Goal: Information Seeking & Learning: Learn about a topic

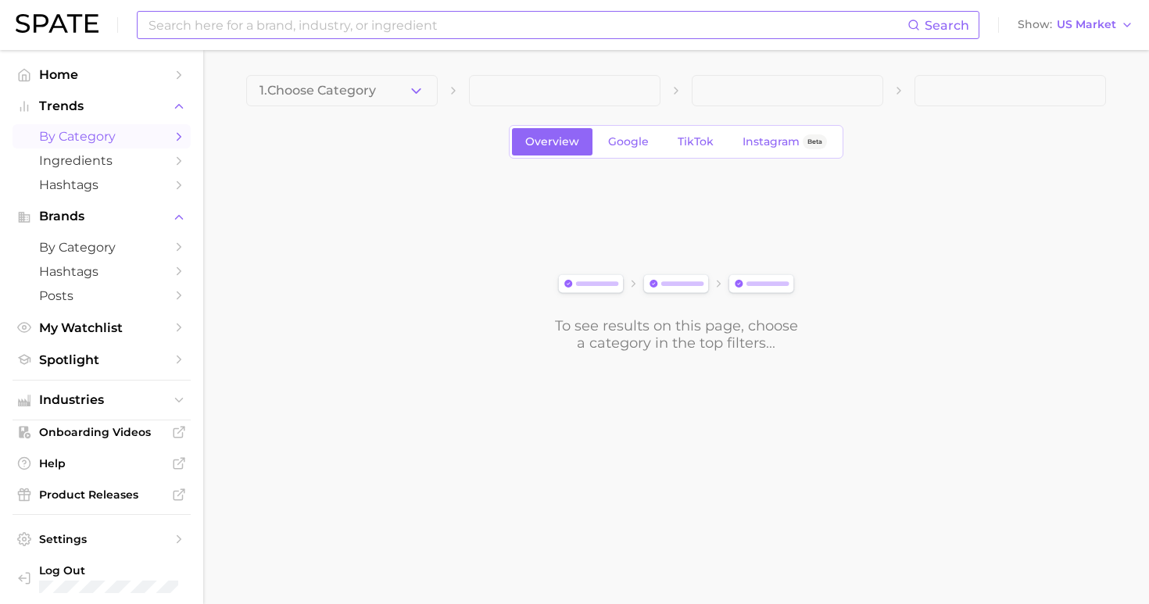
click at [606, 34] on input at bounding box center [527, 25] width 760 height 27
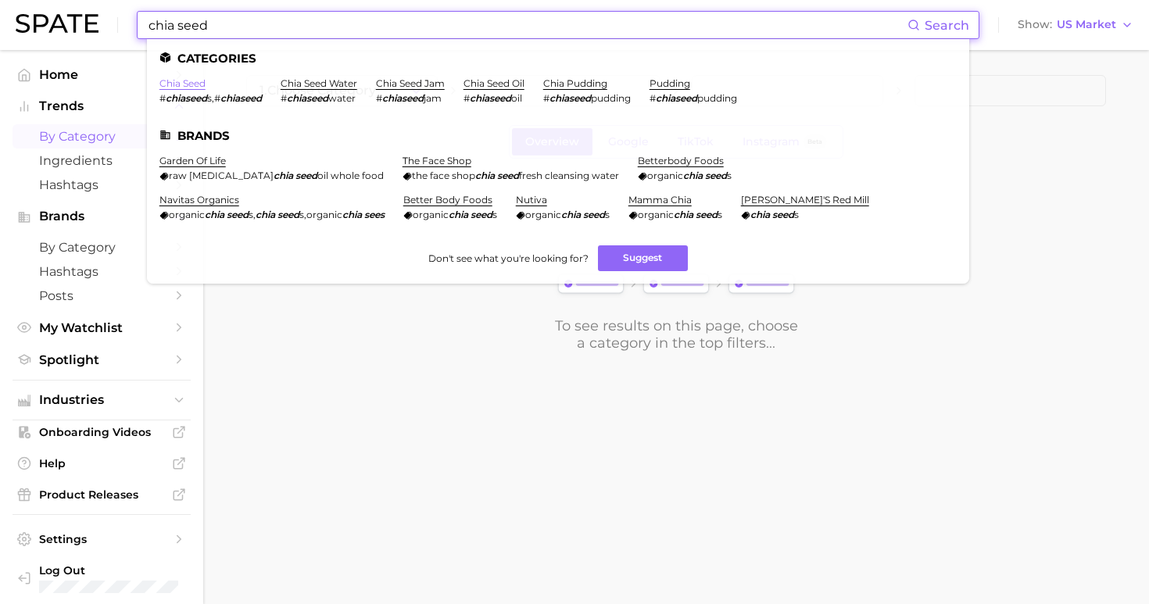
type input "chia seed"
click at [194, 82] on link "chia seed" at bounding box center [182, 83] width 46 height 12
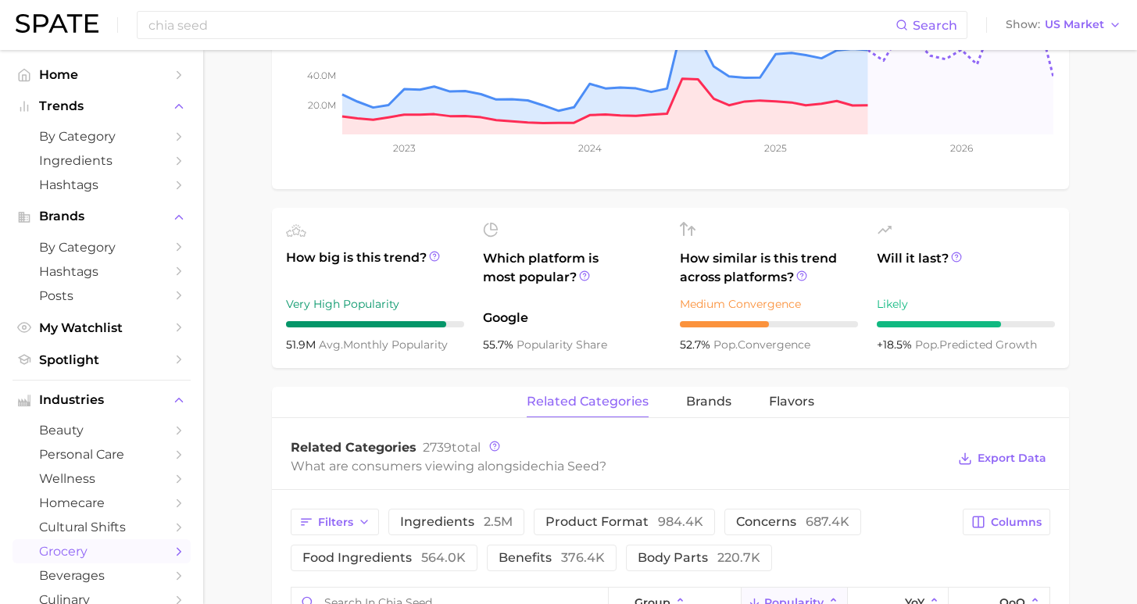
scroll to position [573, 0]
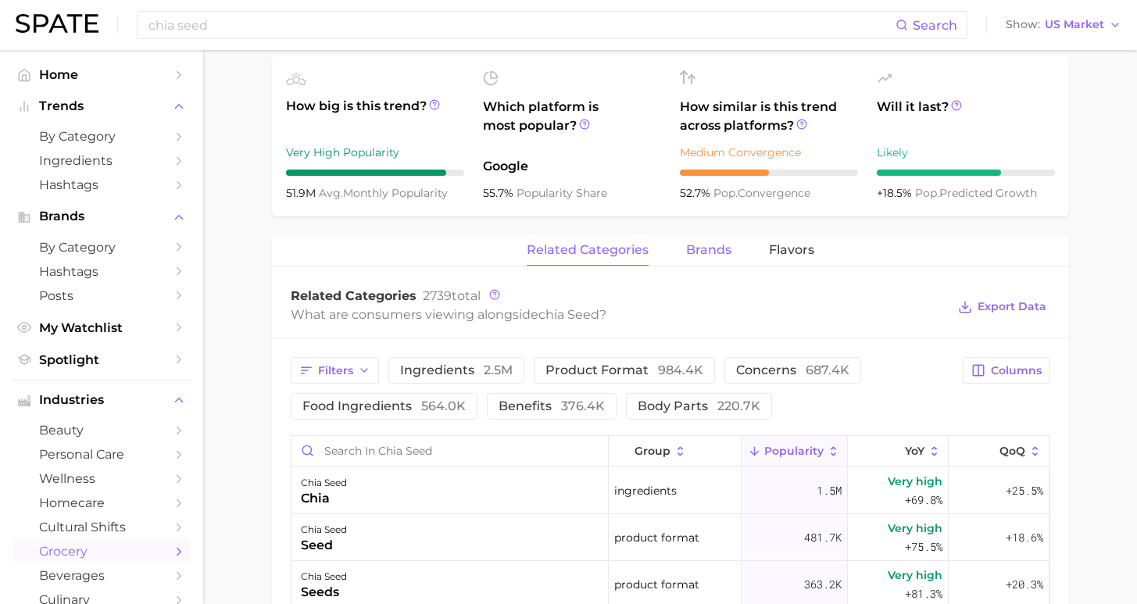
click at [714, 248] on span "brands" at bounding box center [708, 250] width 45 height 14
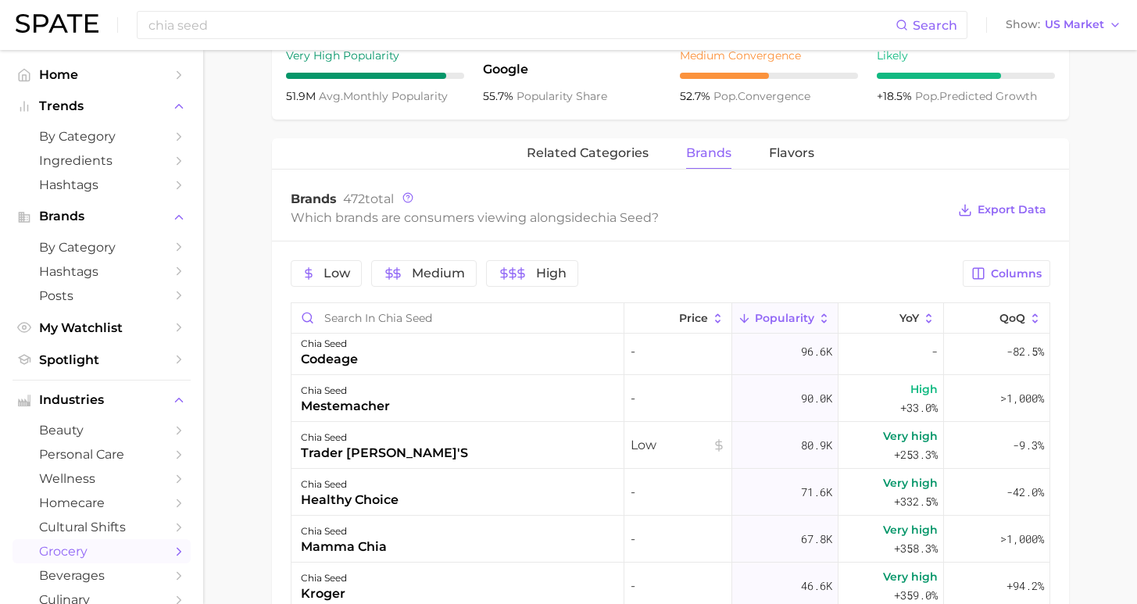
scroll to position [553, 0]
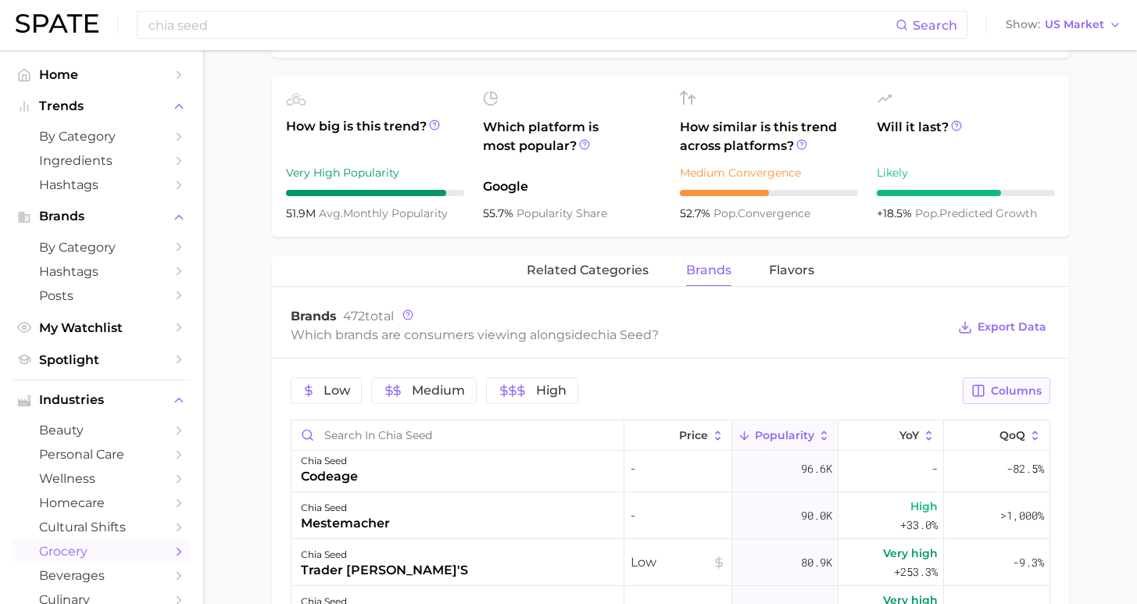
click at [1013, 394] on span "Columns" at bounding box center [1016, 391] width 51 height 13
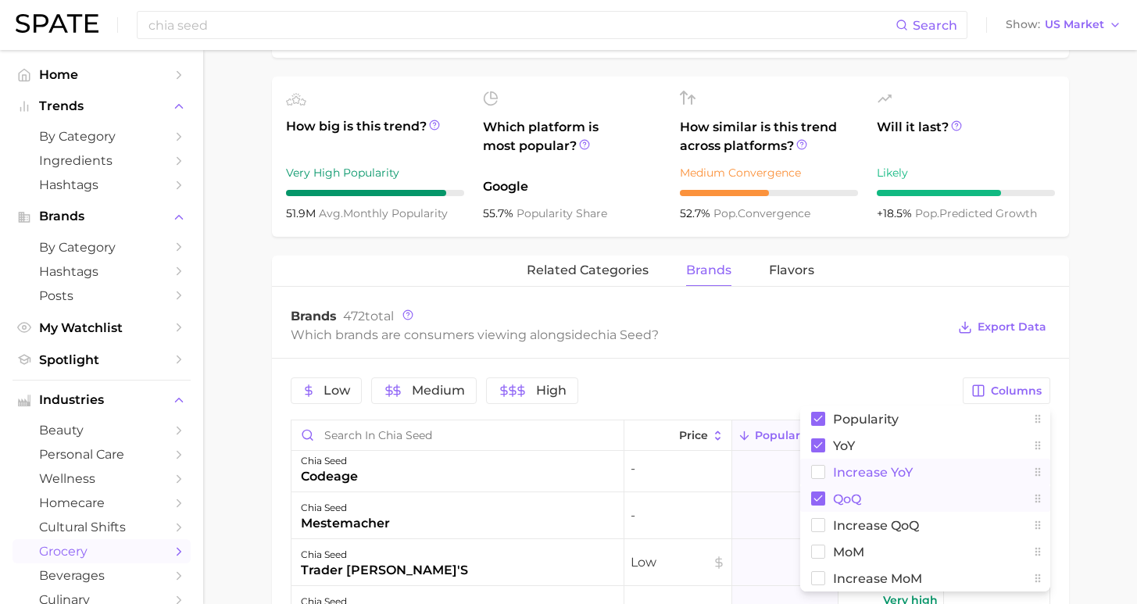
drag, startPoint x: 834, startPoint y: 478, endPoint x: 835, endPoint y: 494, distance: 16.4
click at [834, 478] on span "Increase YoY" at bounding box center [873, 472] width 80 height 13
click at [836, 502] on span "QoQ" at bounding box center [847, 498] width 28 height 13
click at [1125, 456] on main "1. pantry & dry goods 2. dried legumes, beans, seeds & nuts 3. seeds 4. chia se…" at bounding box center [670, 308] width 934 height 1623
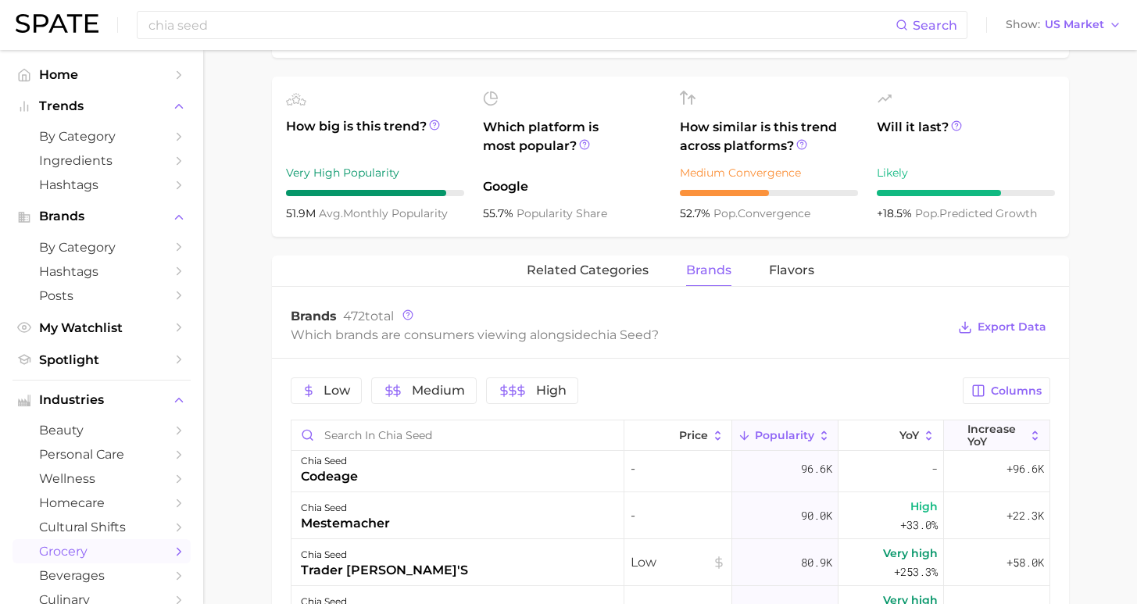
click at [955, 437] on button "Increase YoY" at bounding box center [997, 435] width 106 height 30
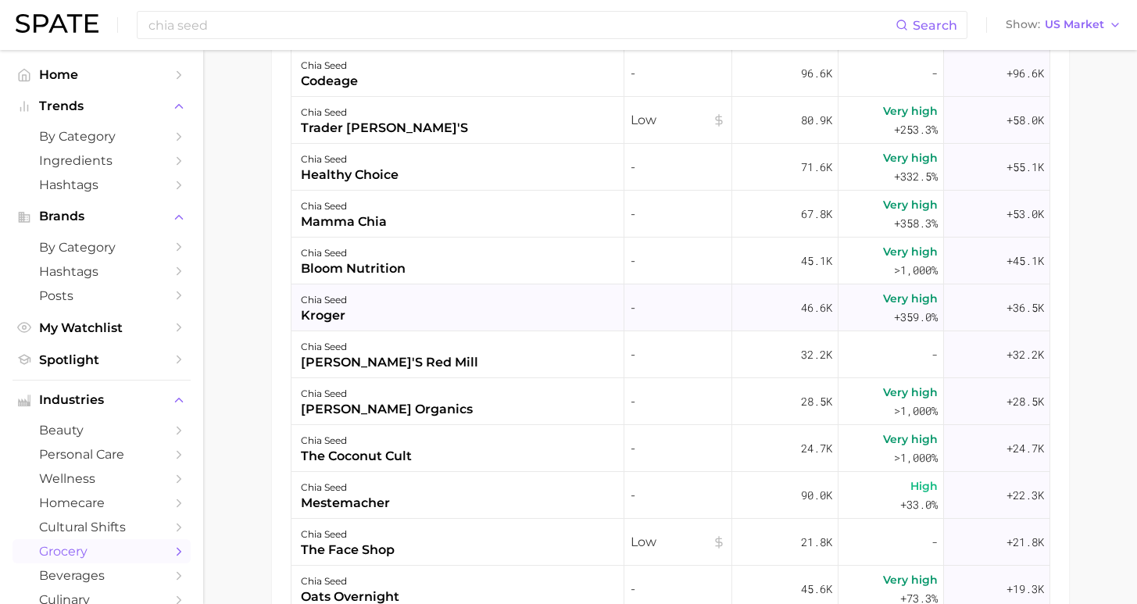
scroll to position [657, 0]
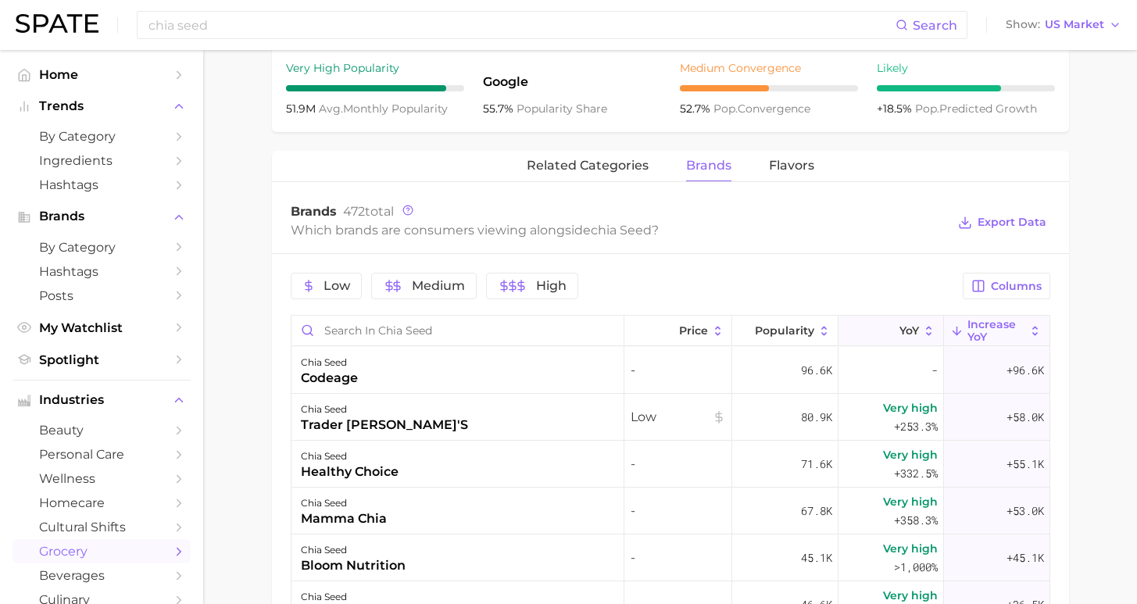
click at [903, 333] on span "YoY" at bounding box center [910, 330] width 20 height 13
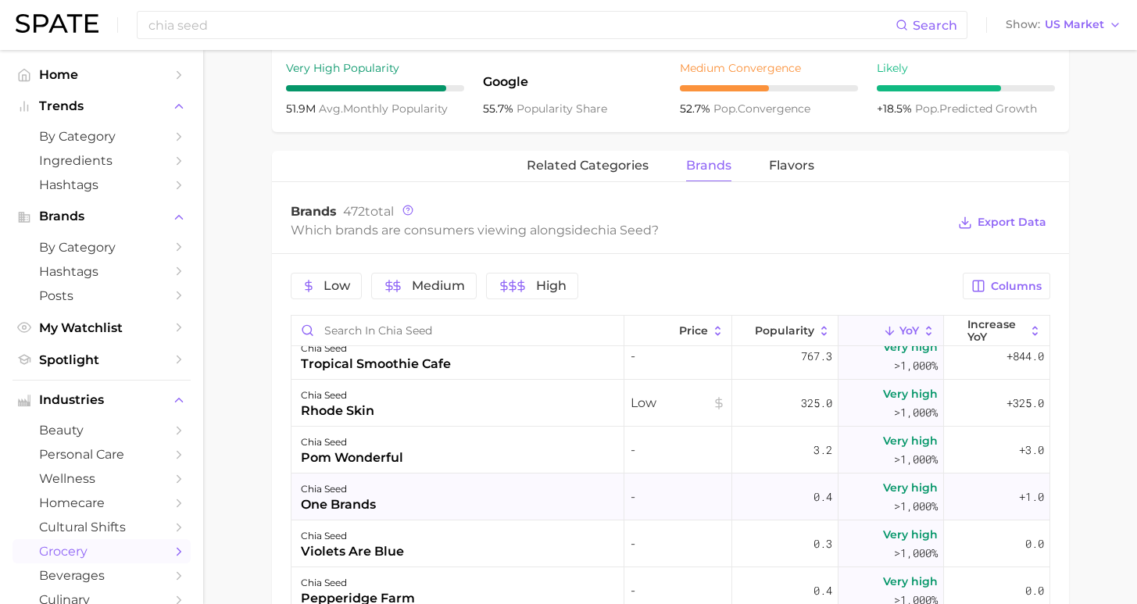
scroll to position [17, 0]
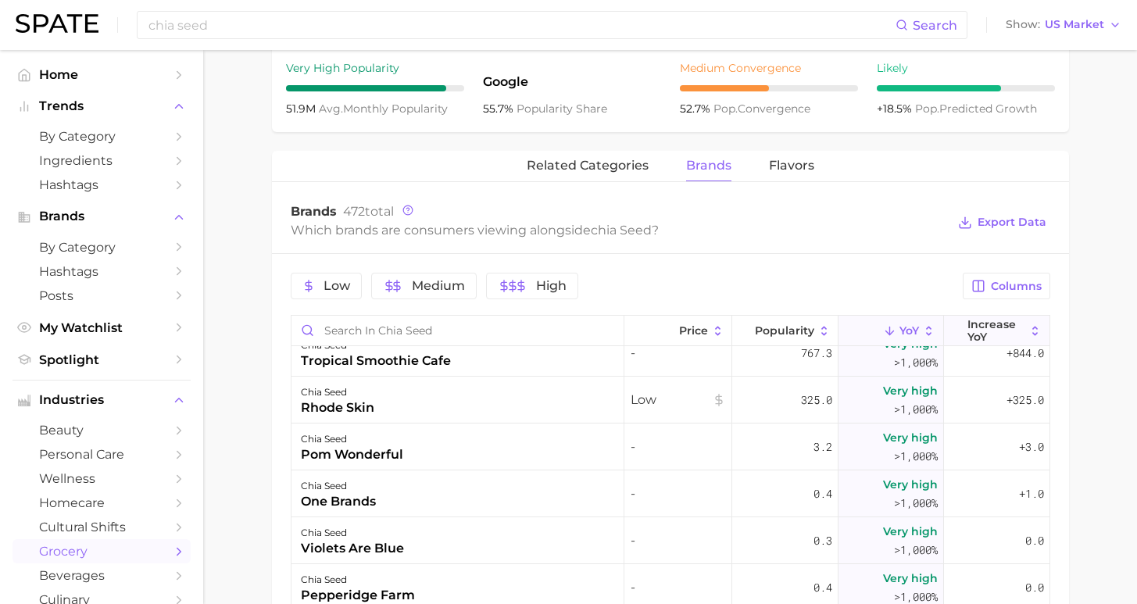
click at [979, 330] on span "Increase YoY" at bounding box center [997, 330] width 58 height 25
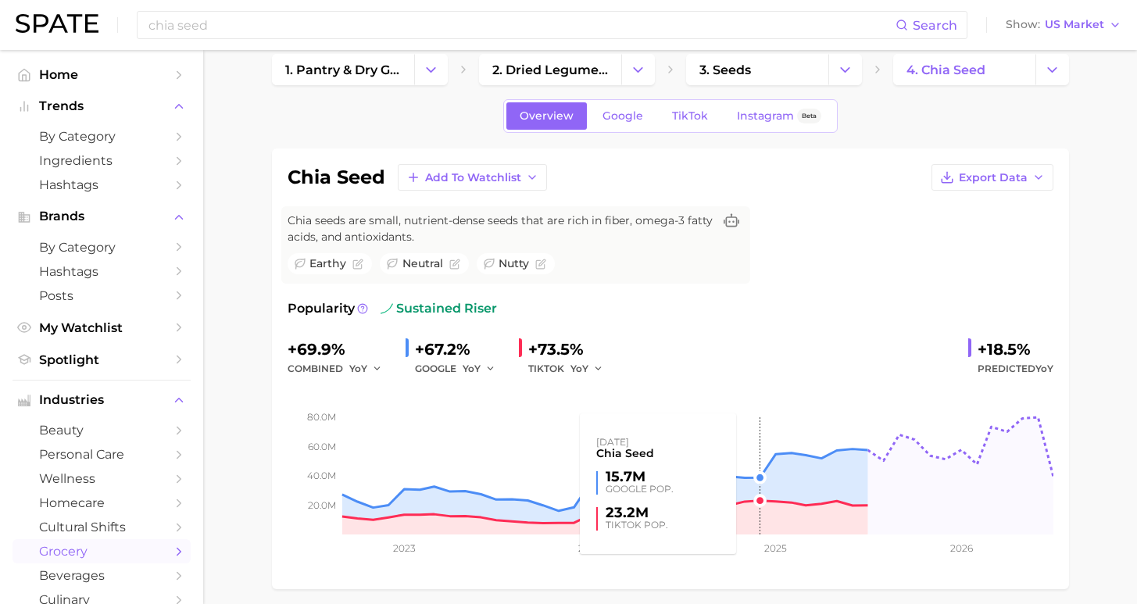
scroll to position [0, 0]
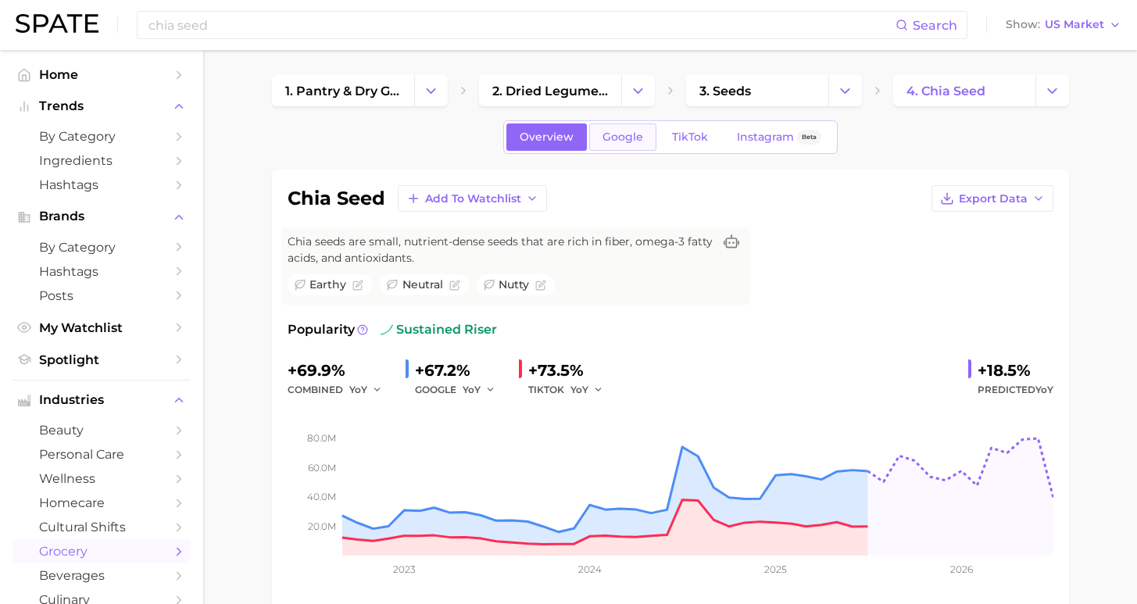
click at [637, 138] on span "Google" at bounding box center [623, 137] width 41 height 13
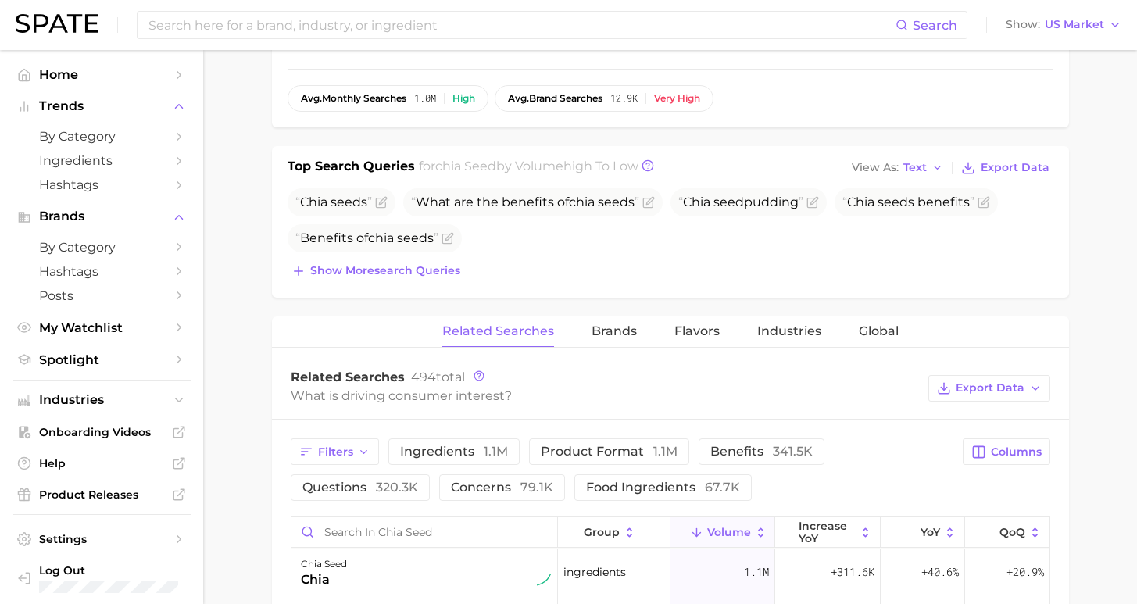
scroll to position [844, 0]
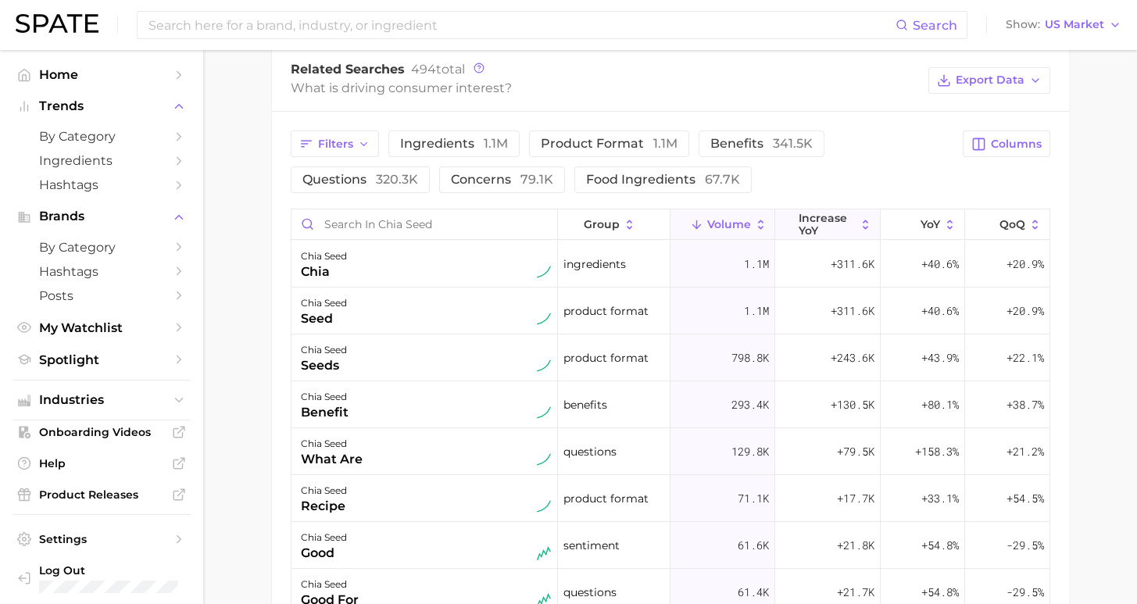
click at [823, 227] on span "increase YoY" at bounding box center [827, 224] width 57 height 25
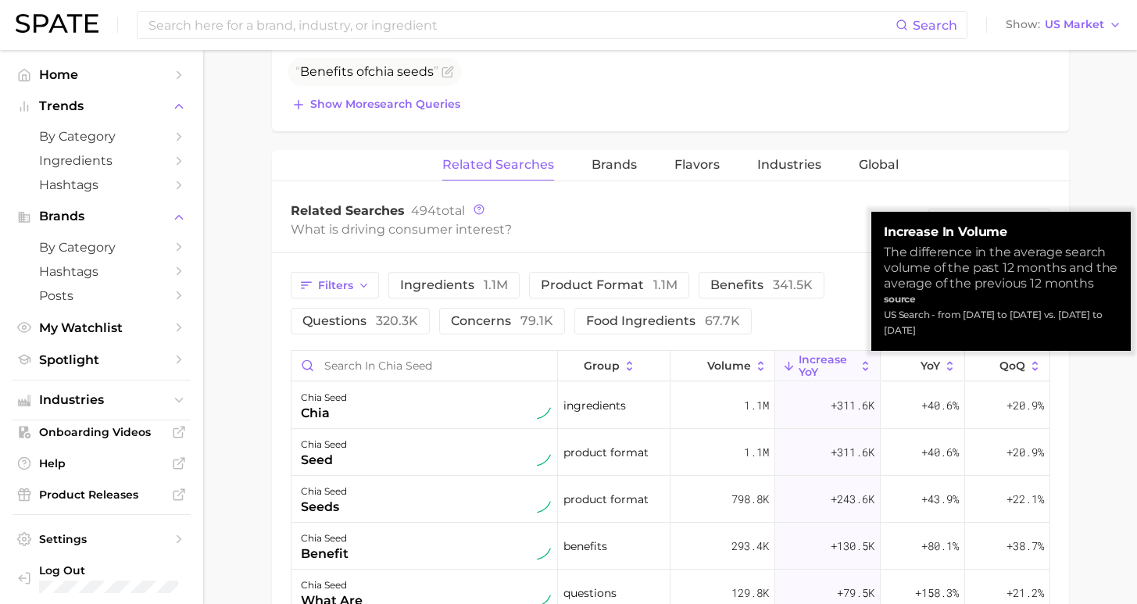
scroll to position [571, 0]
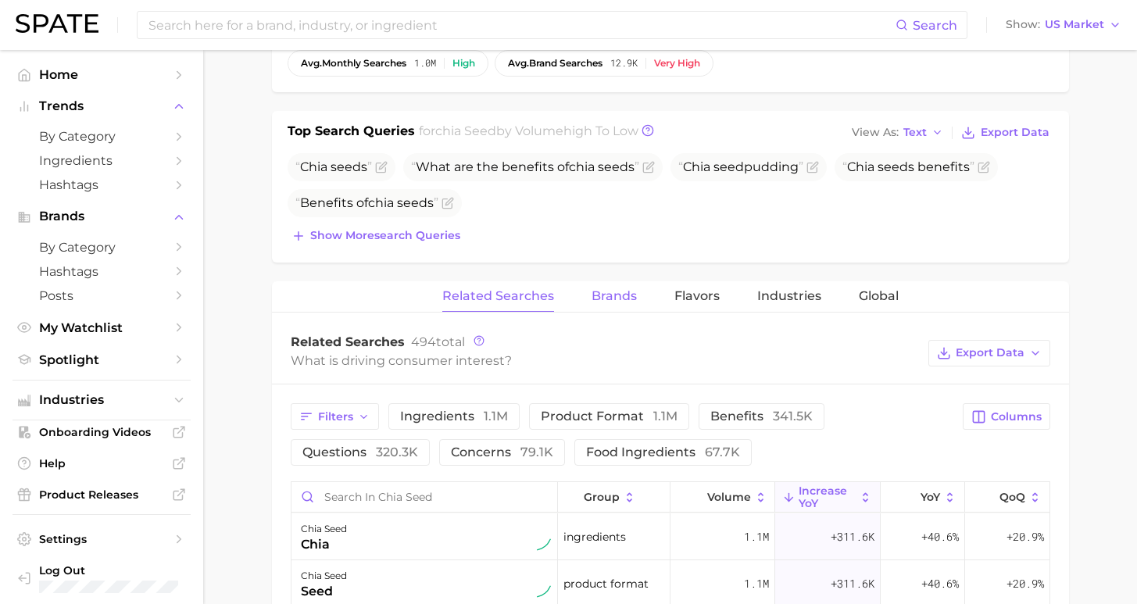
click at [614, 295] on span "Brands" at bounding box center [614, 296] width 45 height 14
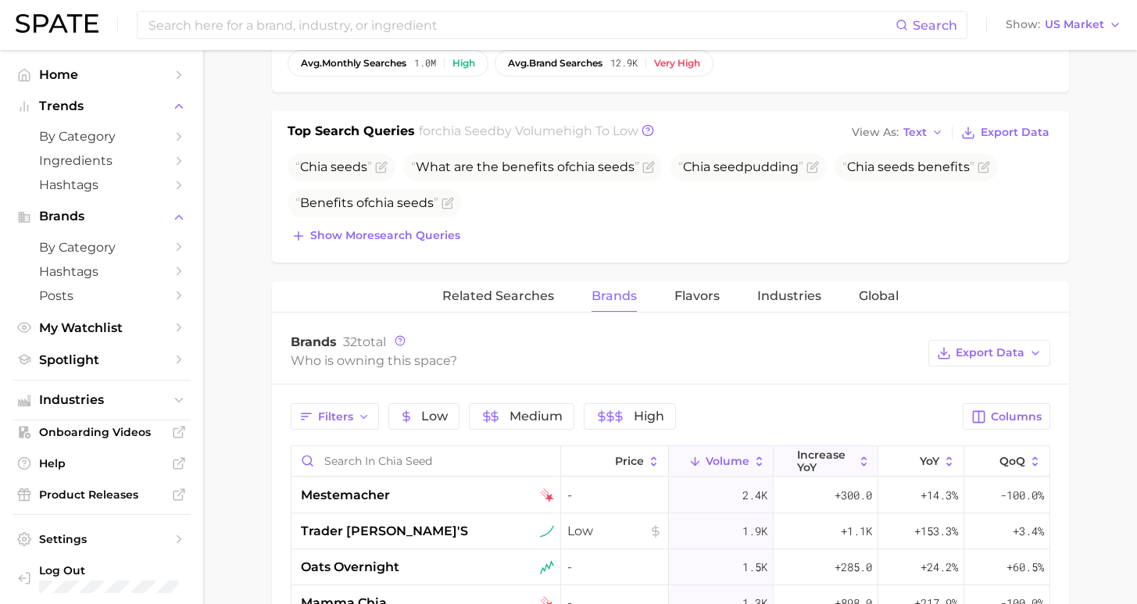
click at [806, 460] on span "increase YoY" at bounding box center [825, 461] width 57 height 25
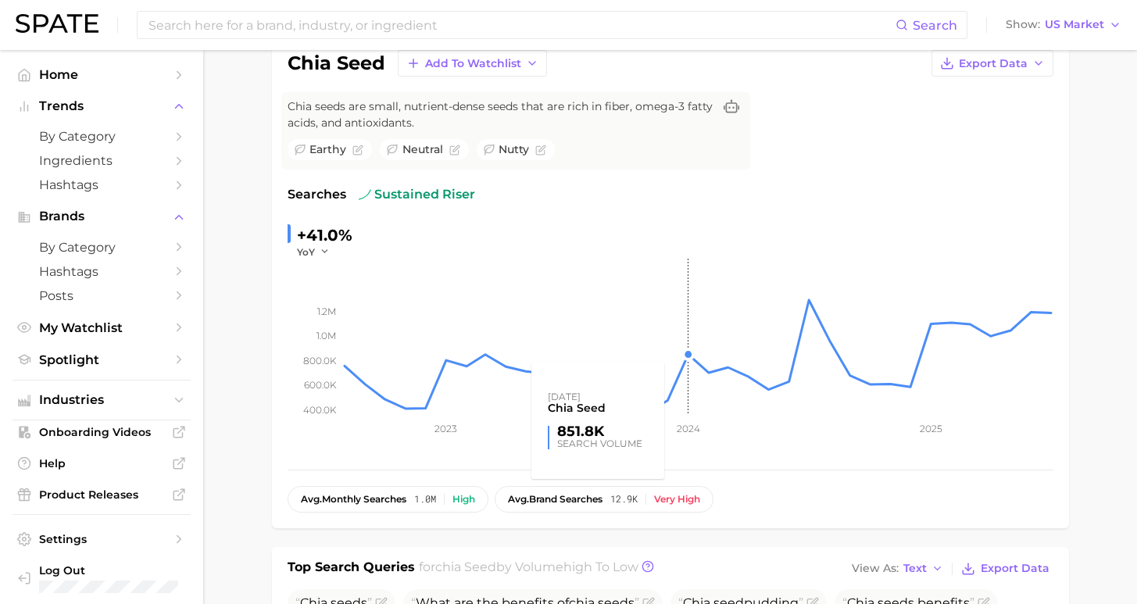
scroll to position [0, 0]
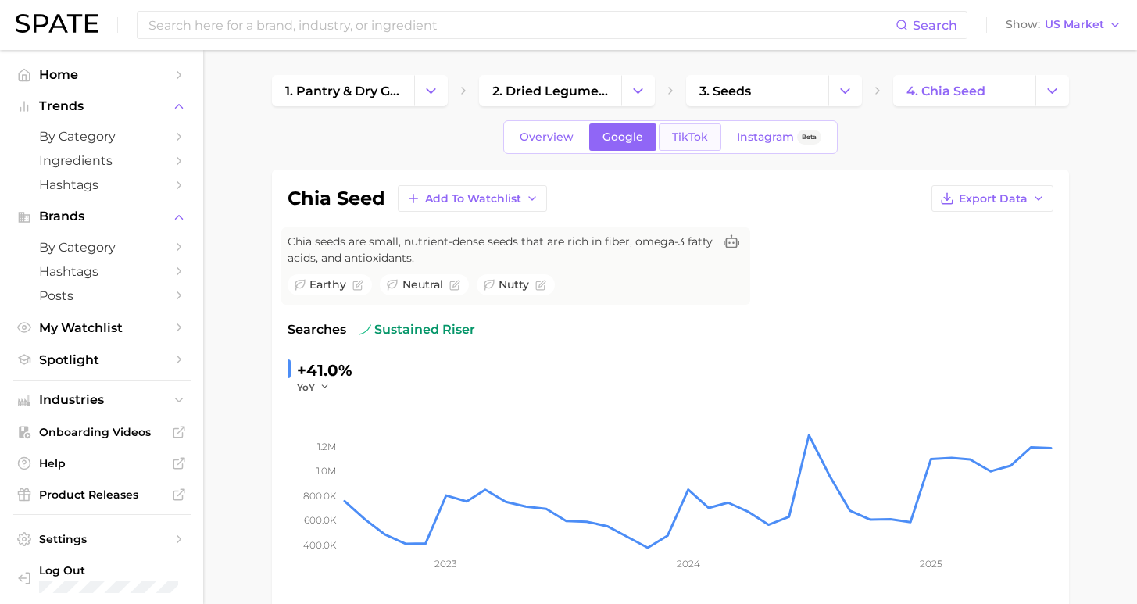
click at [695, 145] on link "TikTok" at bounding box center [690, 136] width 63 height 27
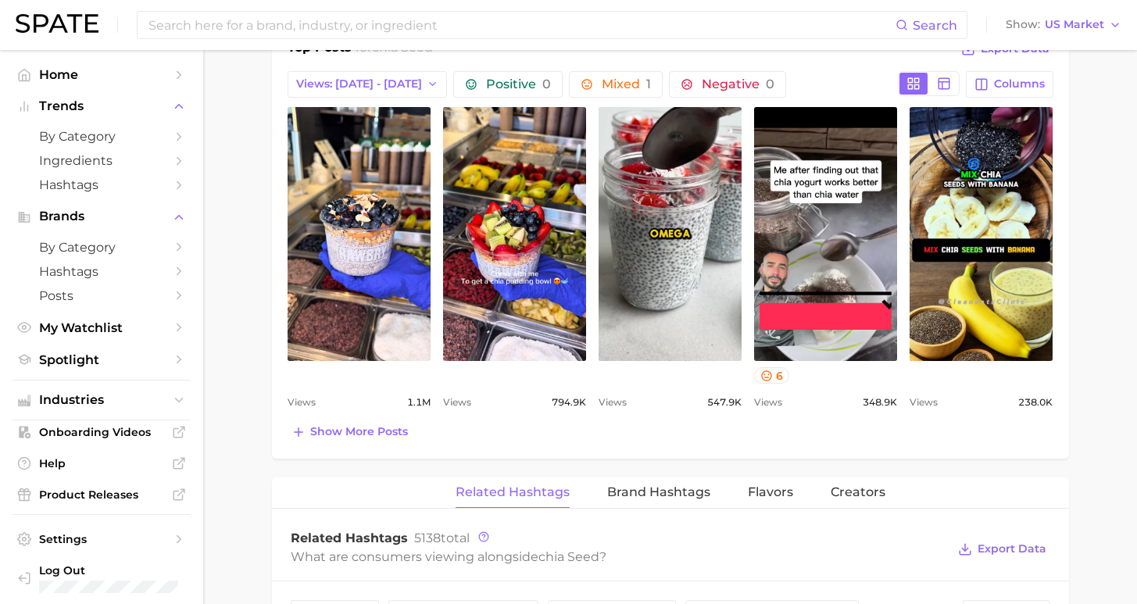
scroll to position [1035, 0]
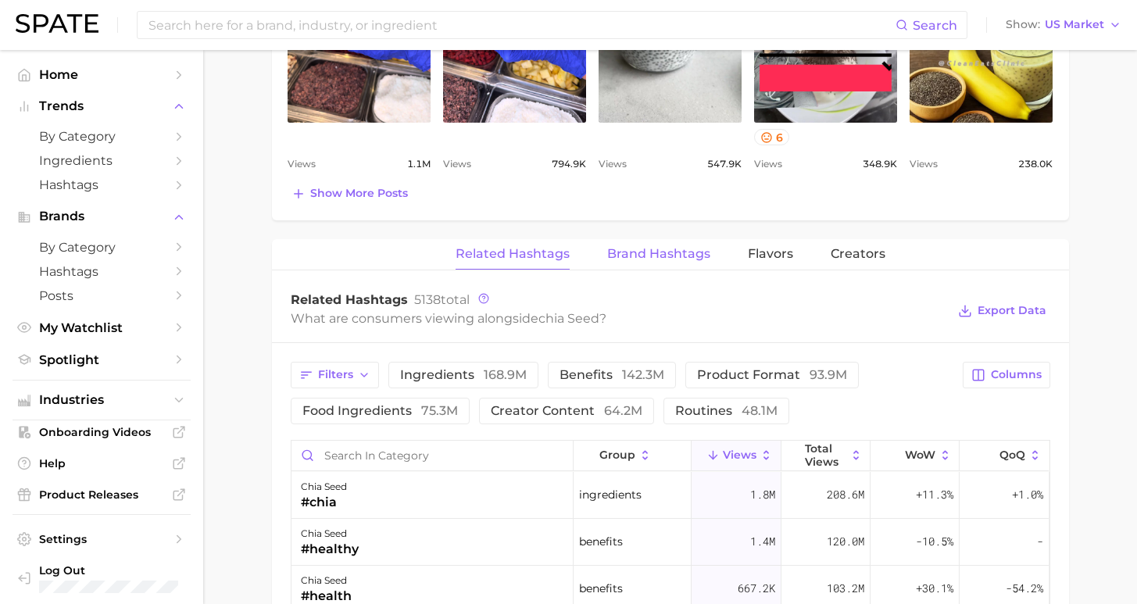
click at [699, 257] on span "Brand Hashtags" at bounding box center [658, 254] width 103 height 14
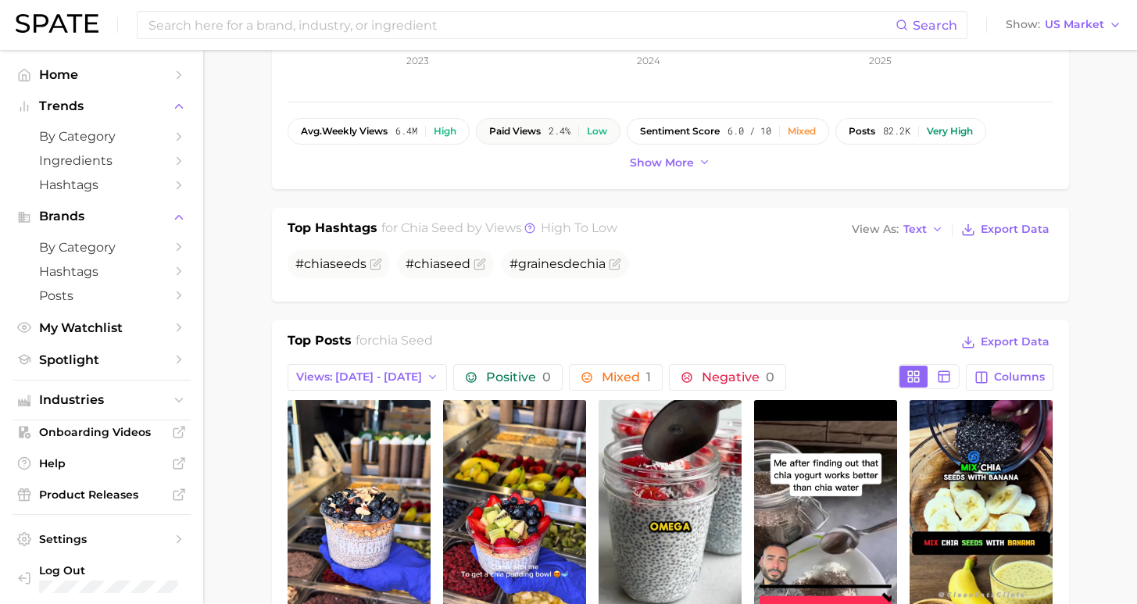
scroll to position [0, 0]
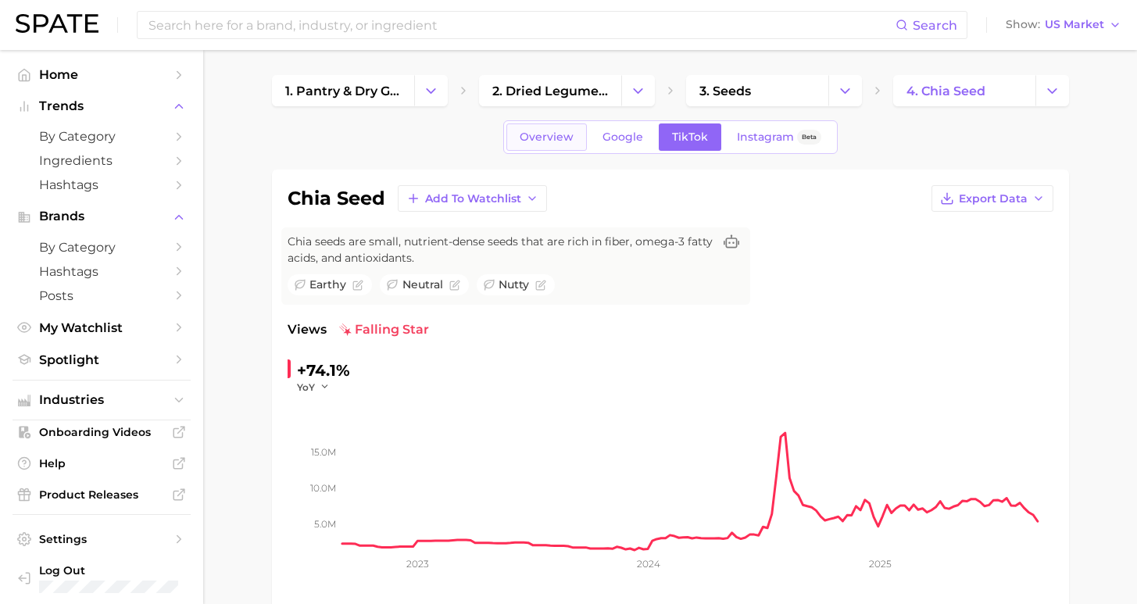
click at [555, 138] on span "Overview" at bounding box center [547, 137] width 54 height 13
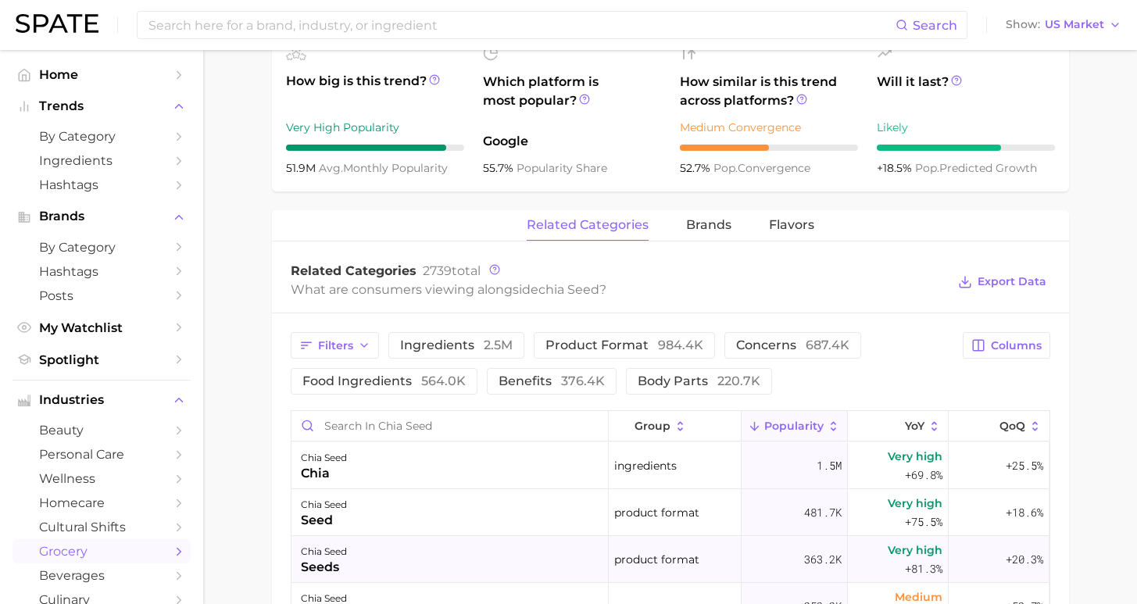
scroll to position [780, 0]
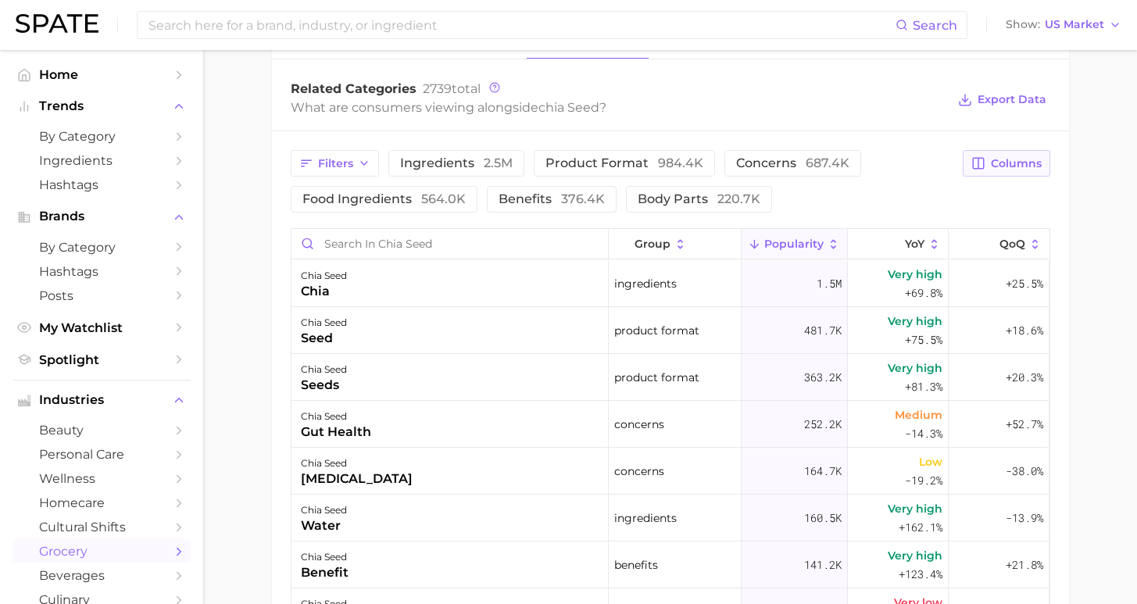
click at [1020, 161] on span "Columns" at bounding box center [1016, 163] width 51 height 13
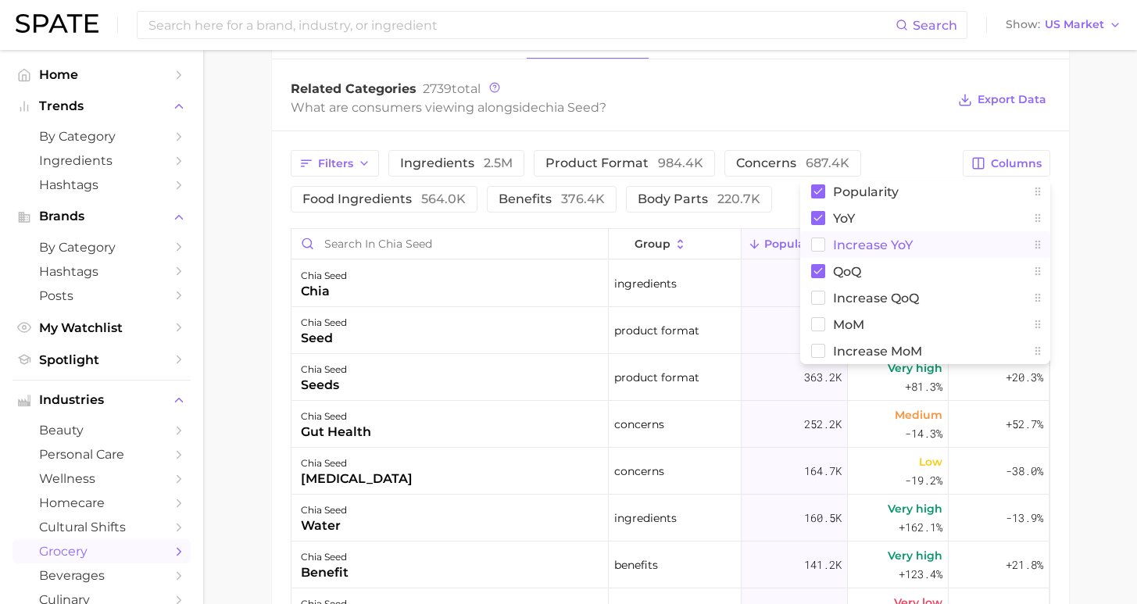
click at [865, 243] on span "Increase YoY" at bounding box center [873, 244] width 80 height 13
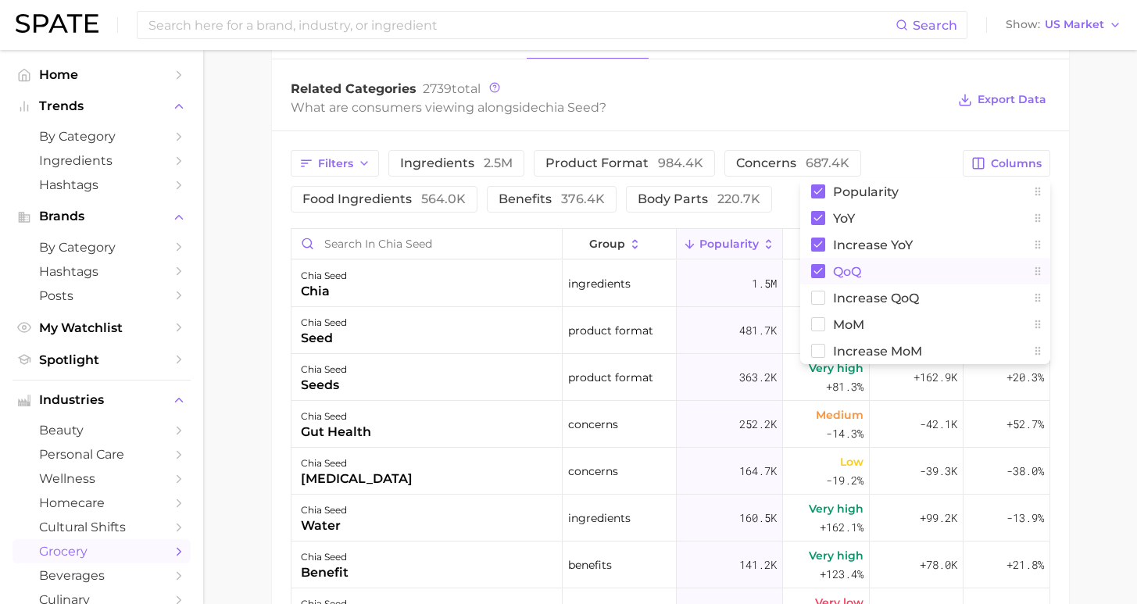
click at [837, 271] on span "QoQ" at bounding box center [847, 271] width 28 height 13
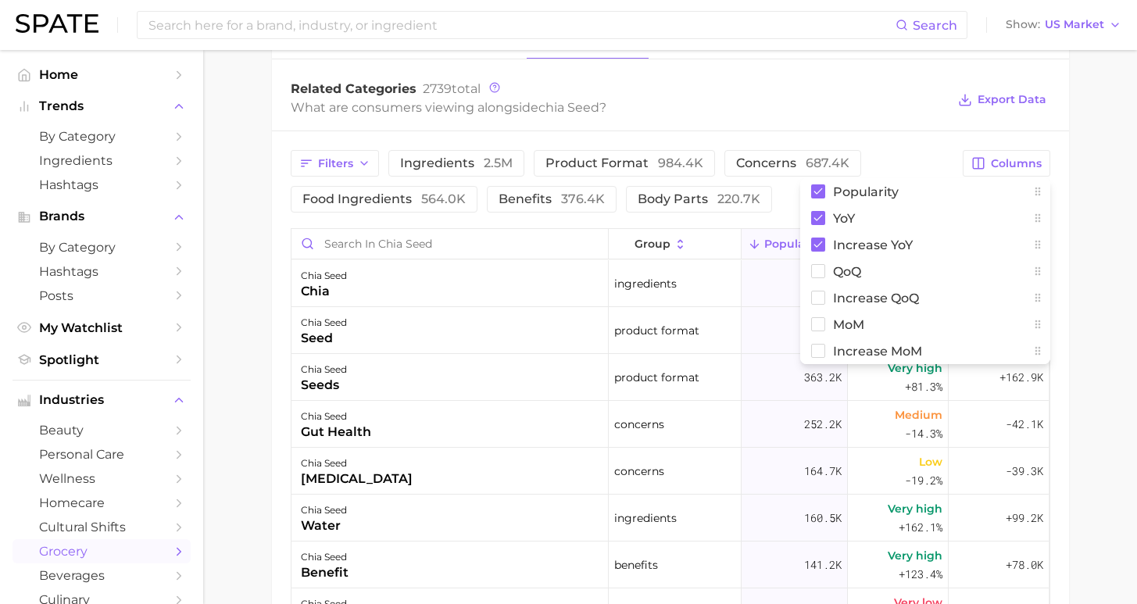
click at [1134, 277] on main "1. pantry & dry goods 2. dried legumes, beans, seeds & nuts 3. seeds 4. chia se…" at bounding box center [670, 99] width 934 height 1659
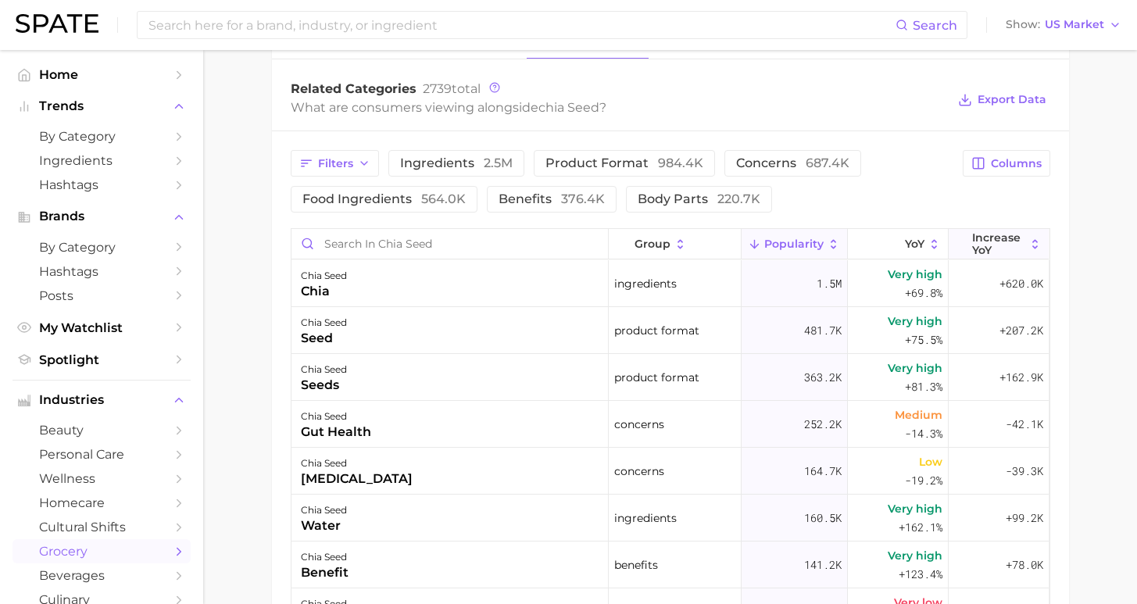
click at [1007, 245] on span "Increase YoY" at bounding box center [998, 243] width 53 height 25
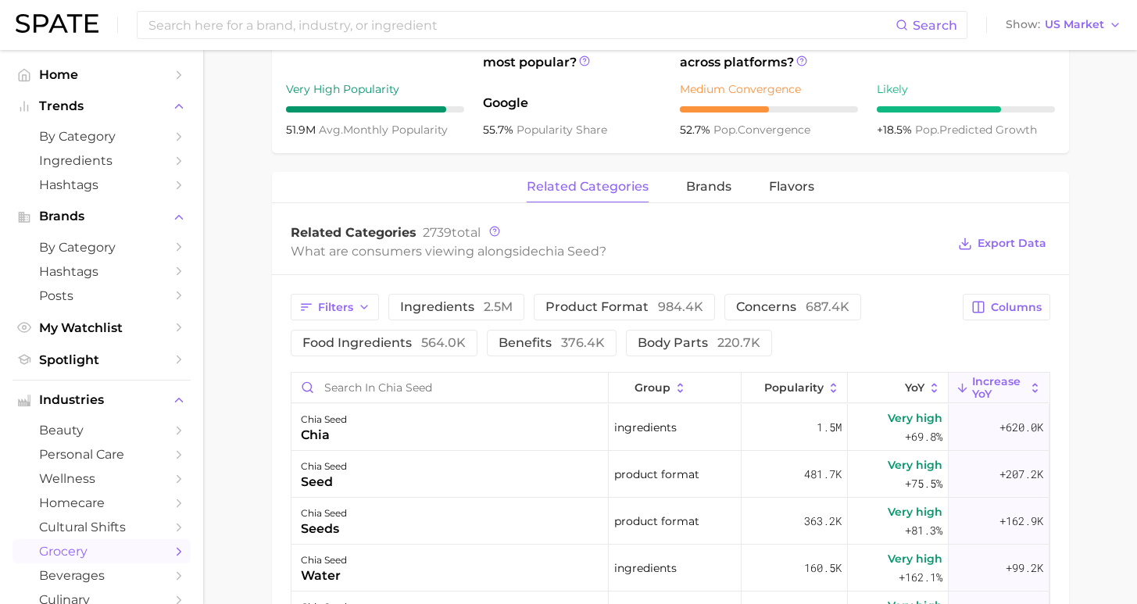
scroll to position [474, 0]
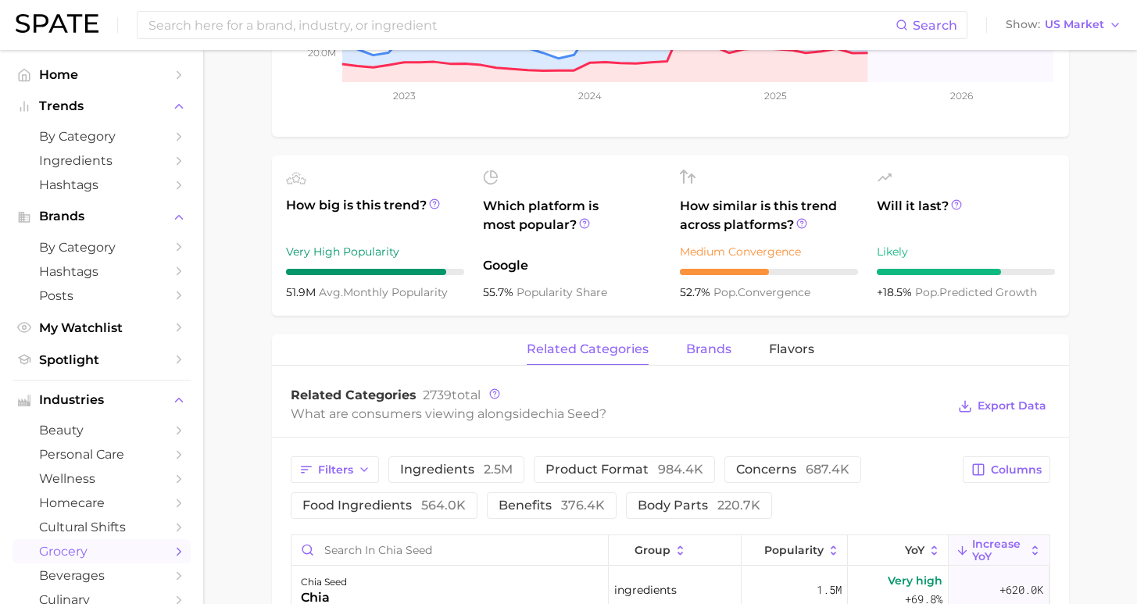
click at [703, 345] on span "brands" at bounding box center [708, 349] width 45 height 14
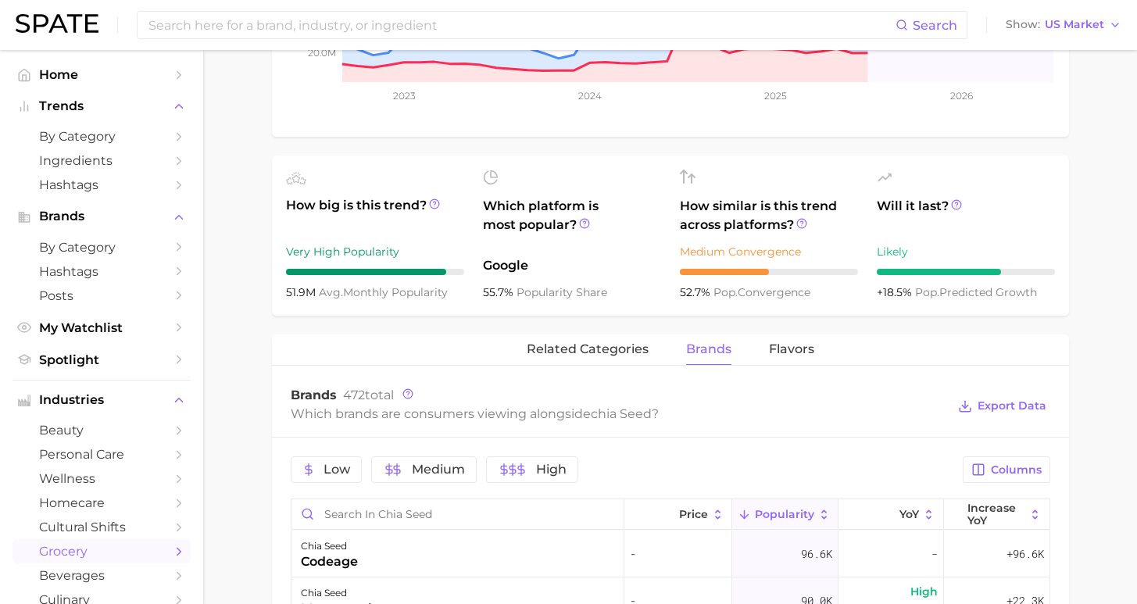
scroll to position [574, 0]
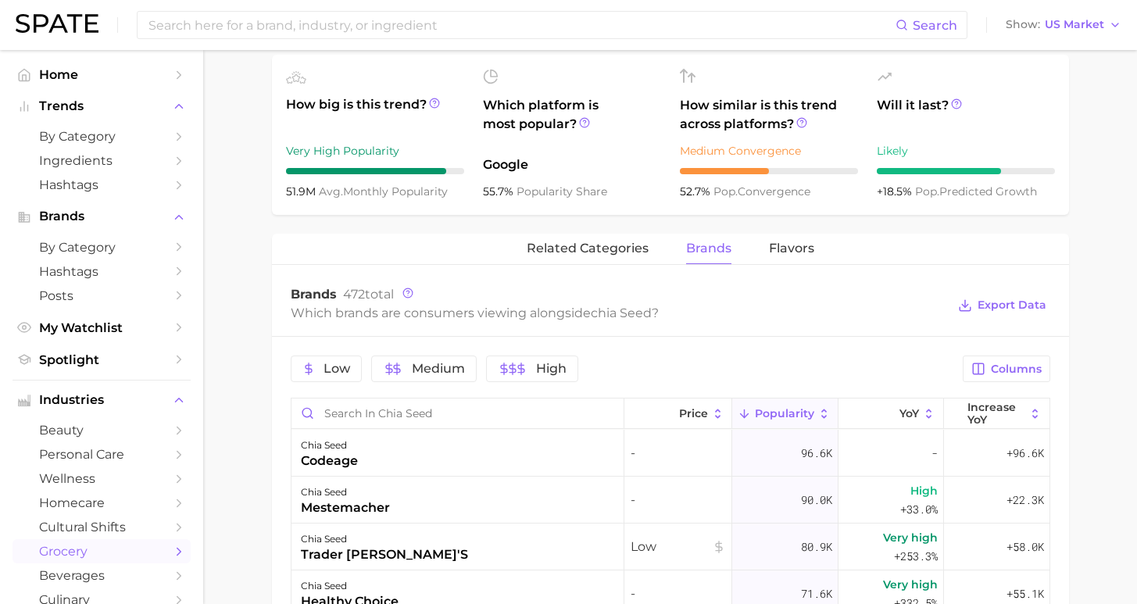
drag, startPoint x: 980, startPoint y: 402, endPoint x: 973, endPoint y: 398, distance: 8.5
click at [980, 403] on span "Increase YoY" at bounding box center [997, 413] width 58 height 25
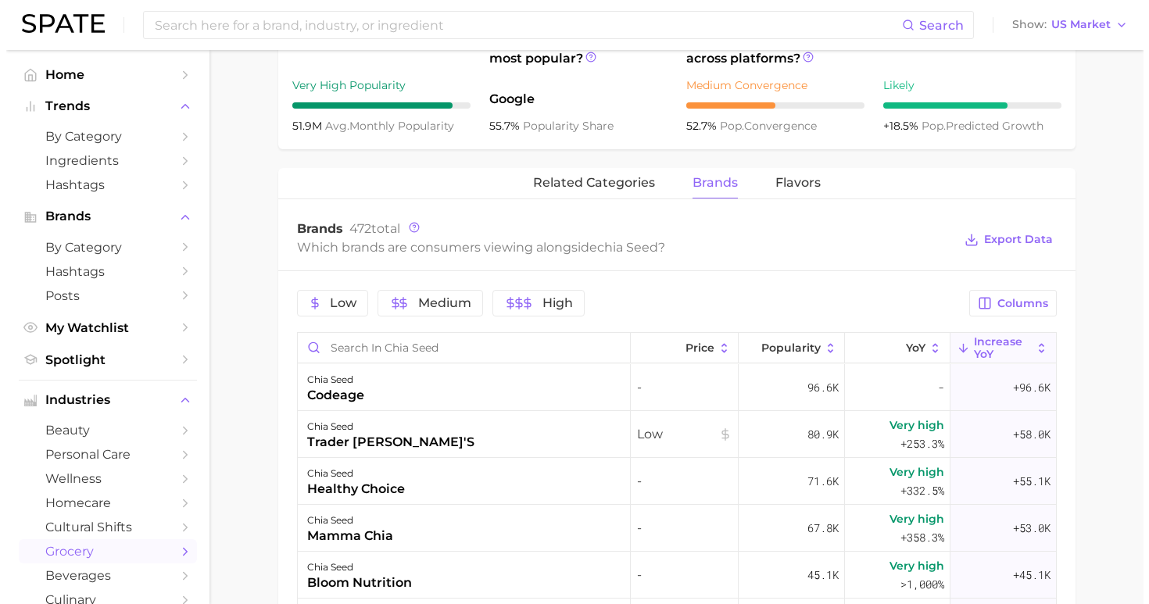
scroll to position [677, 0]
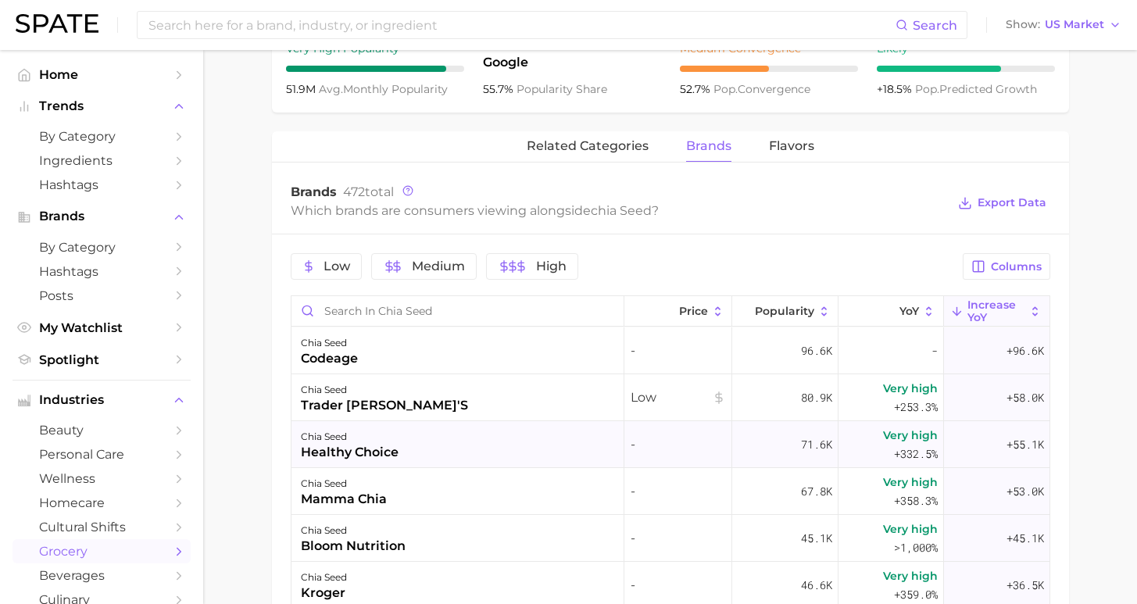
click at [563, 453] on div "chia seed healthy choice" at bounding box center [458, 444] width 333 height 47
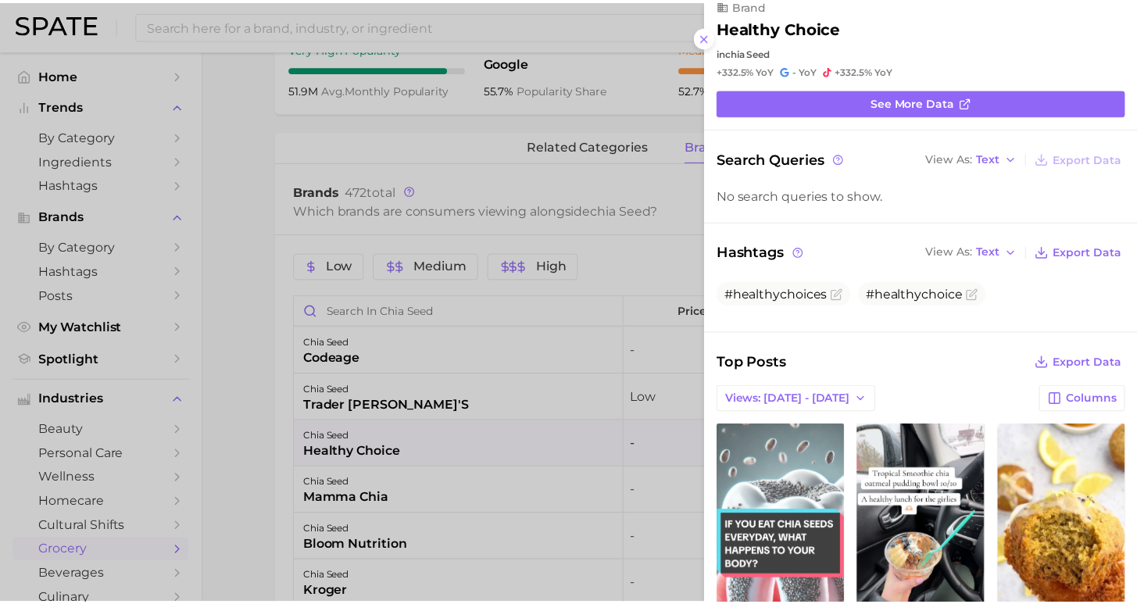
scroll to position [56, 0]
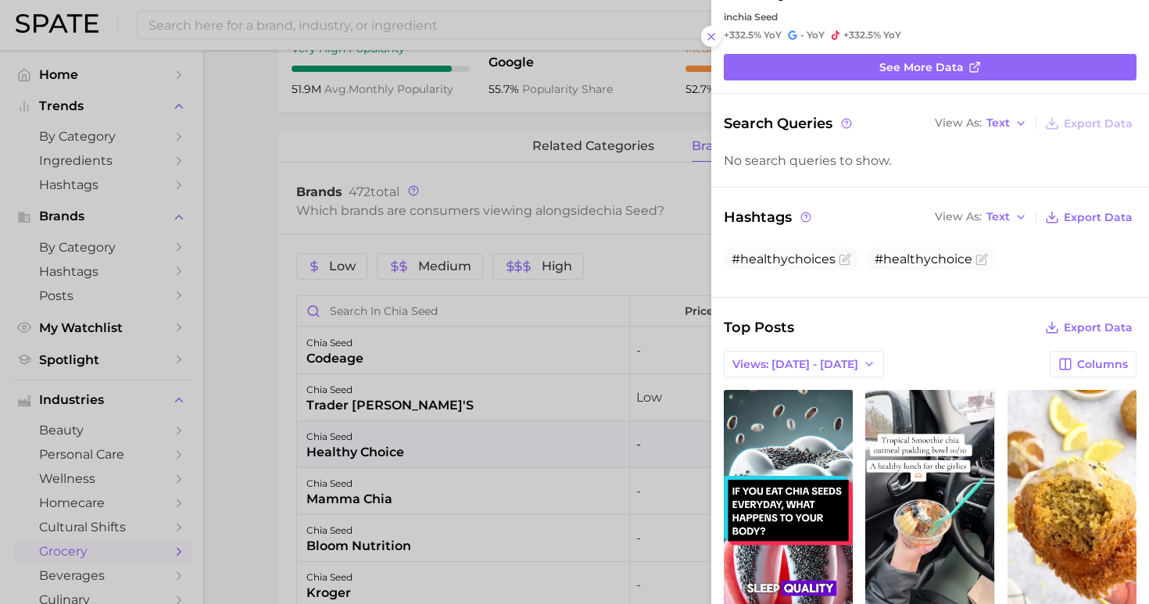
click at [277, 395] on div at bounding box center [574, 302] width 1149 height 604
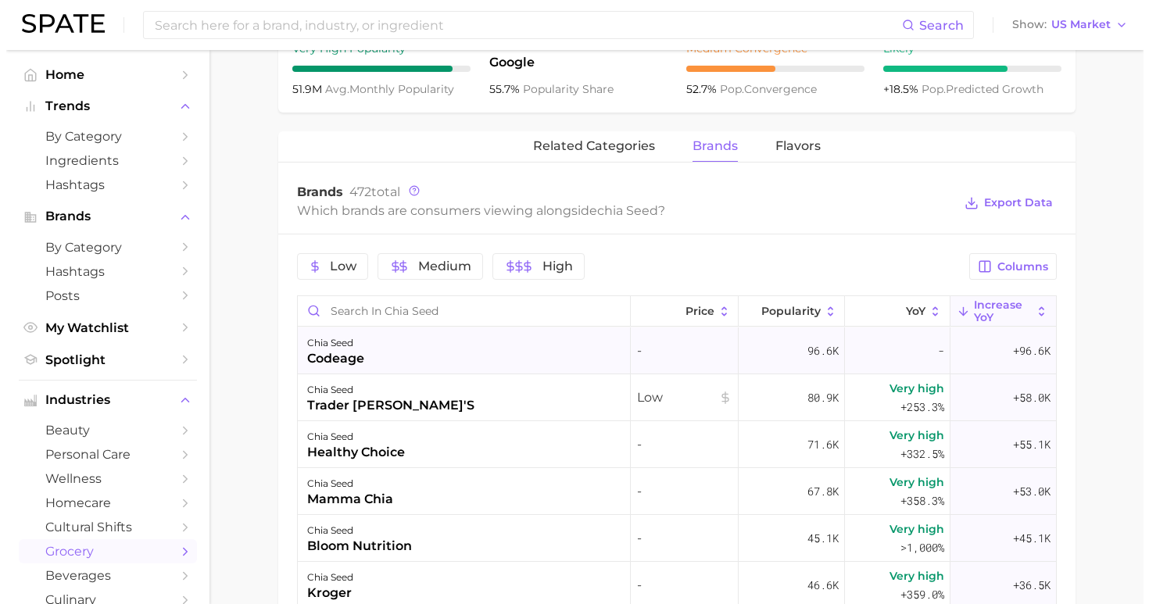
scroll to position [674, 0]
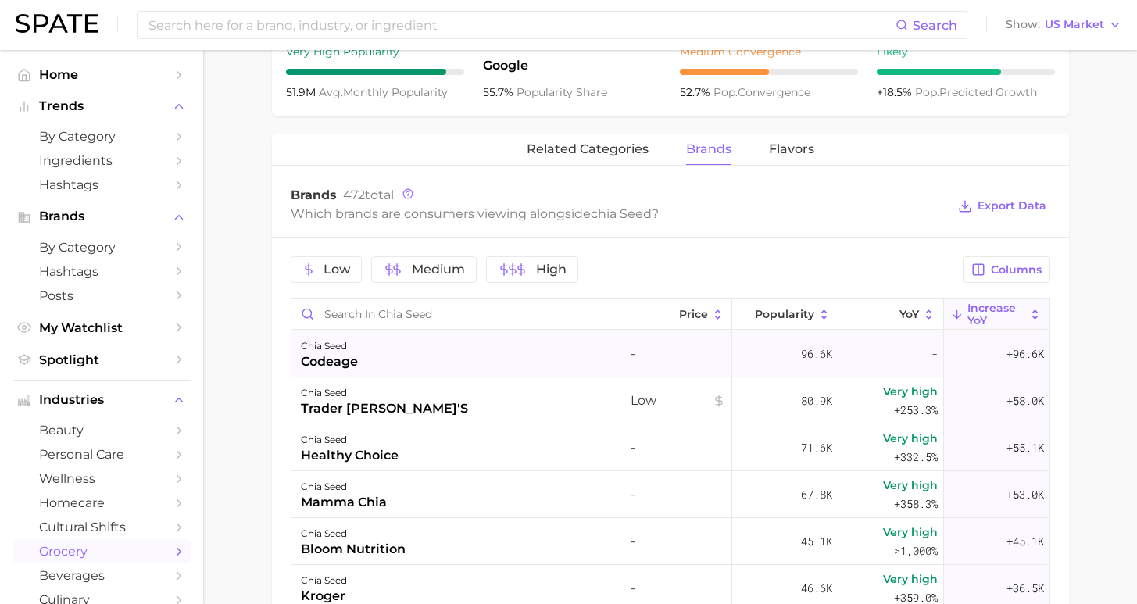
click at [406, 363] on div "chia seed codeage" at bounding box center [458, 354] width 333 height 47
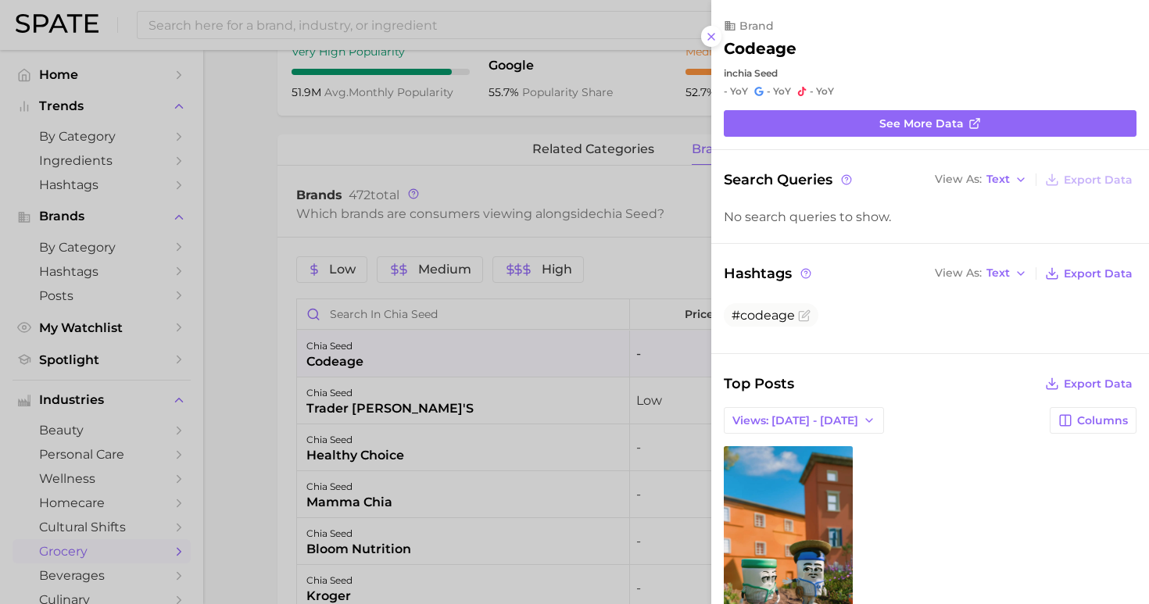
scroll to position [104, 0]
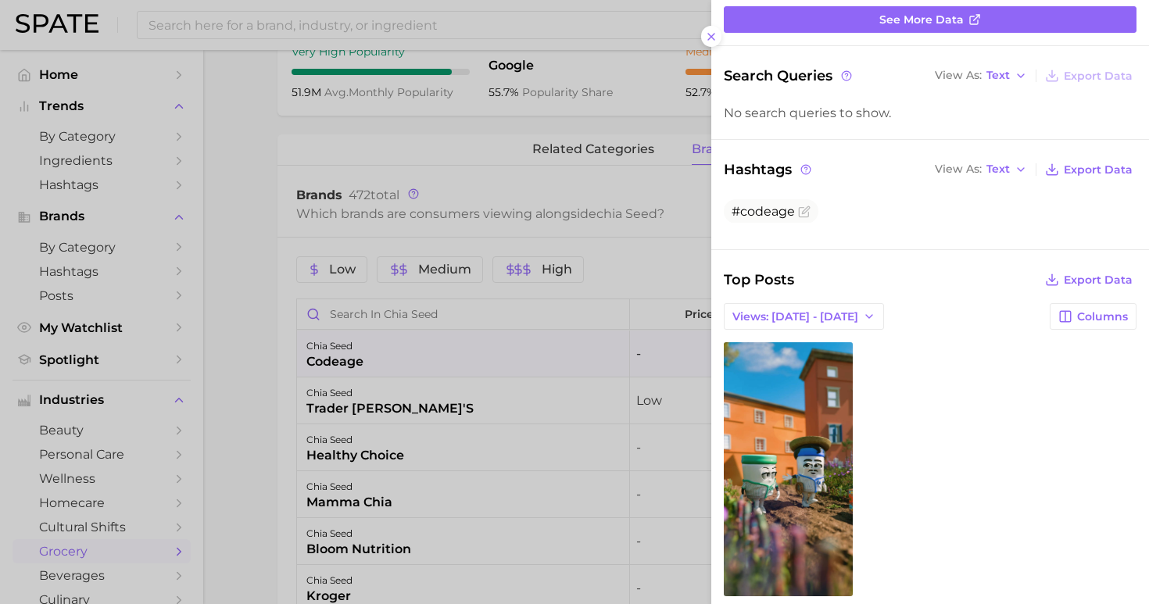
click at [229, 354] on div at bounding box center [574, 302] width 1149 height 604
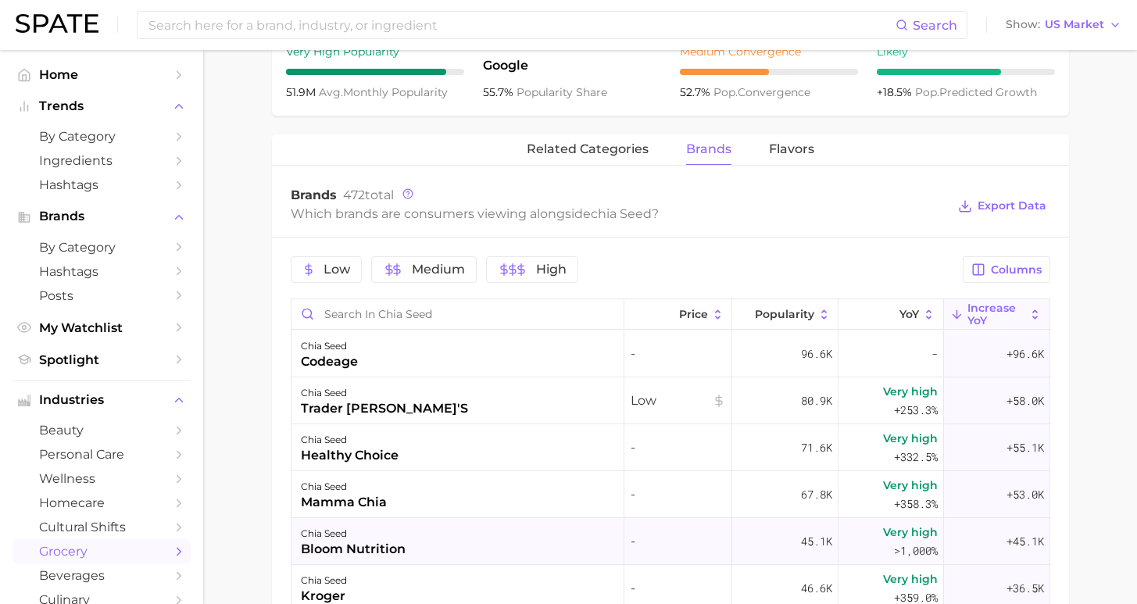
click at [427, 562] on div "chia seed bloom nutrition" at bounding box center [458, 541] width 333 height 47
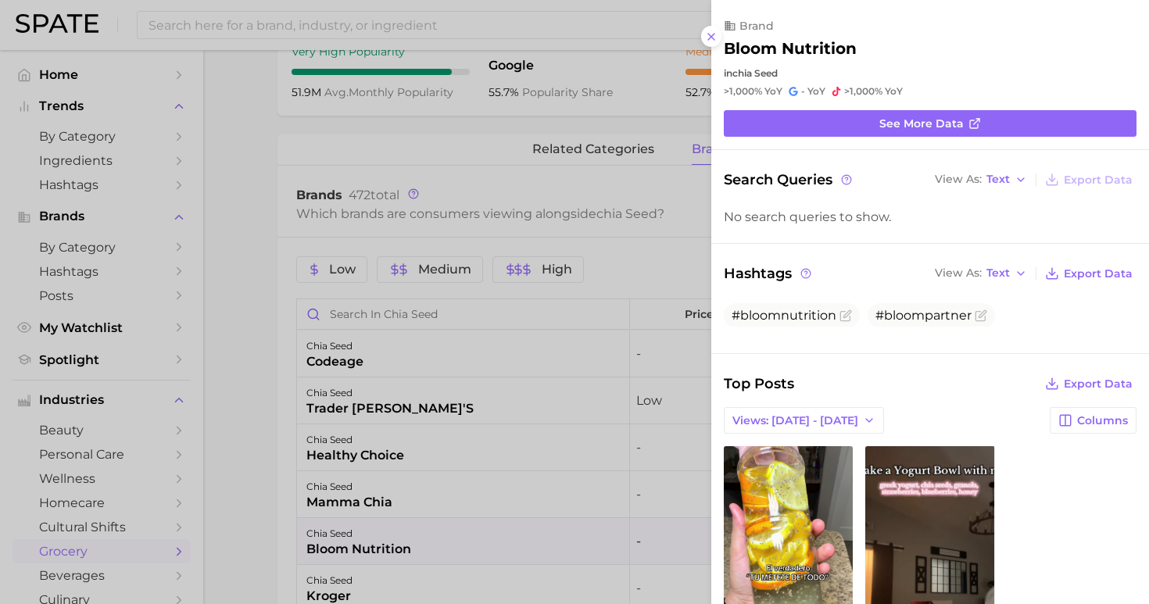
scroll to position [3, 0]
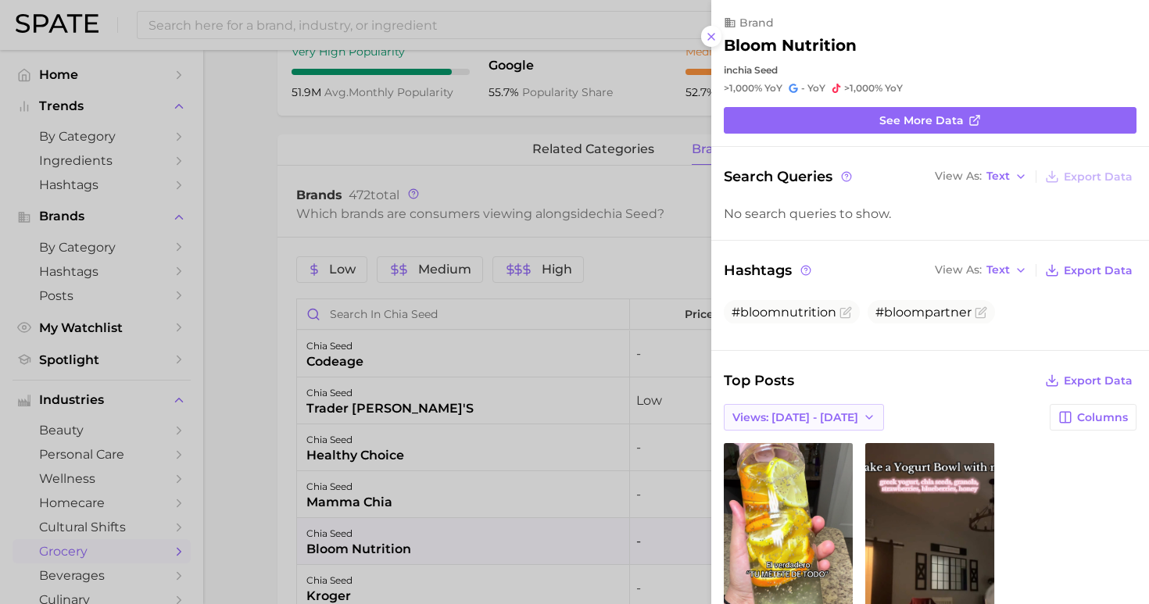
click at [796, 404] on button "Views: [DATE] - [DATE]" at bounding box center [804, 417] width 160 height 27
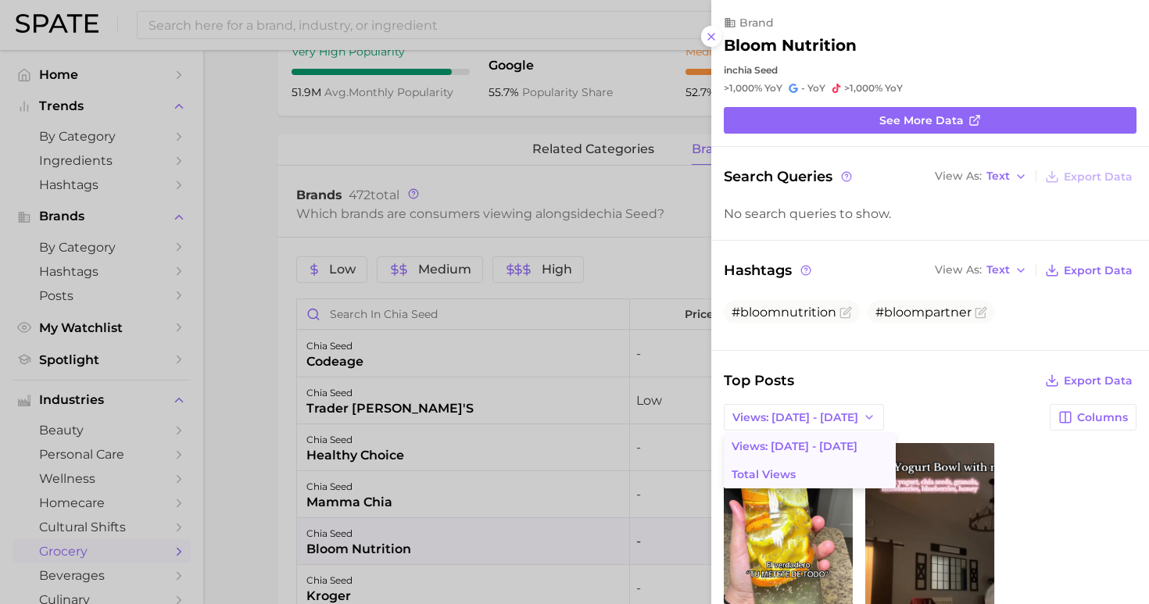
click at [807, 460] on button "Total Views" at bounding box center [810, 474] width 172 height 28
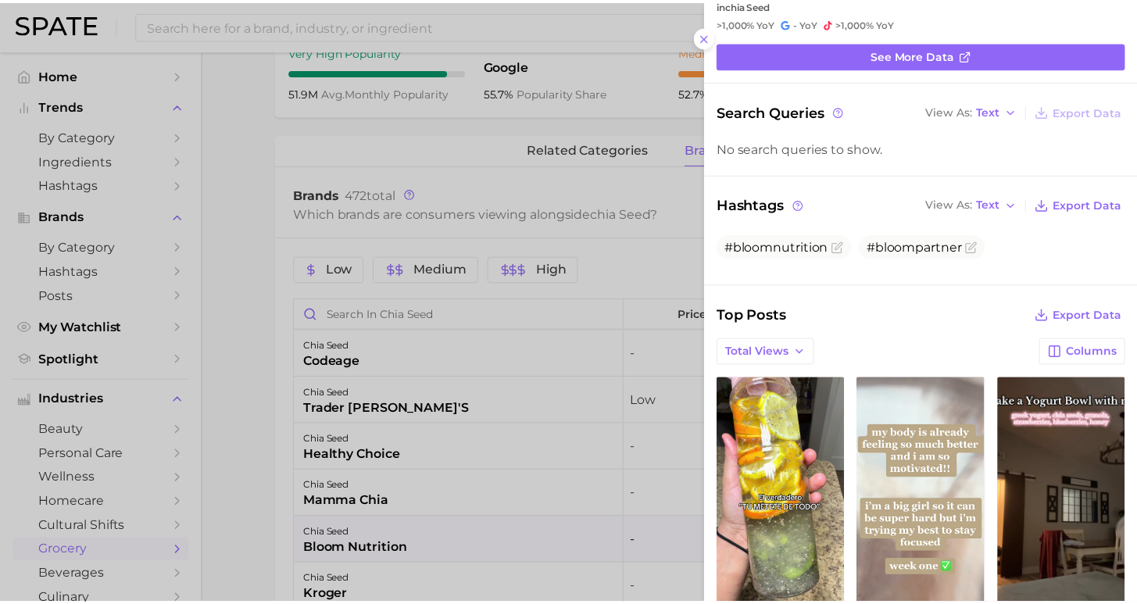
scroll to position [165, 0]
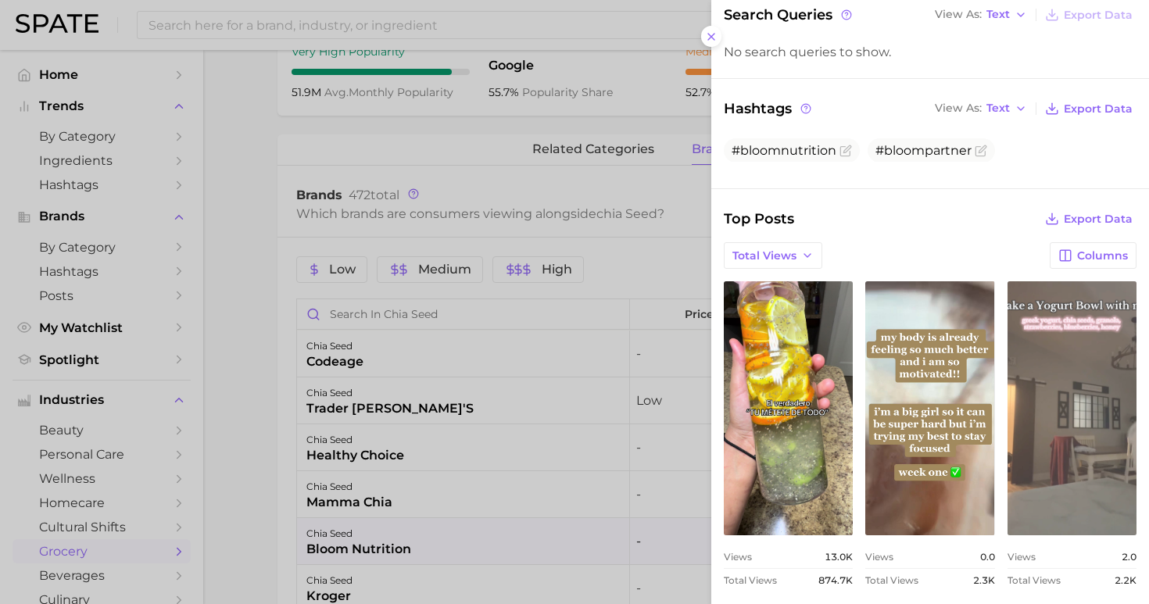
click at [1042, 399] on link "view post on TikTok" at bounding box center [1071, 408] width 129 height 254
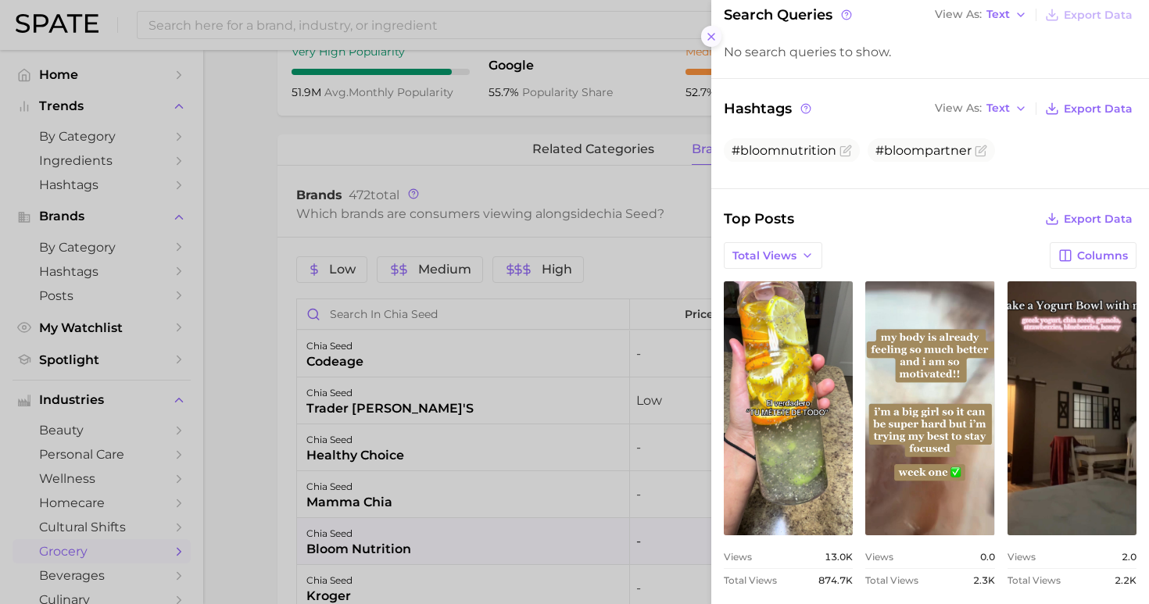
click at [707, 32] on icon at bounding box center [711, 36] width 13 height 13
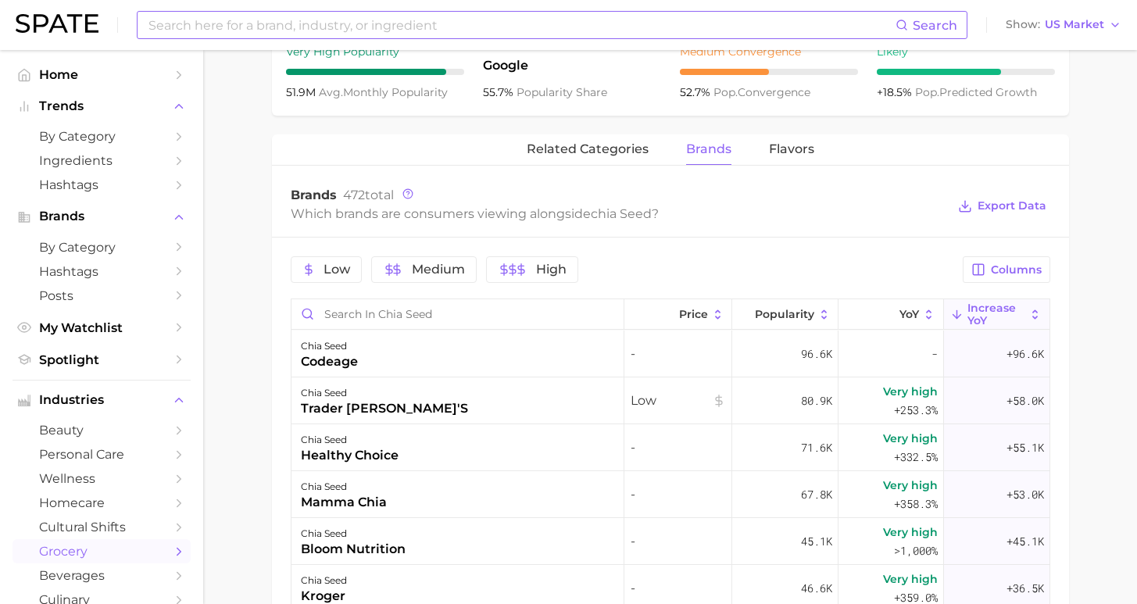
click at [295, 23] on input at bounding box center [521, 25] width 749 height 27
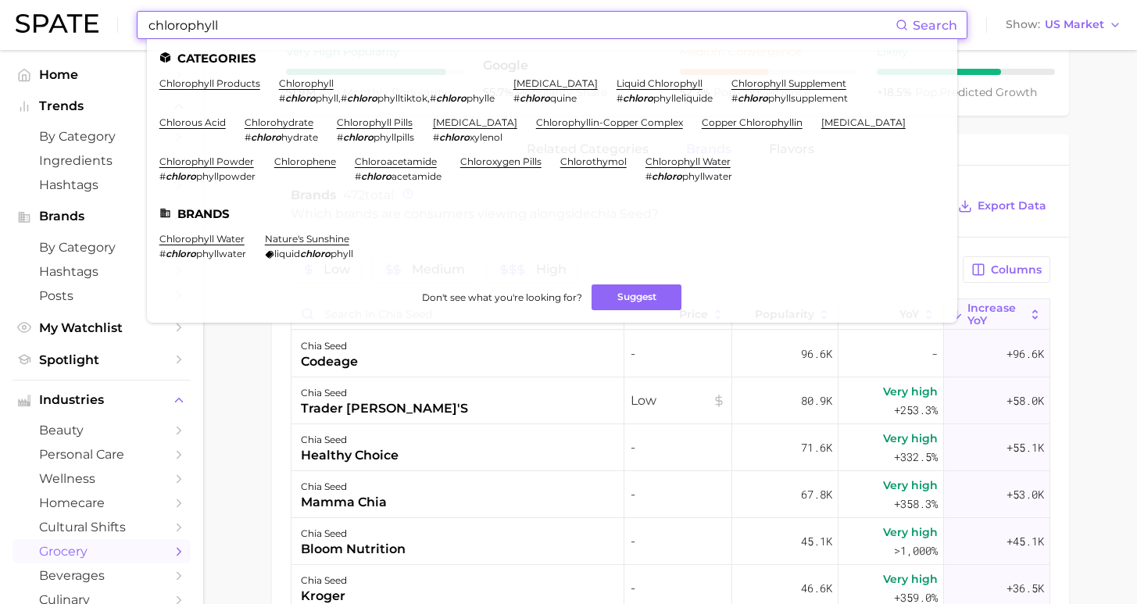
drag, startPoint x: 299, startPoint y: 26, endPoint x: 282, endPoint y: 24, distance: 16.5
click at [282, 24] on input "chlorophyll" at bounding box center [521, 25] width 749 height 27
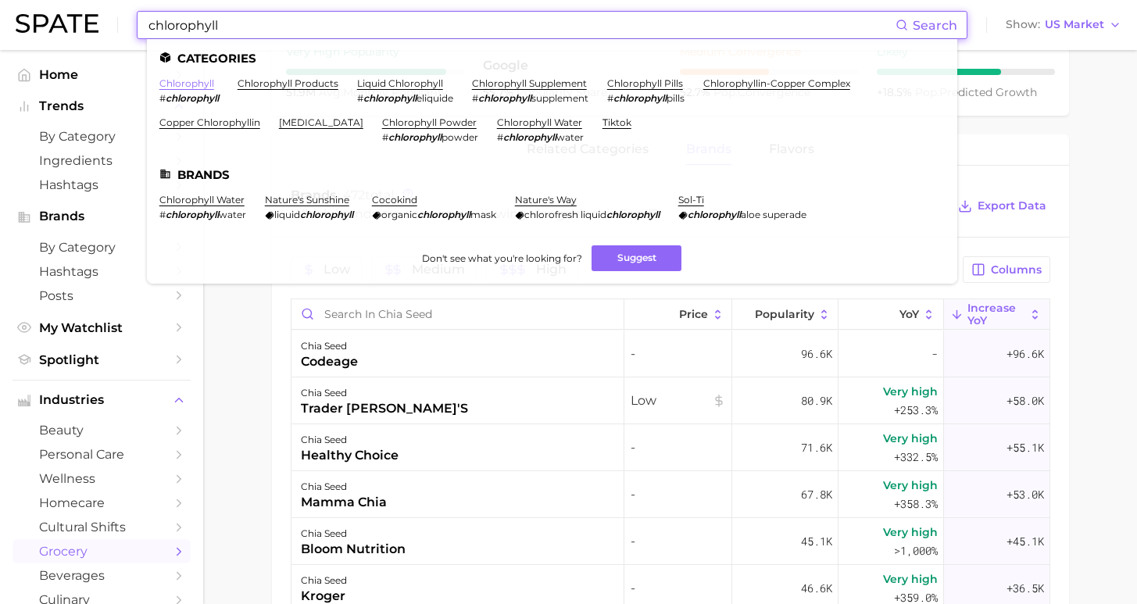
type input "chlorophyll"
click at [187, 84] on link "chlorophyll" at bounding box center [186, 83] width 55 height 12
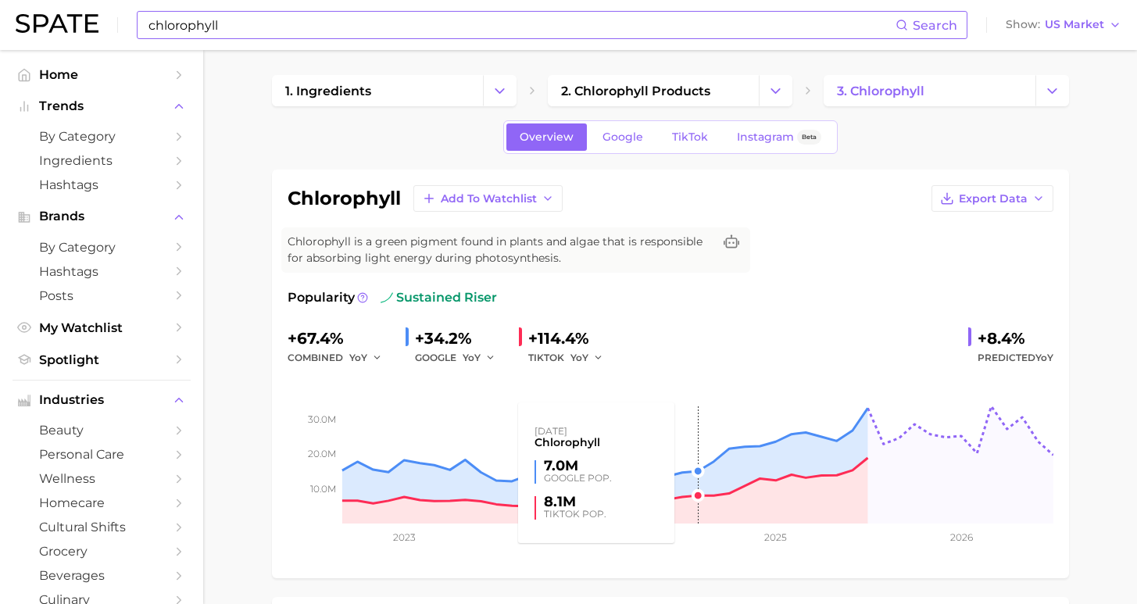
scroll to position [323, 0]
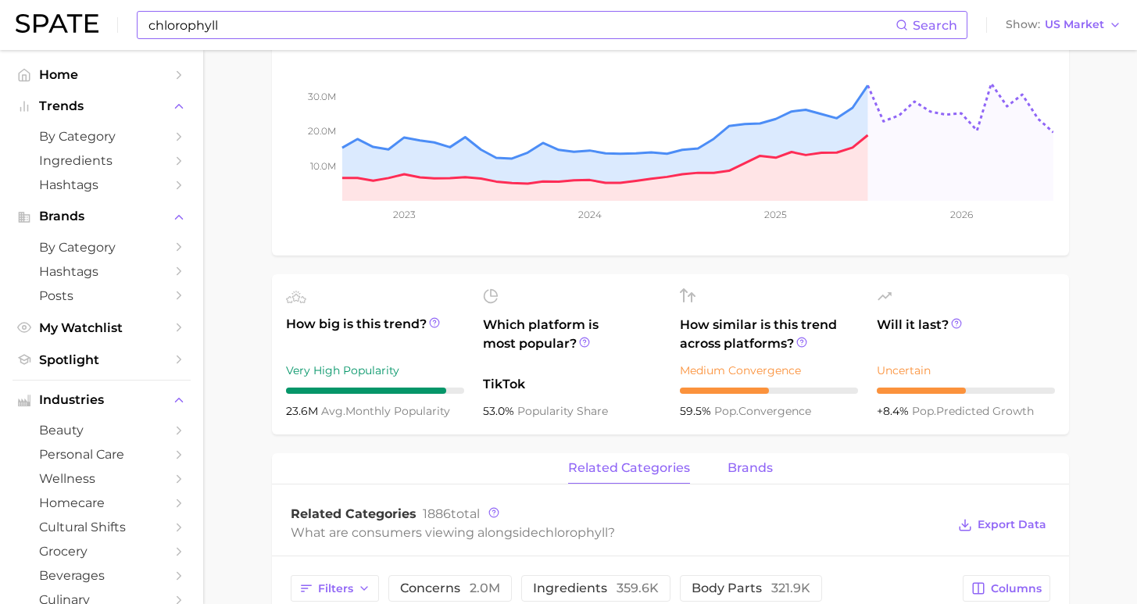
click at [744, 470] on span "brands" at bounding box center [750, 468] width 45 height 14
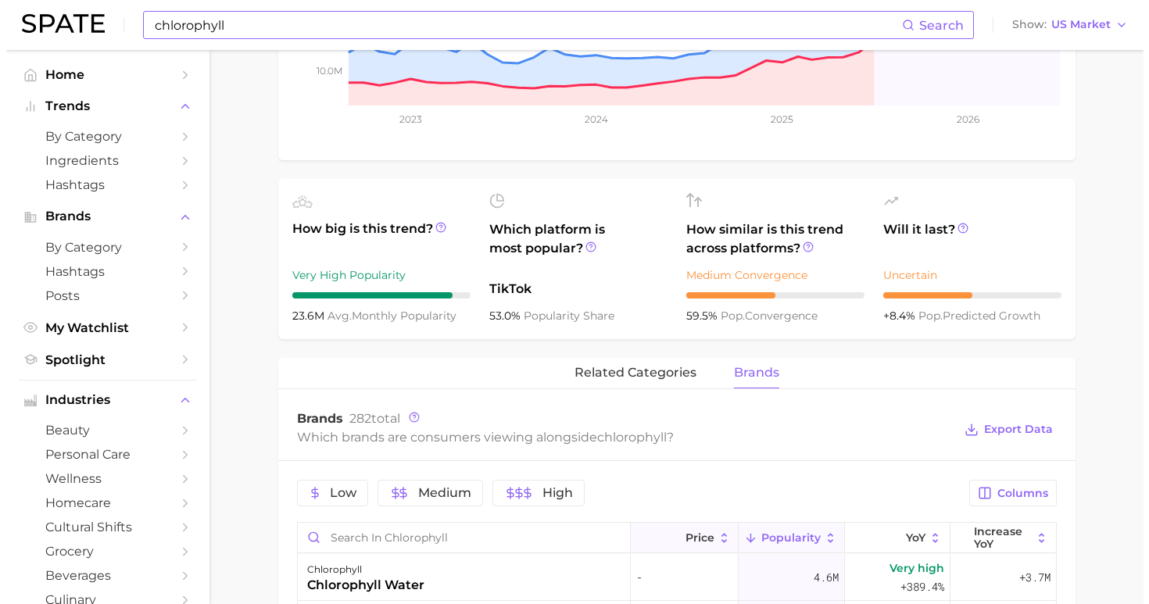
scroll to position [530, 0]
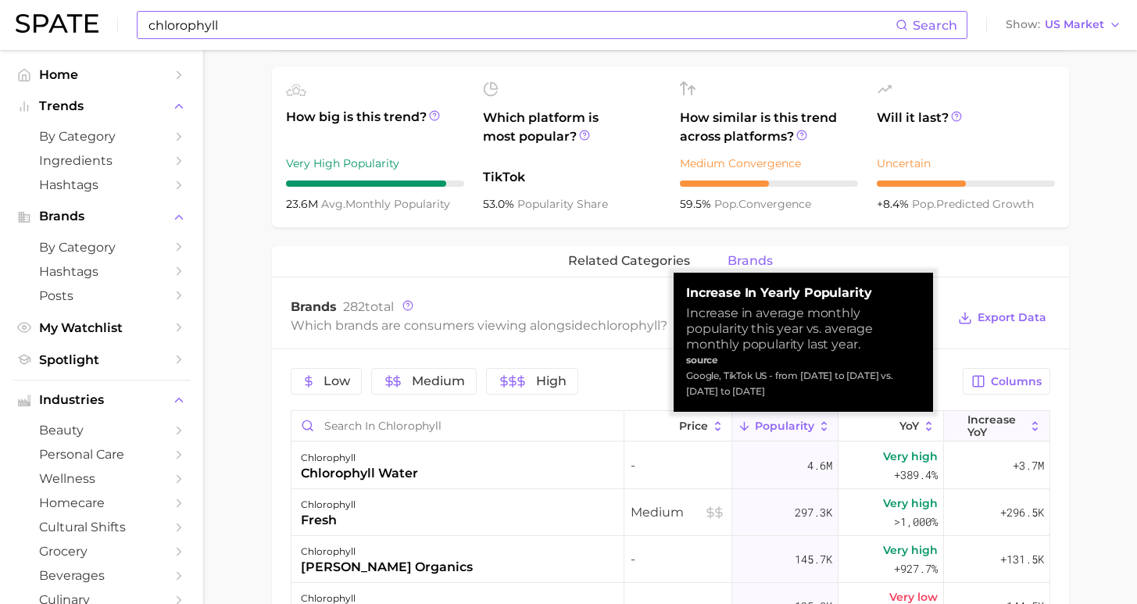
click at [985, 430] on span "Increase YoY" at bounding box center [997, 425] width 58 height 25
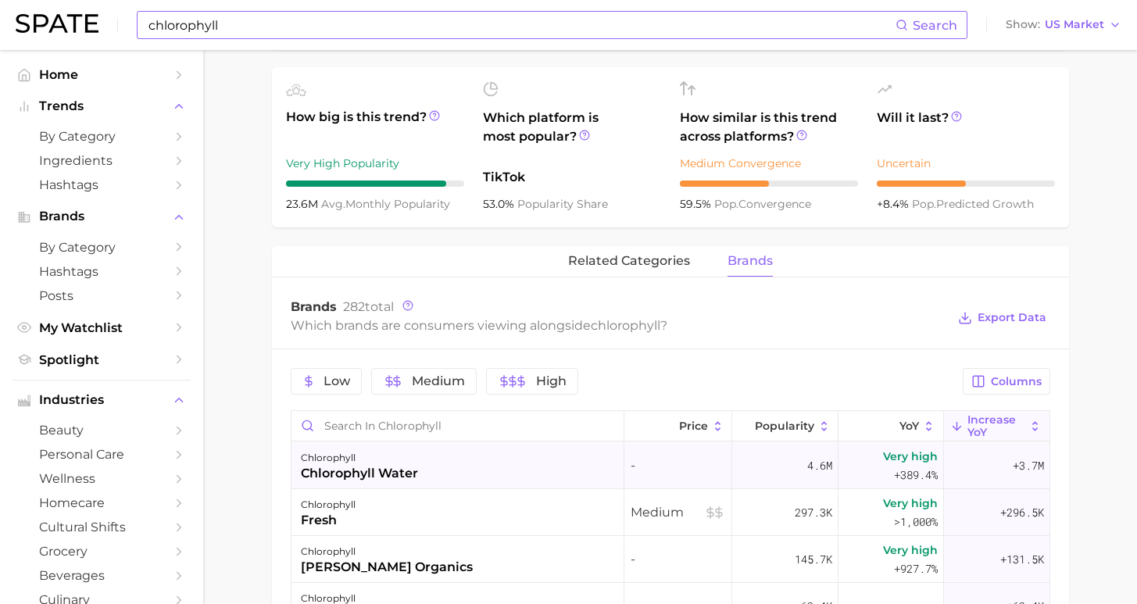
click at [482, 470] on div "chlorophyll chlorophyll water" at bounding box center [458, 465] width 333 height 47
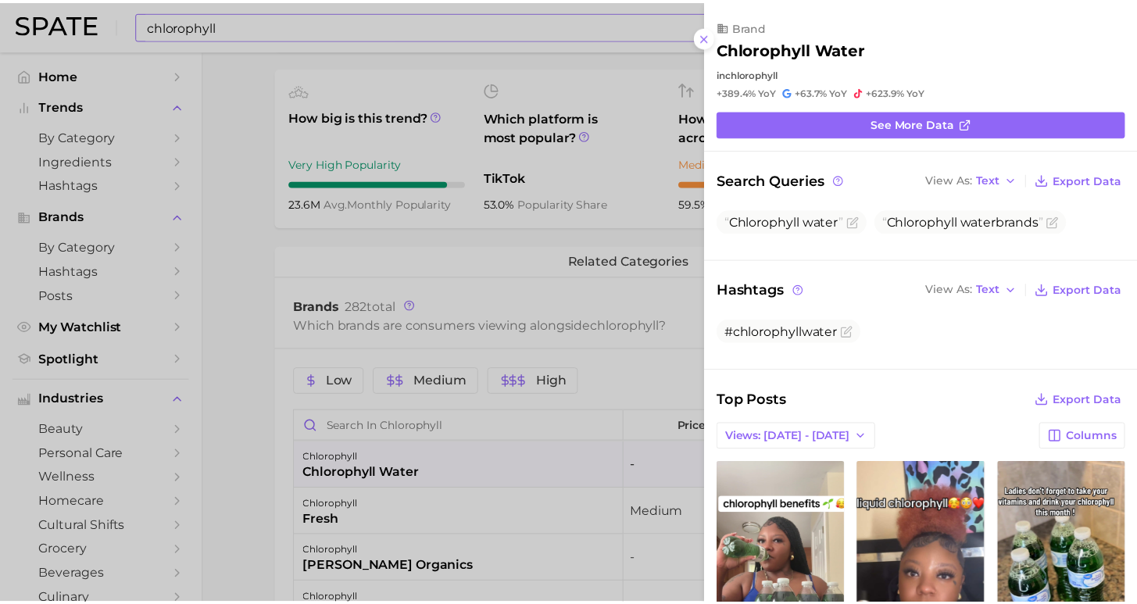
scroll to position [0, 0]
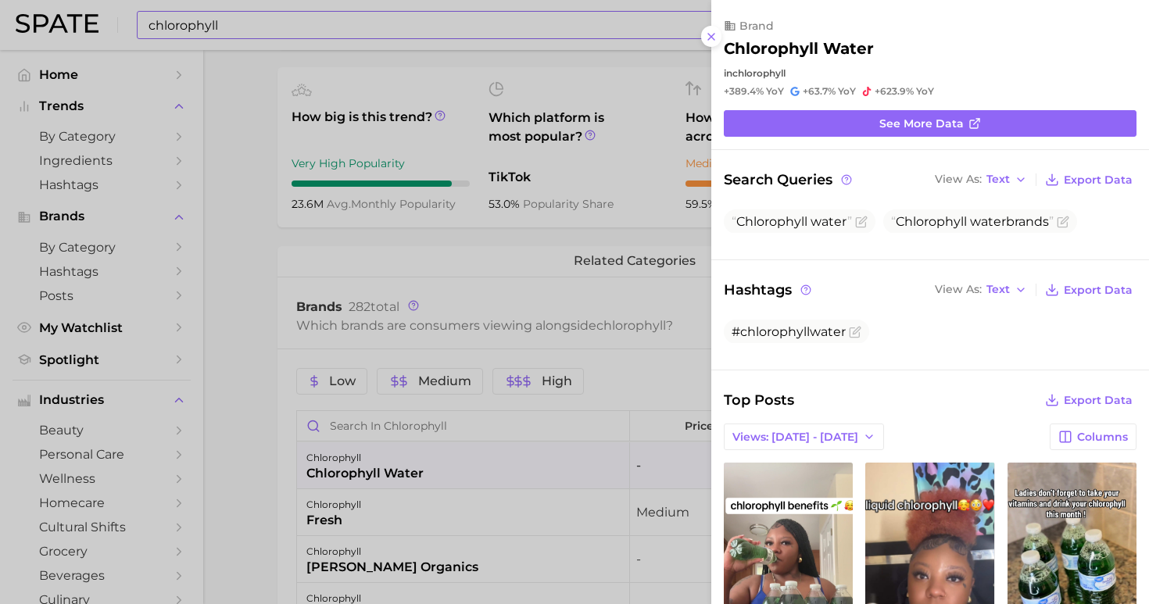
click at [237, 502] on div at bounding box center [574, 302] width 1149 height 604
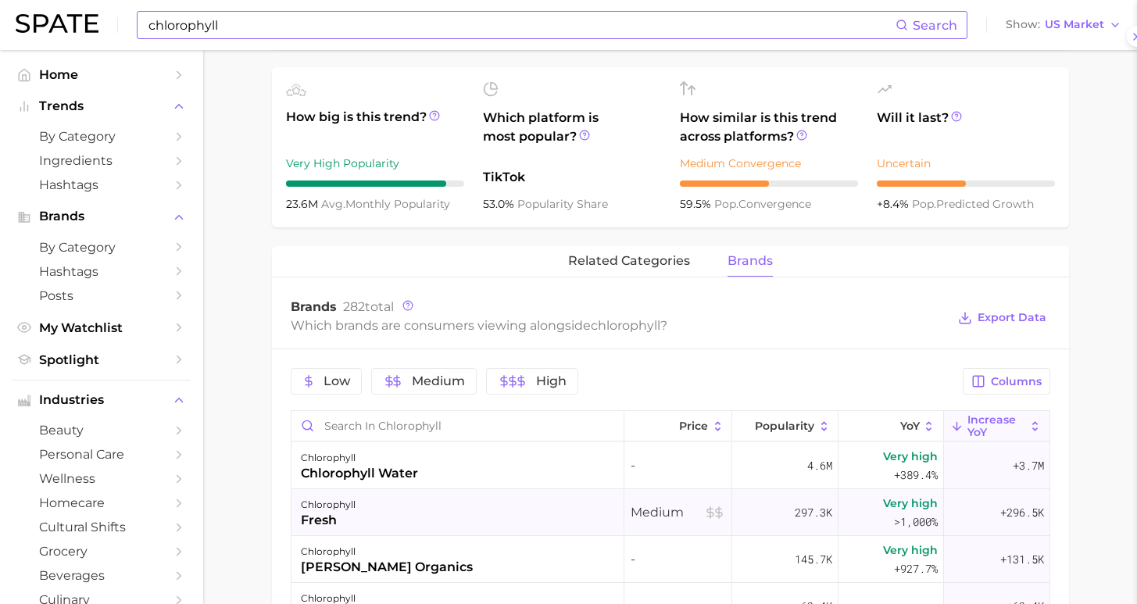
click at [434, 510] on div "chlorophyll fresh" at bounding box center [458, 512] width 333 height 47
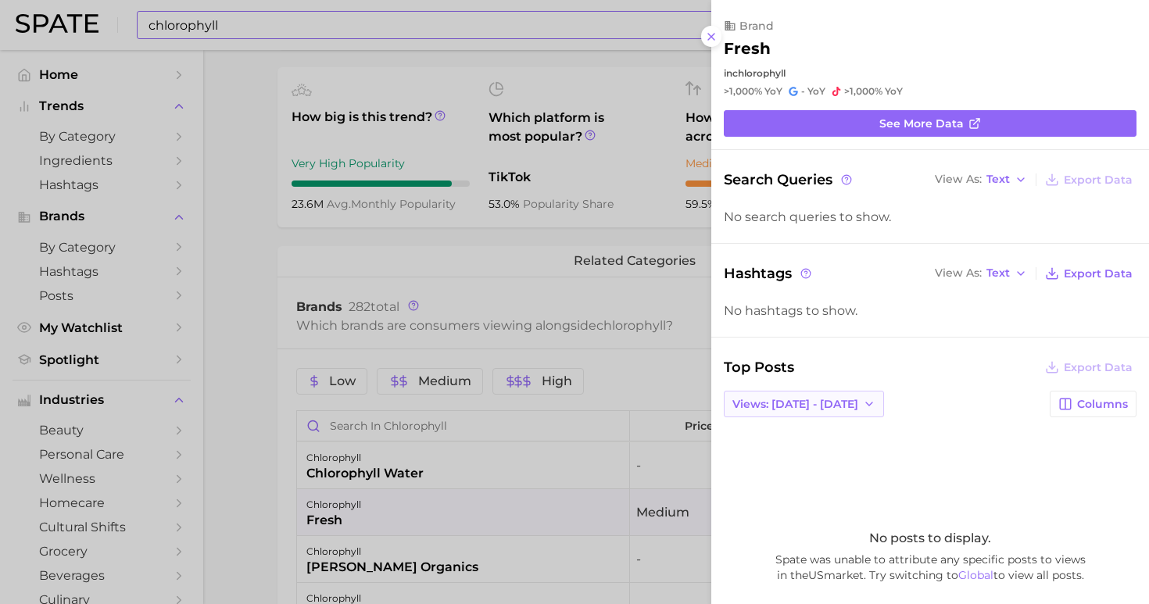
click at [839, 403] on span "Views: [DATE] - [DATE]" at bounding box center [795, 404] width 126 height 13
click at [850, 455] on button "Total Views" at bounding box center [810, 461] width 172 height 28
click at [259, 467] on div at bounding box center [574, 302] width 1149 height 604
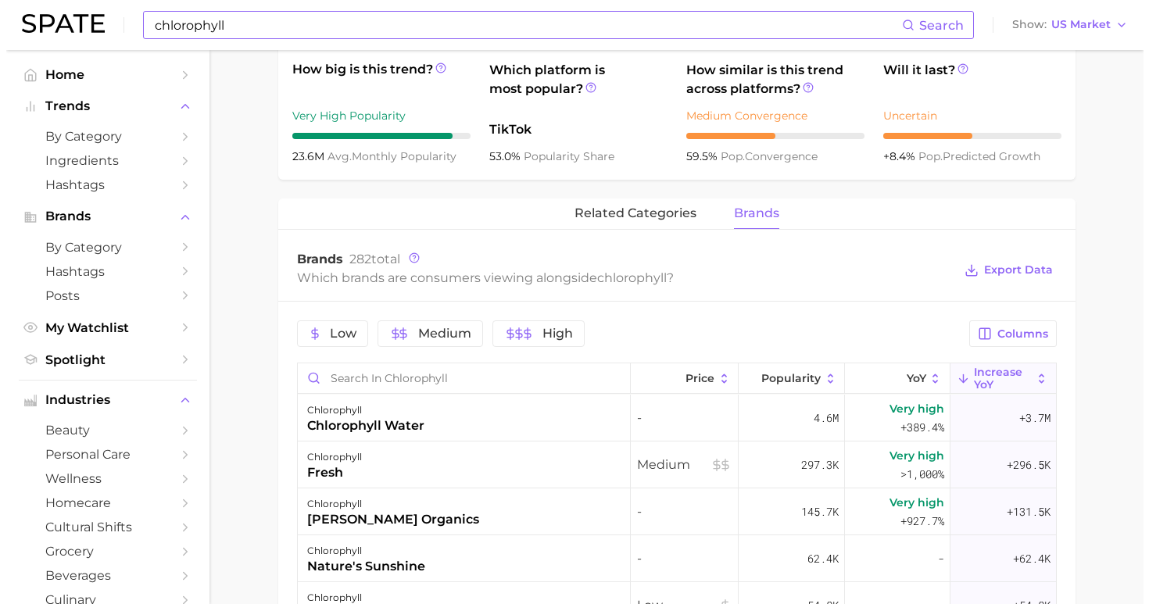
scroll to position [616, 0]
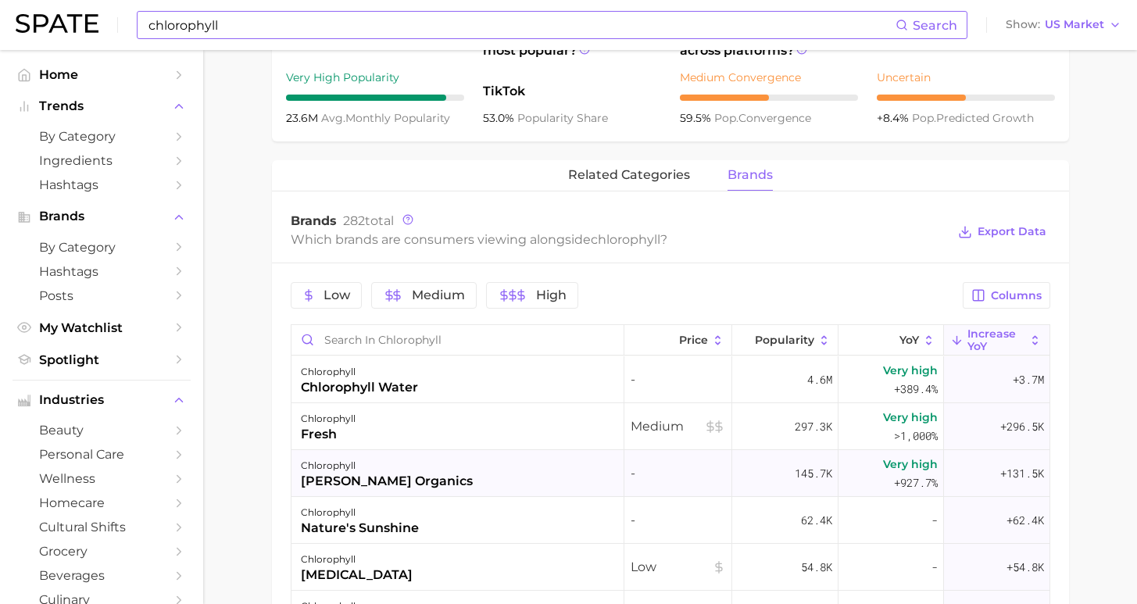
click at [449, 480] on div "chlorophyll [PERSON_NAME] organics" at bounding box center [458, 473] width 333 height 47
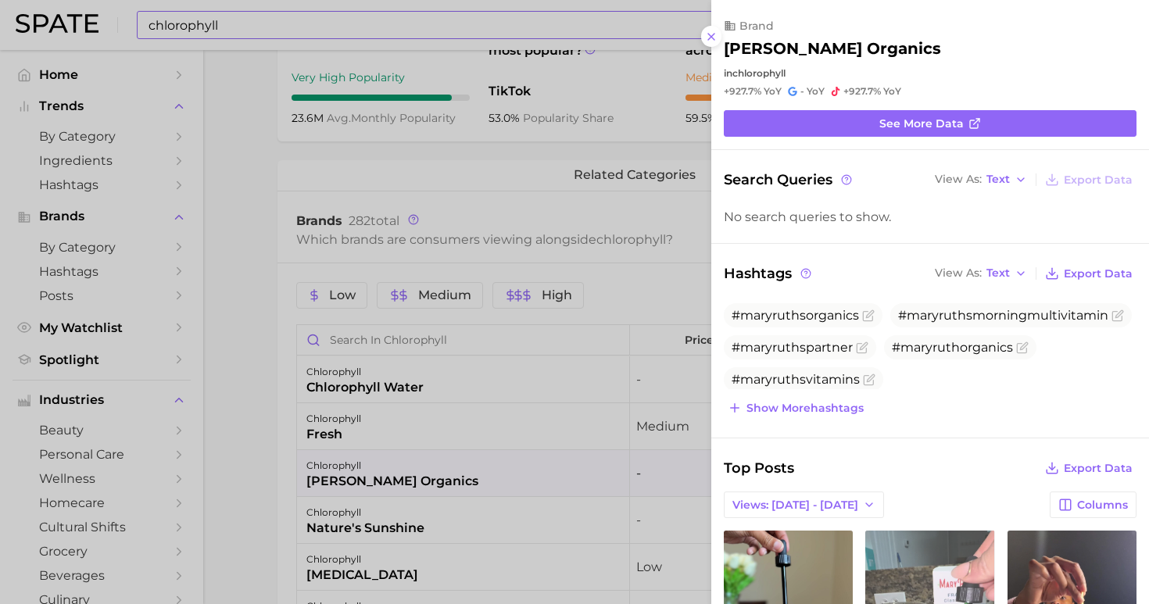
scroll to position [95, 0]
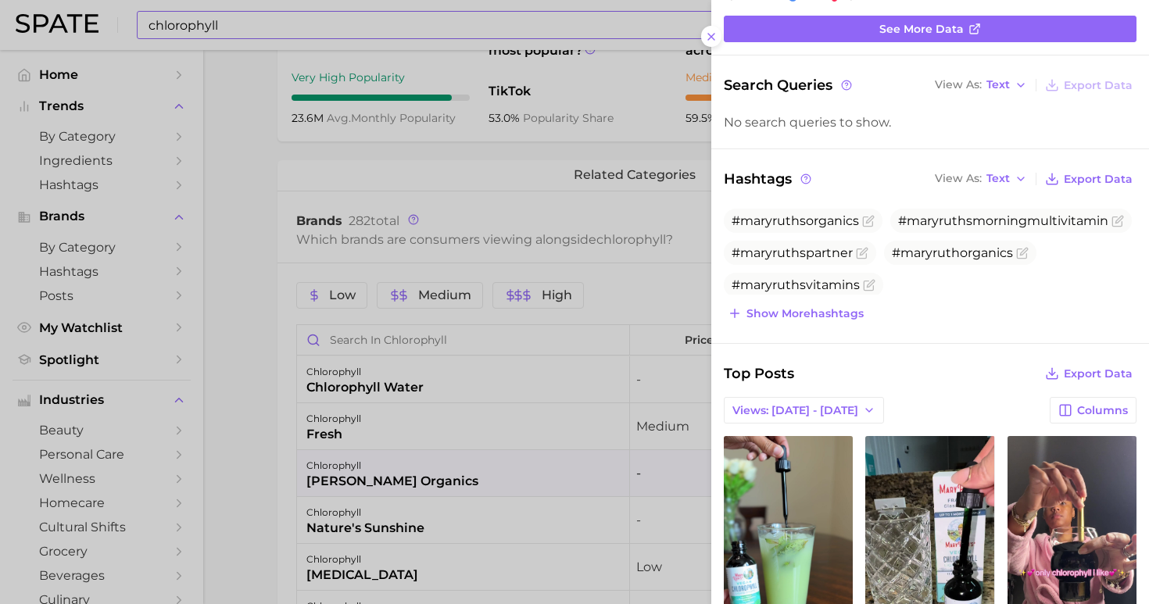
drag, startPoint x: 255, startPoint y: 392, endPoint x: 342, endPoint y: 312, distance: 117.8
click at [256, 392] on div at bounding box center [574, 302] width 1149 height 604
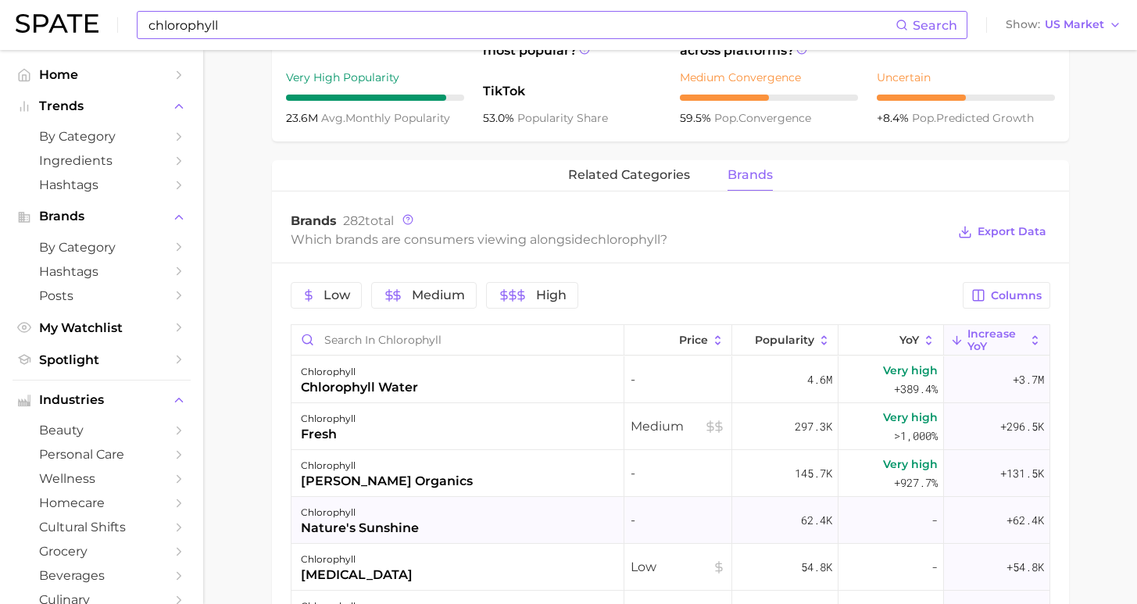
click at [498, 517] on div "chlorophyll nature's sunshine" at bounding box center [458, 520] width 333 height 47
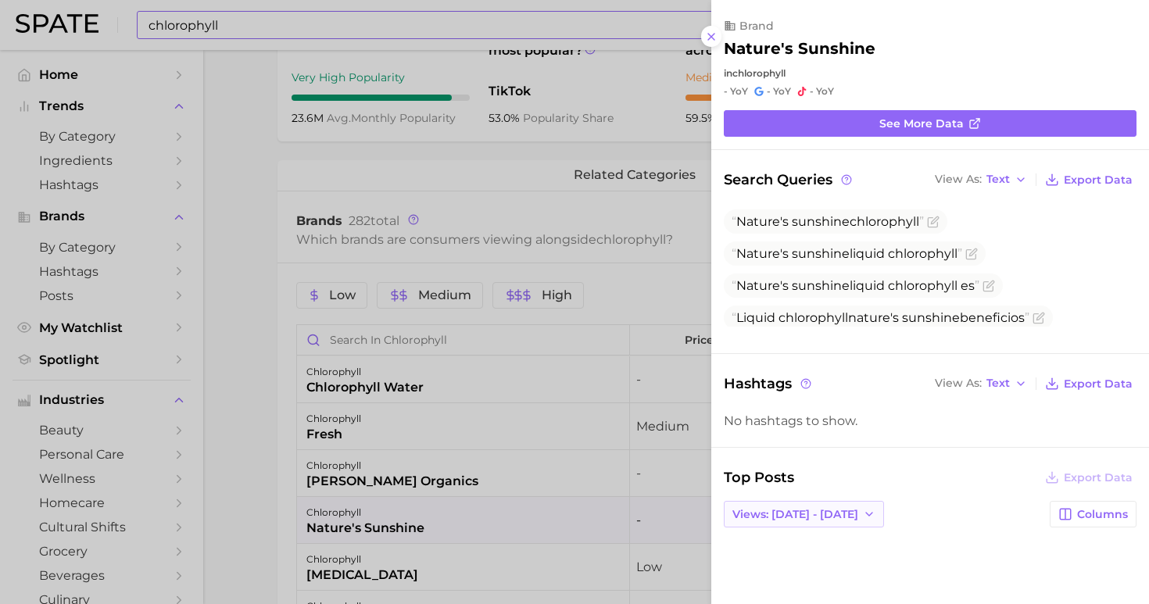
drag, startPoint x: 816, startPoint y: 492, endPoint x: 817, endPoint y: 500, distance: 8.6
click at [816, 501] on button "Views: [DATE] - [DATE]" at bounding box center [804, 514] width 160 height 27
click at [820, 557] on button "Total Views" at bounding box center [810, 571] width 172 height 28
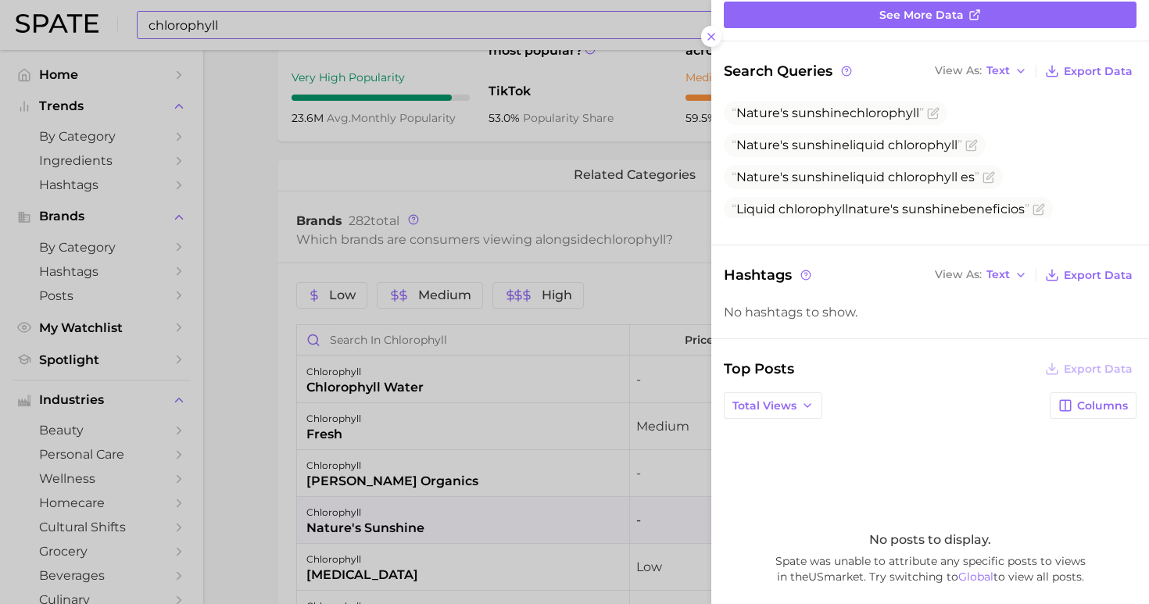
scroll to position [209, 0]
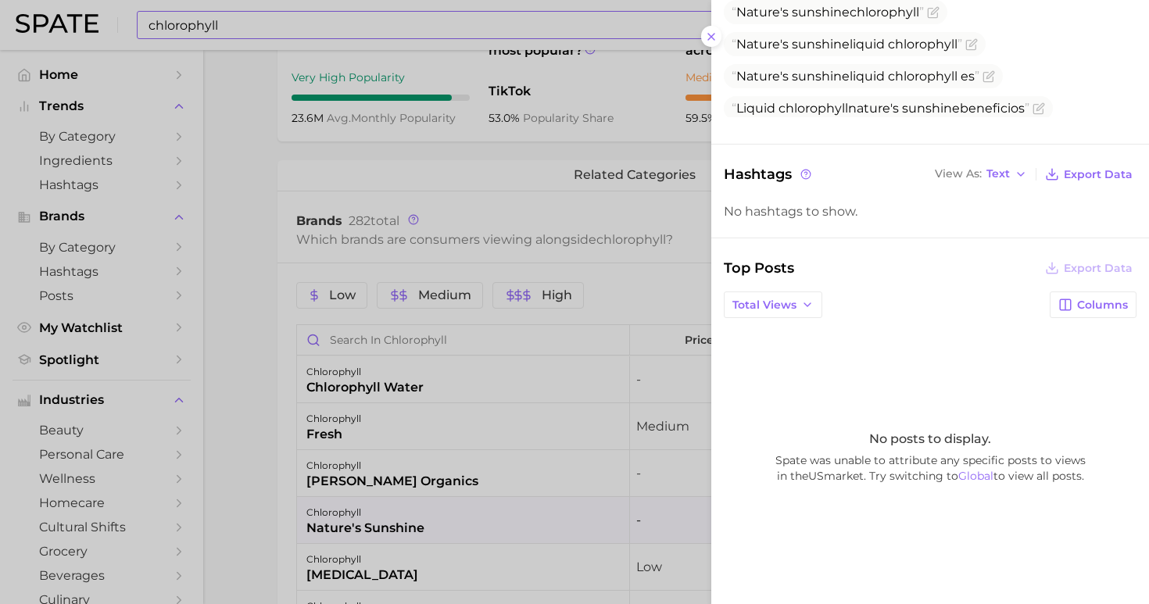
click at [277, 441] on div at bounding box center [574, 302] width 1149 height 604
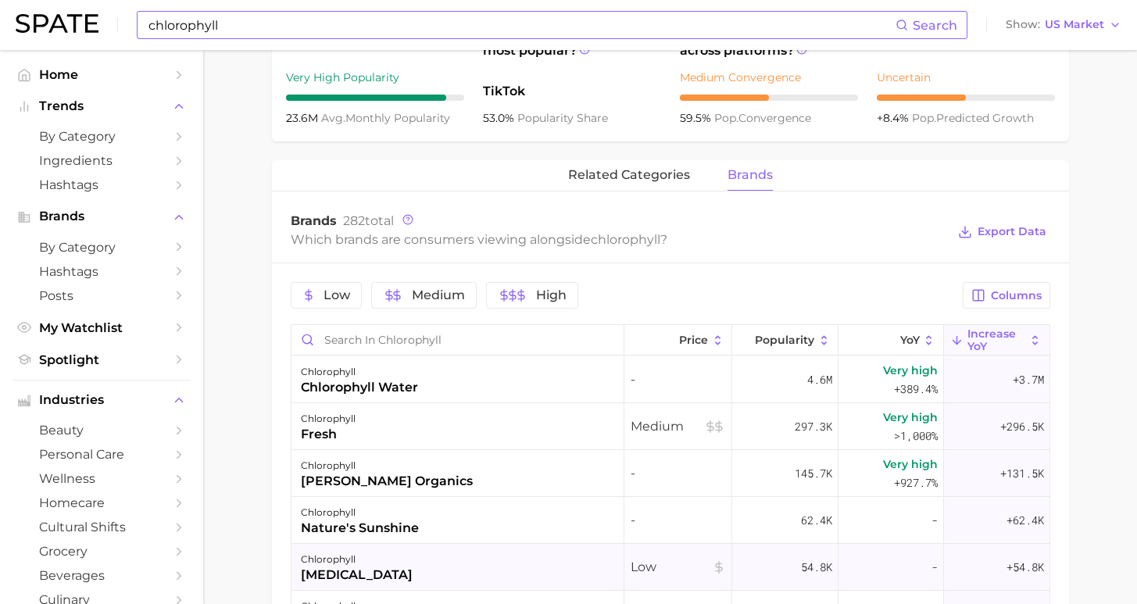
click at [365, 563] on div "chlorophyll [MEDICAL_DATA]" at bounding box center [458, 567] width 333 height 47
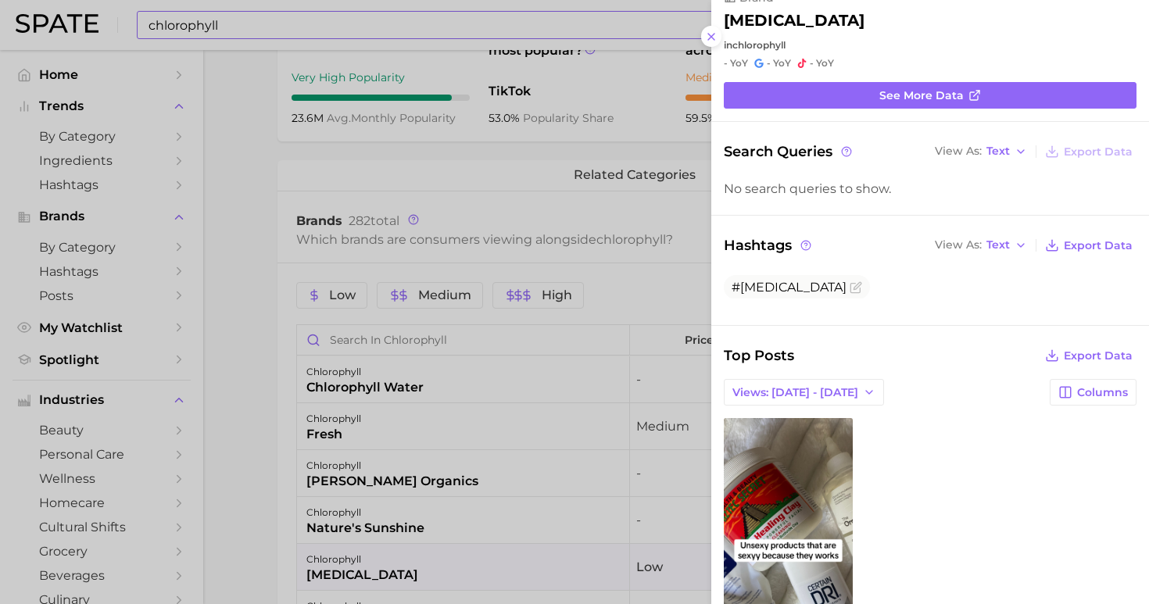
scroll to position [103, 0]
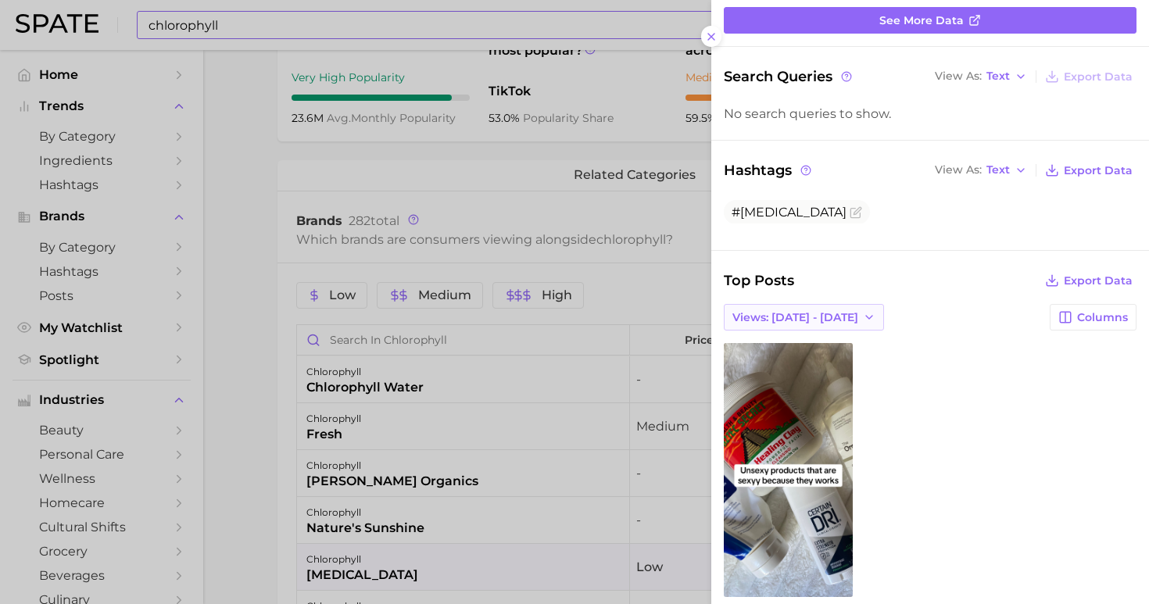
click at [818, 311] on span "Views: [DATE] - [DATE]" at bounding box center [795, 317] width 126 height 13
click at [821, 365] on button "Total Views" at bounding box center [810, 374] width 172 height 28
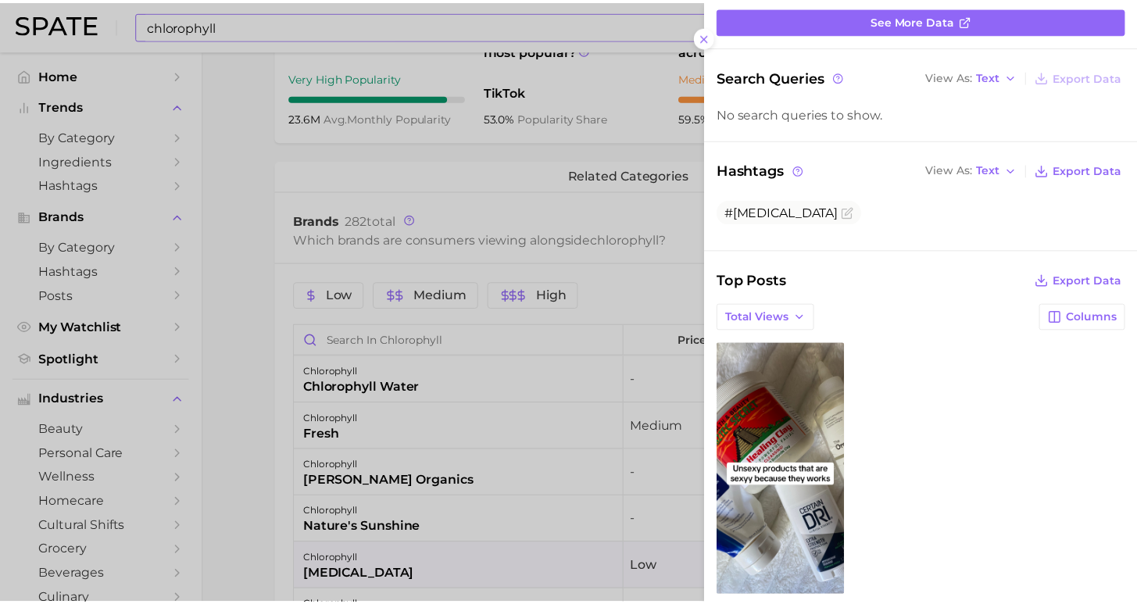
scroll to position [0, 0]
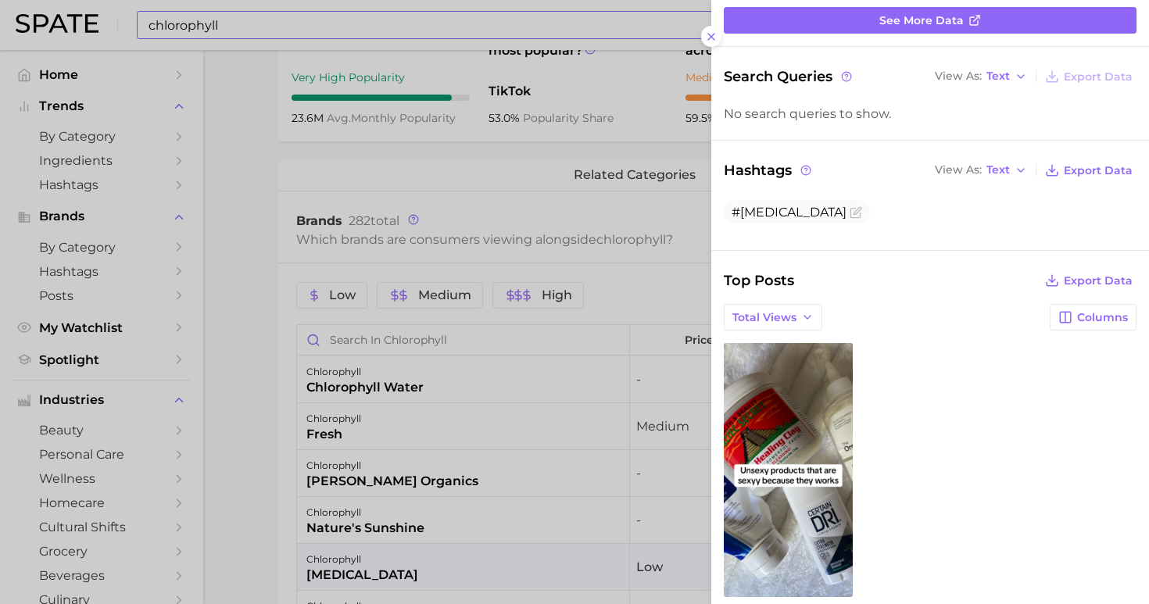
click at [274, 412] on div at bounding box center [574, 302] width 1149 height 604
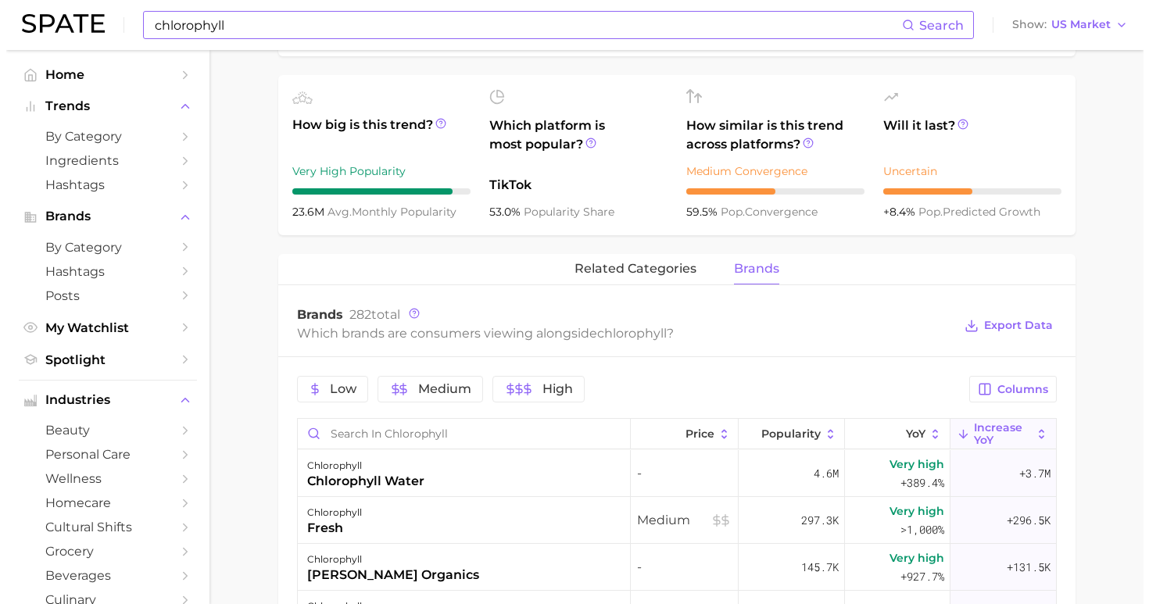
scroll to position [727, 0]
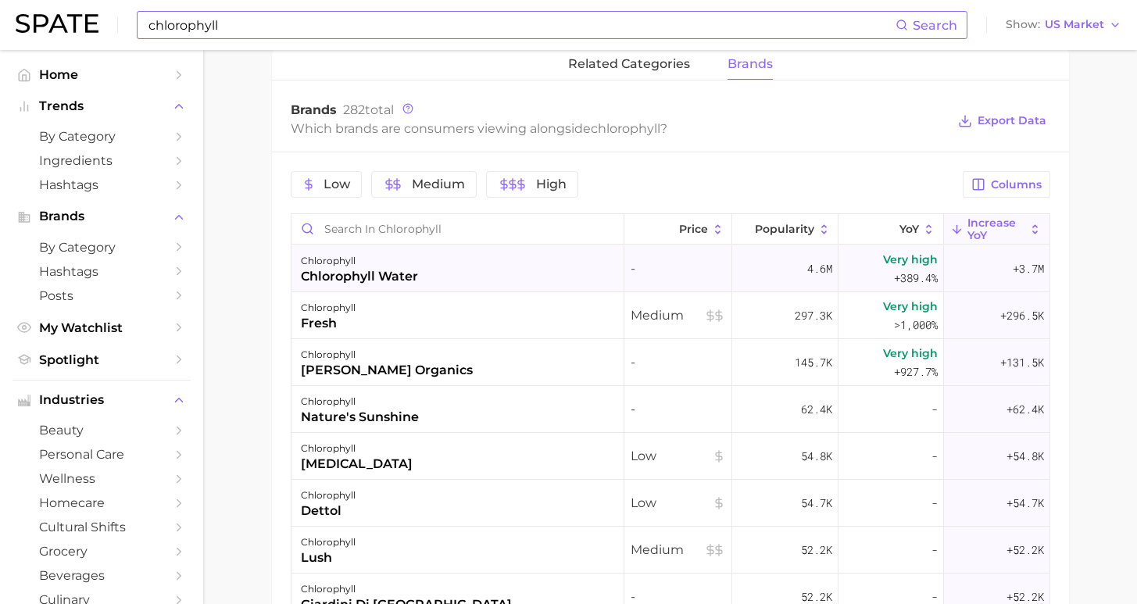
click at [456, 277] on div "chlorophyll chlorophyll water" at bounding box center [458, 268] width 333 height 47
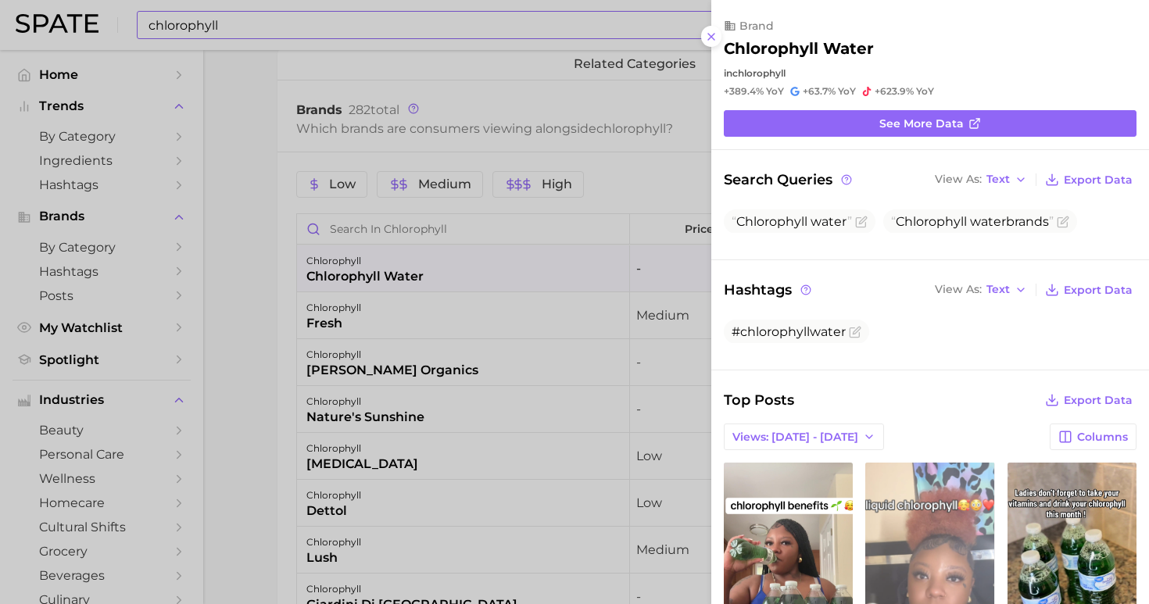
scroll to position [102, 0]
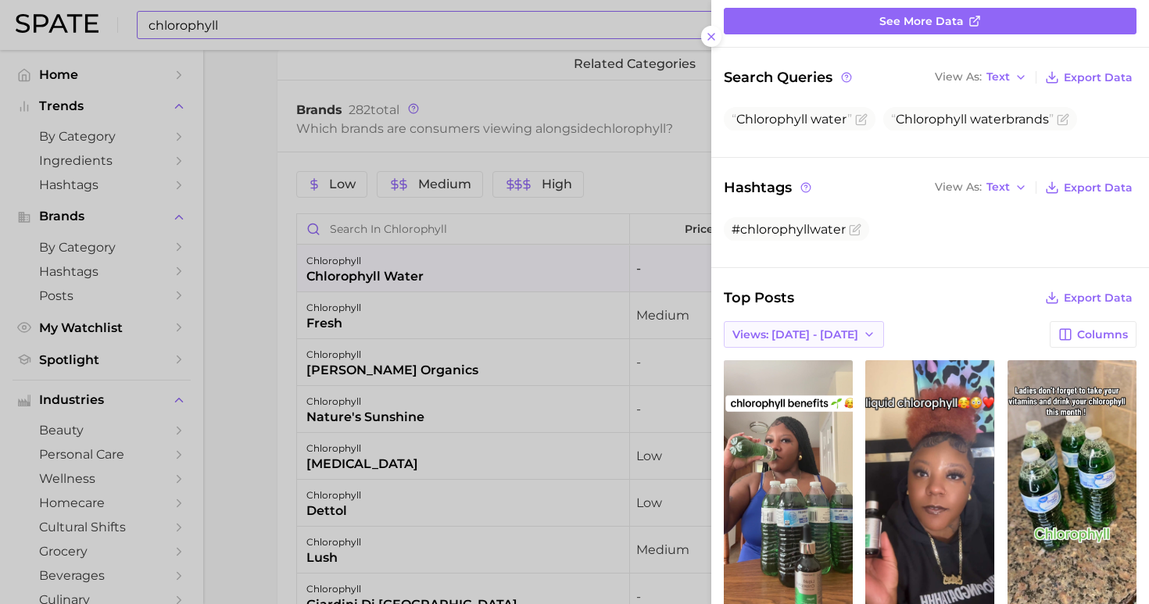
drag, startPoint x: 807, startPoint y: 317, endPoint x: 809, endPoint y: 328, distance: 11.2
click at [807, 328] on span "Views: [DATE] - [DATE]" at bounding box center [795, 334] width 126 height 13
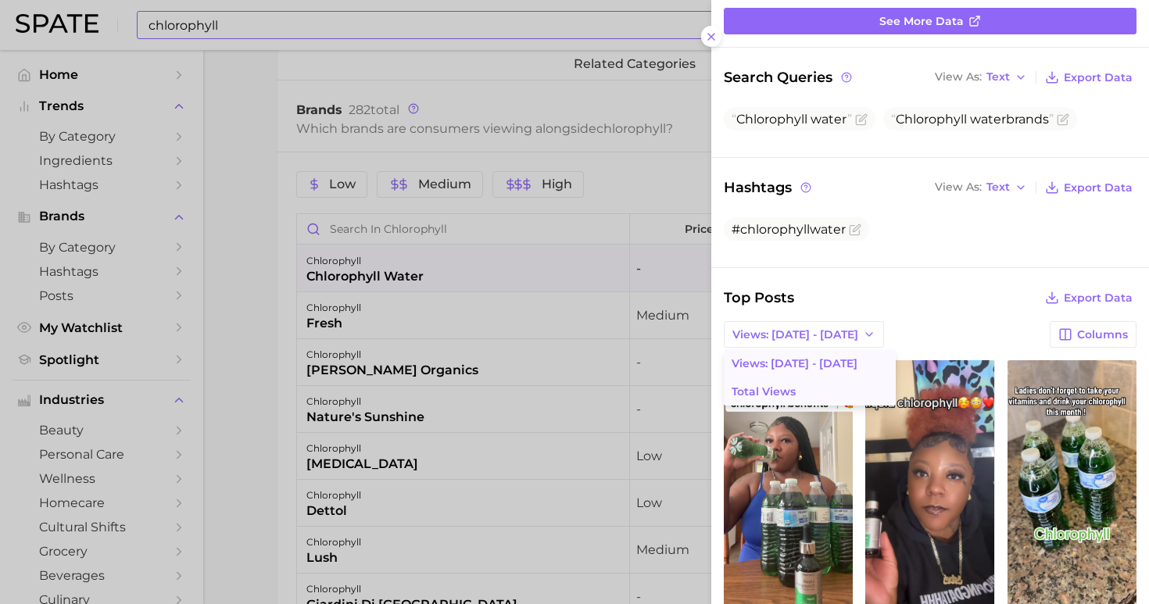
click at [810, 377] on button "Total Views" at bounding box center [810, 391] width 172 height 28
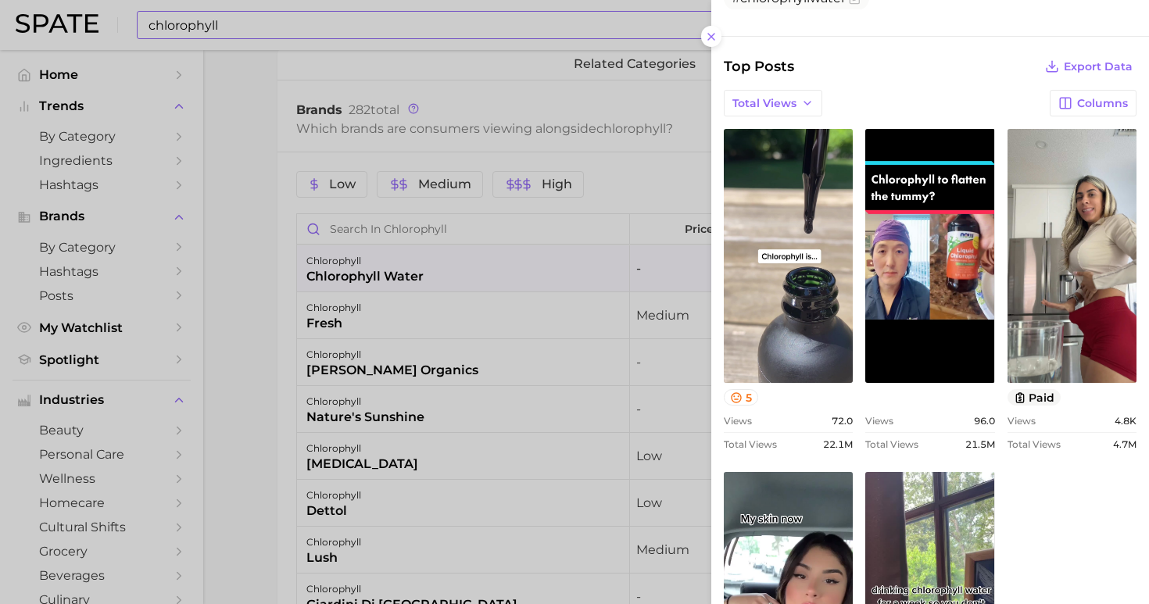
scroll to position [452, 0]
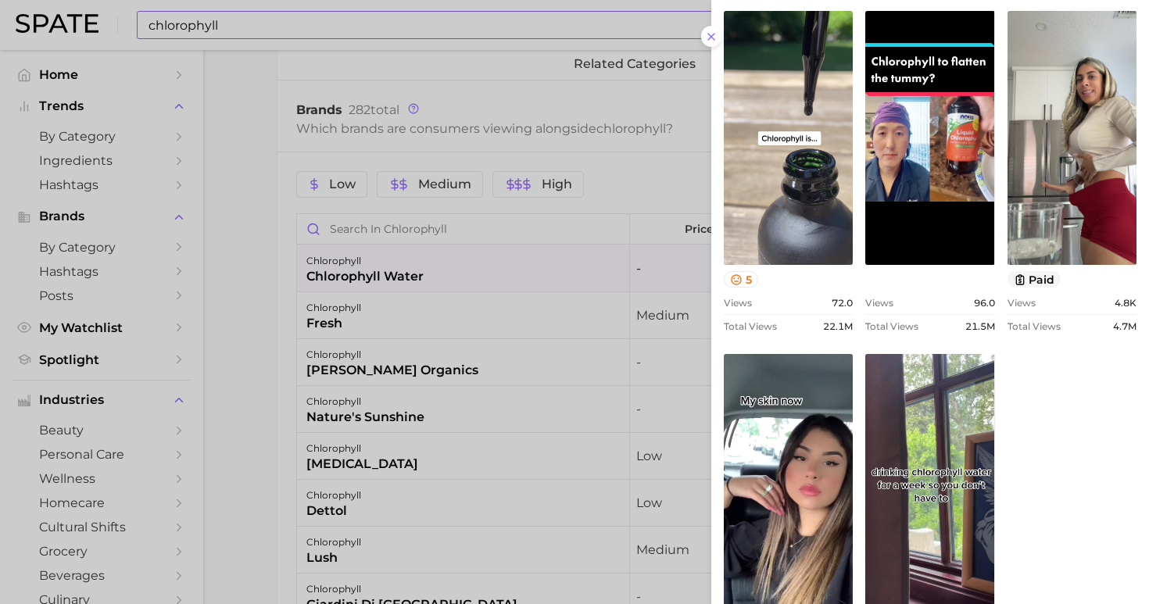
click at [430, 315] on div at bounding box center [574, 302] width 1149 height 604
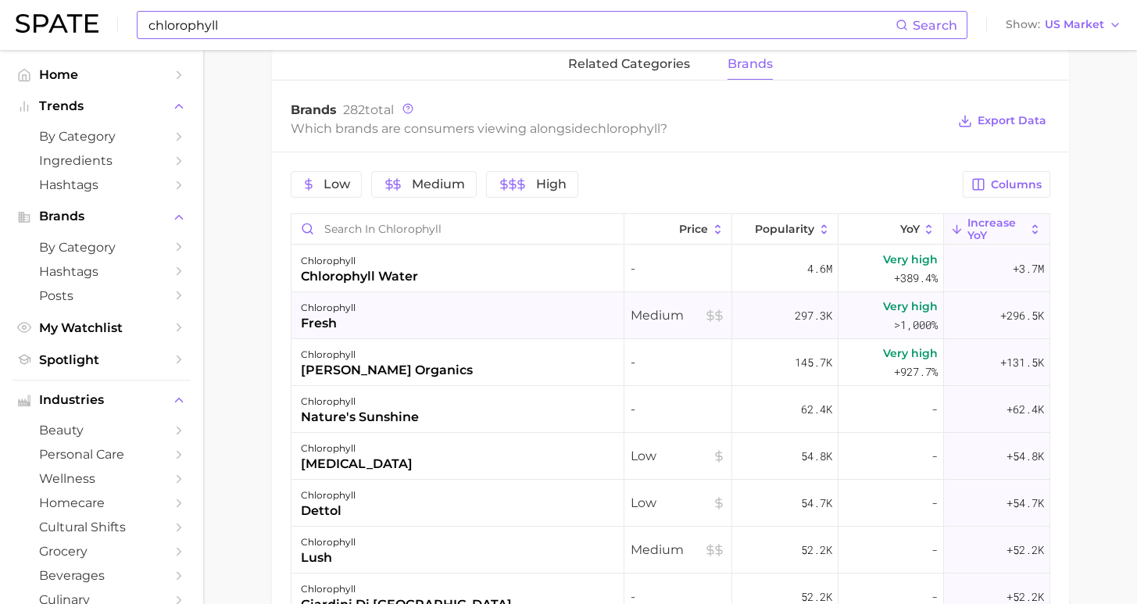
click at [446, 316] on div "chlorophyll fresh" at bounding box center [458, 315] width 333 height 47
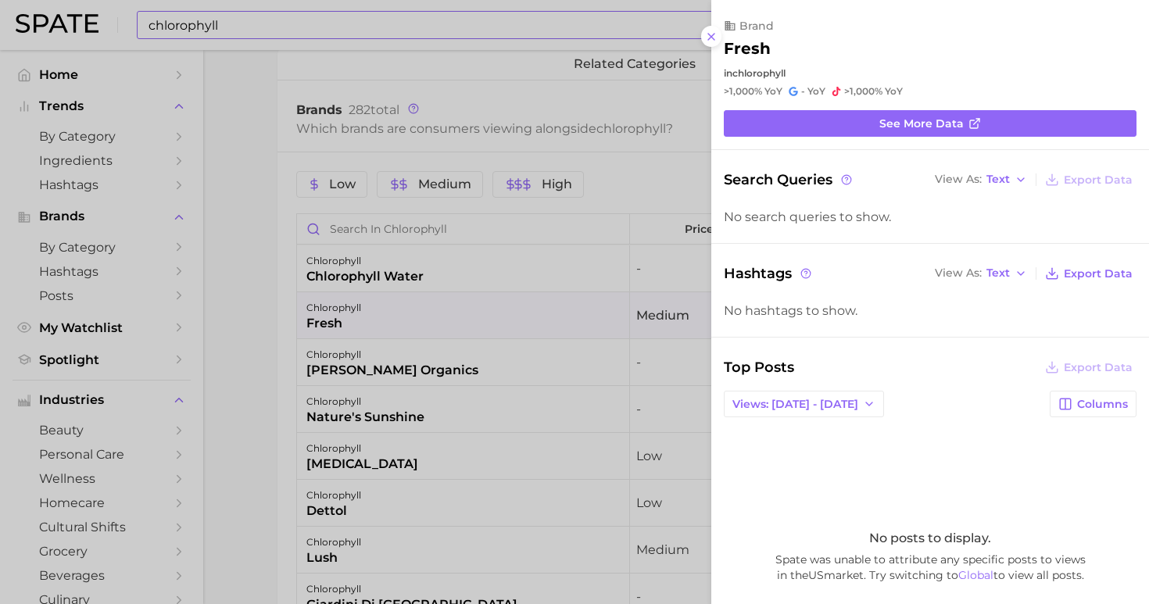
click at [501, 406] on div at bounding box center [574, 302] width 1149 height 604
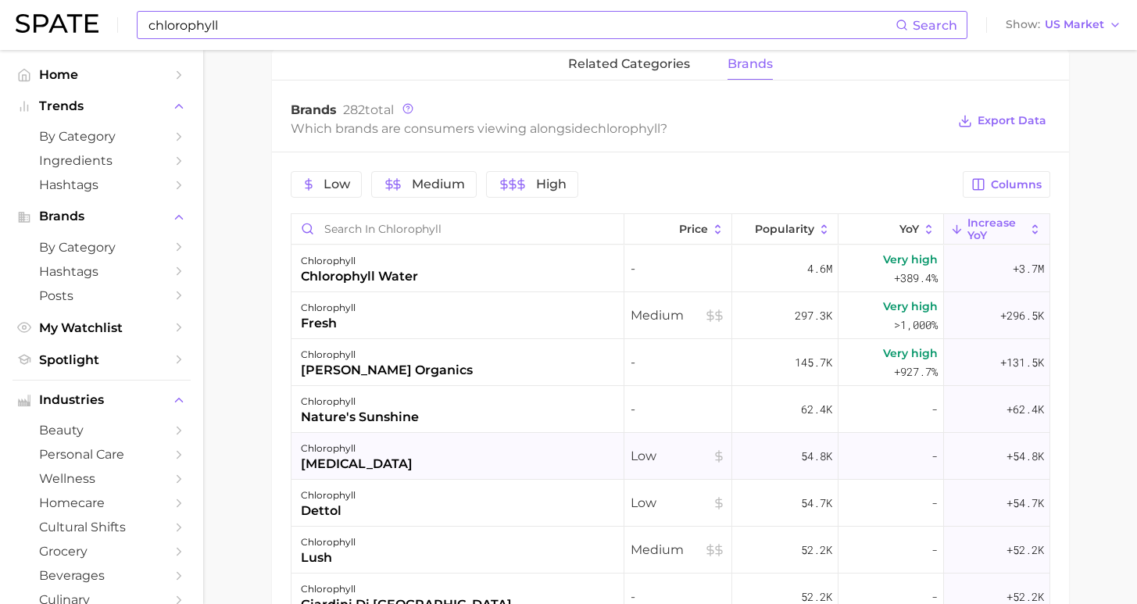
click at [510, 453] on div "chlorophyll [MEDICAL_DATA]" at bounding box center [458, 456] width 333 height 47
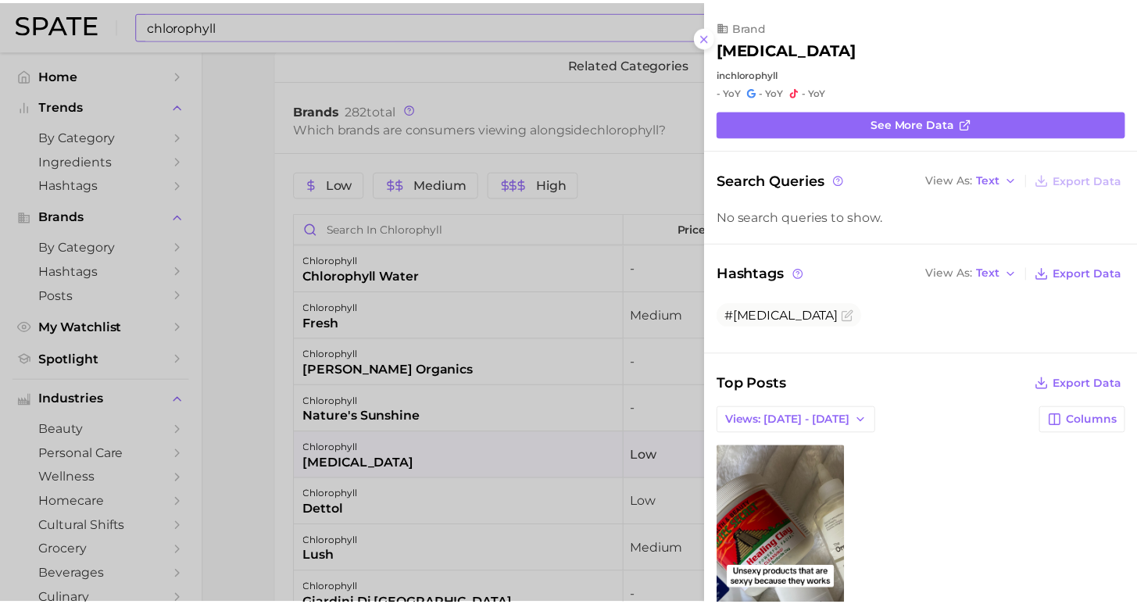
scroll to position [0, 0]
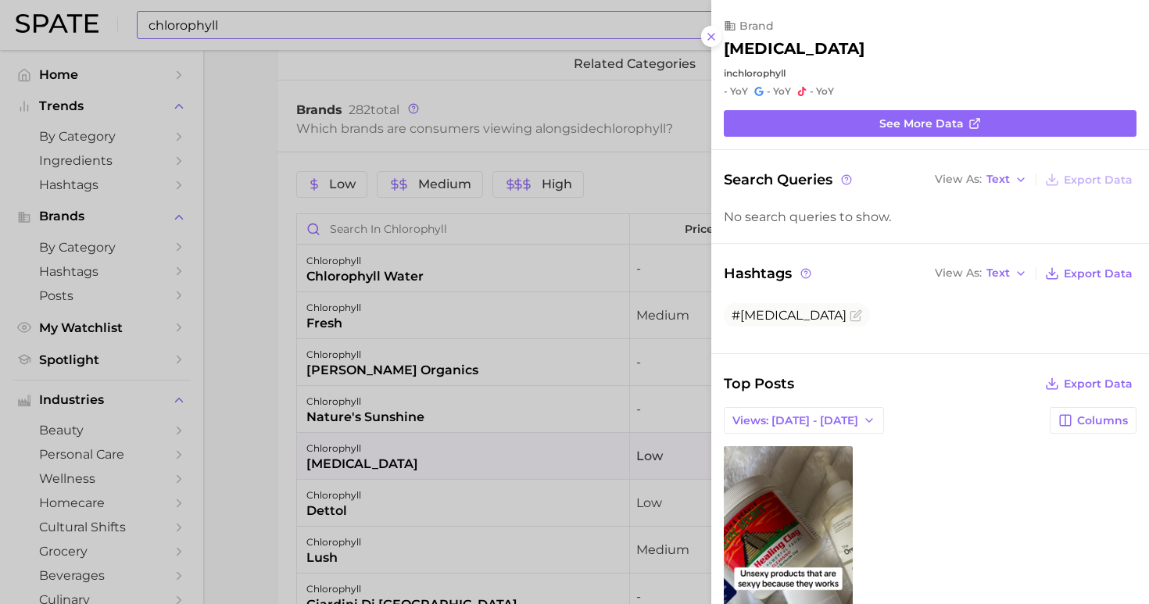
click at [220, 413] on div at bounding box center [574, 302] width 1149 height 604
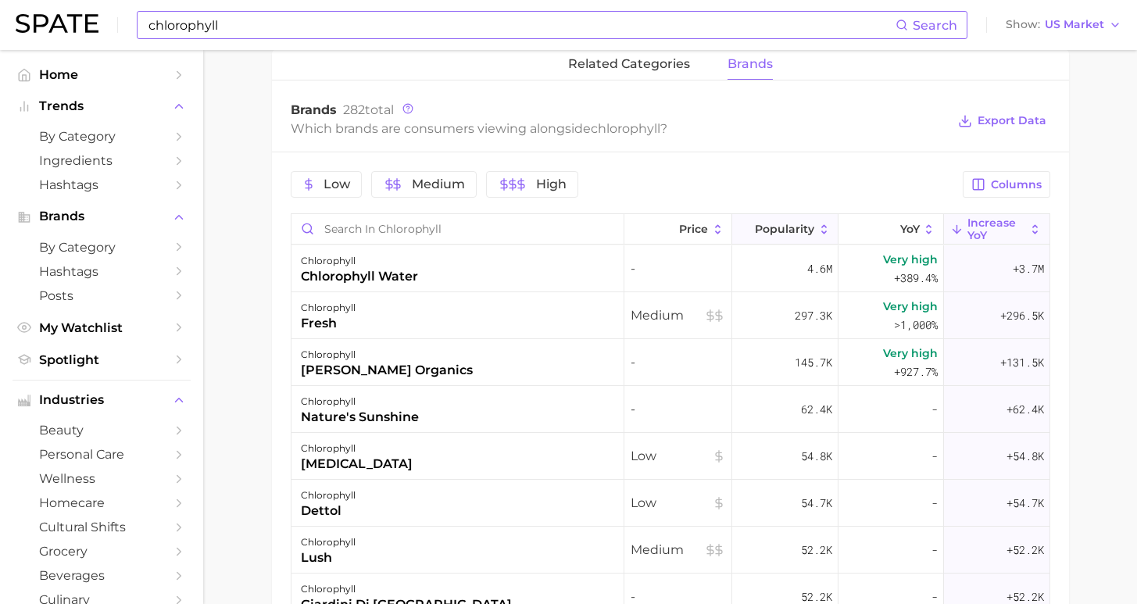
click at [767, 227] on span "Popularity" at bounding box center [784, 229] width 59 height 13
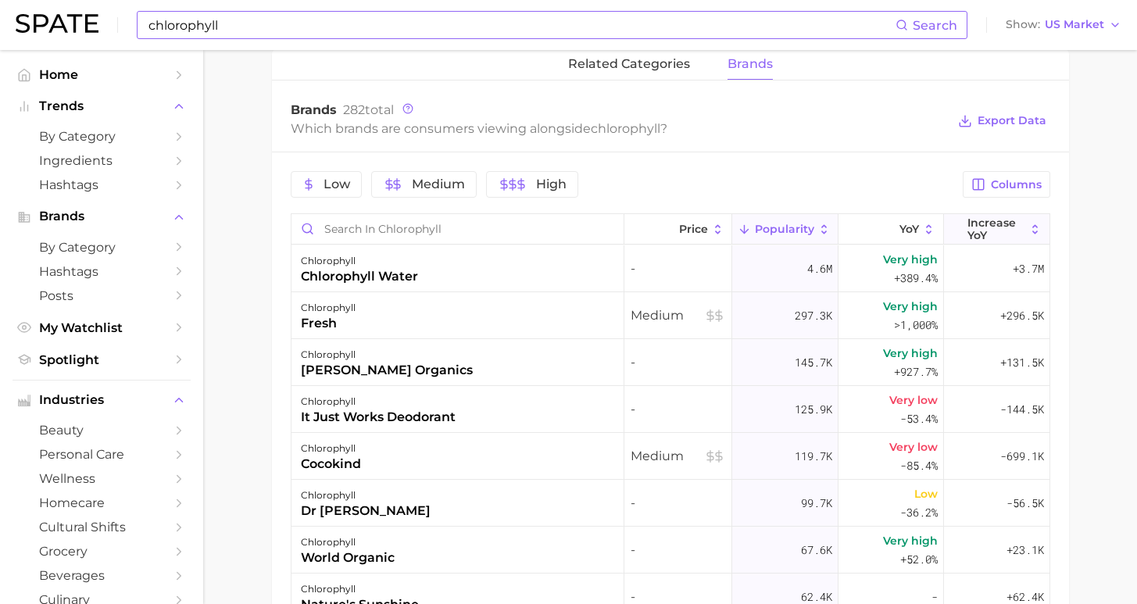
click at [968, 232] on span "Increase YoY" at bounding box center [997, 228] width 58 height 25
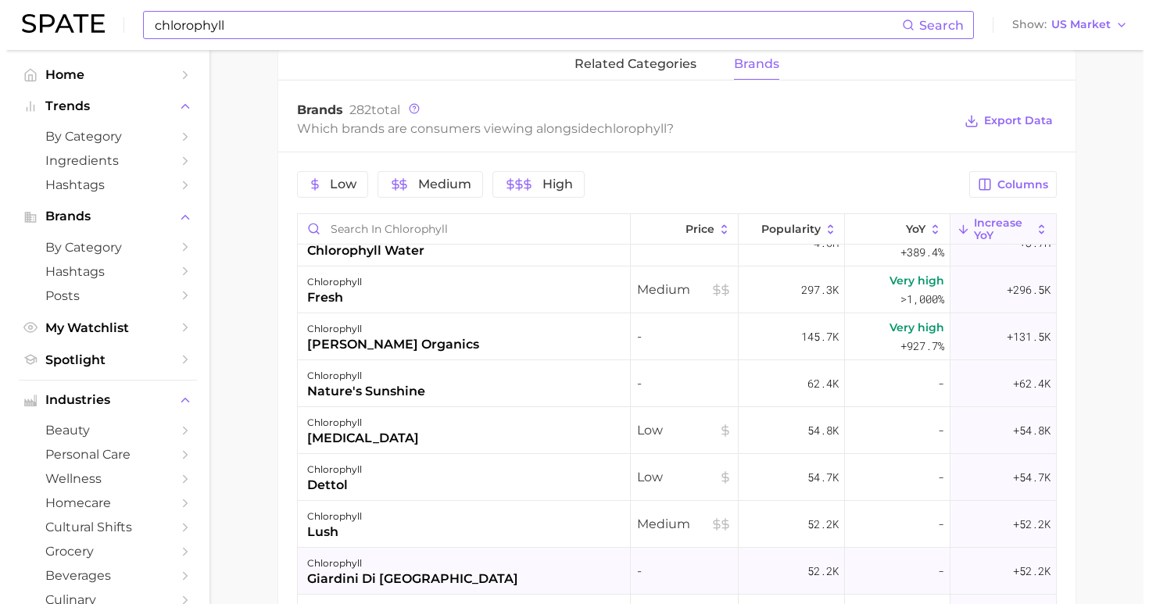
scroll to position [88, 0]
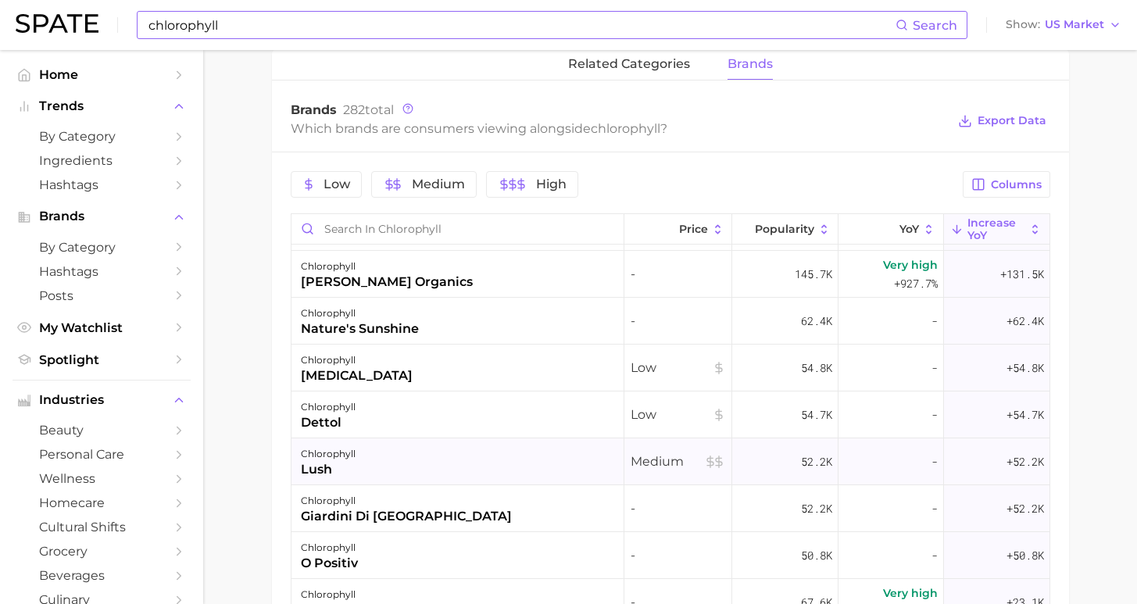
click at [438, 458] on div "chlorophyll lush" at bounding box center [458, 461] width 333 height 47
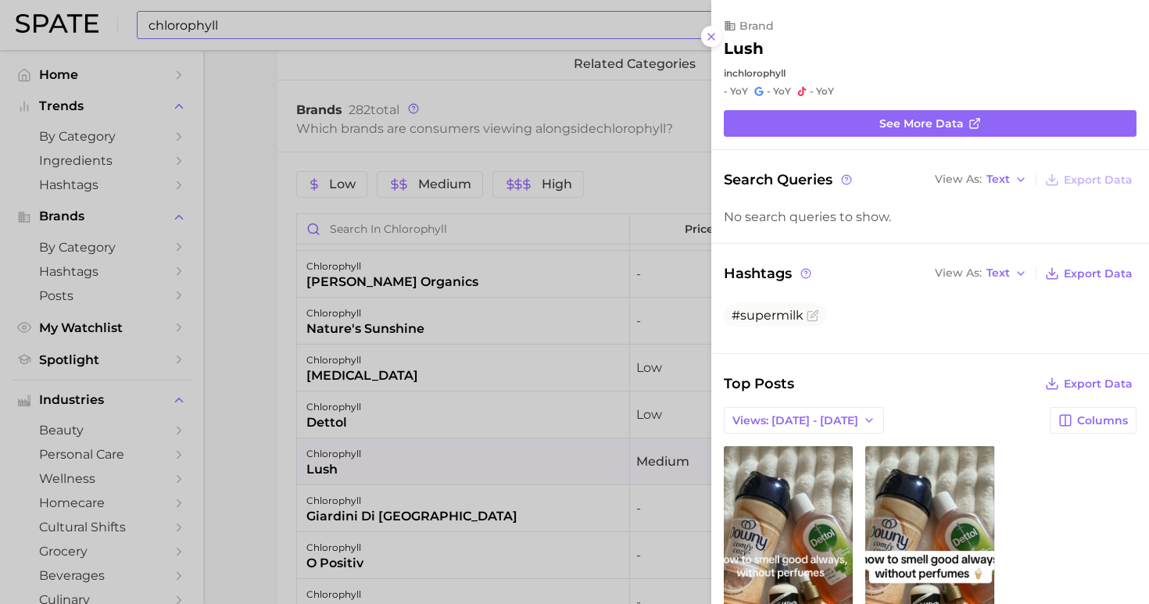
scroll to position [0, 0]
click at [239, 435] on div at bounding box center [574, 302] width 1149 height 604
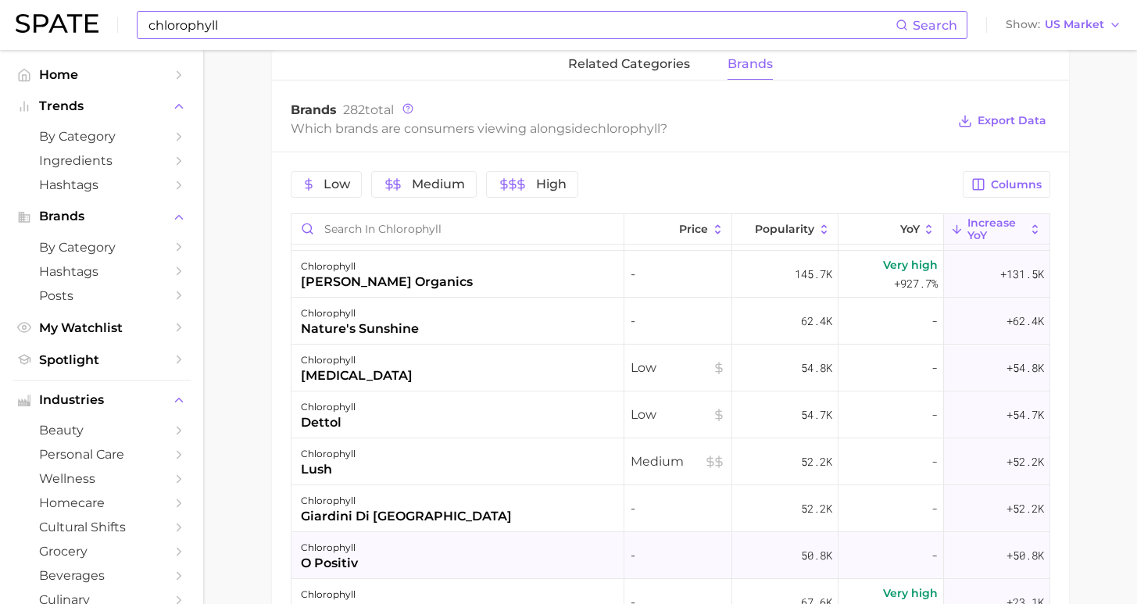
click at [429, 556] on div "chlorophyll o positiv" at bounding box center [458, 555] width 333 height 47
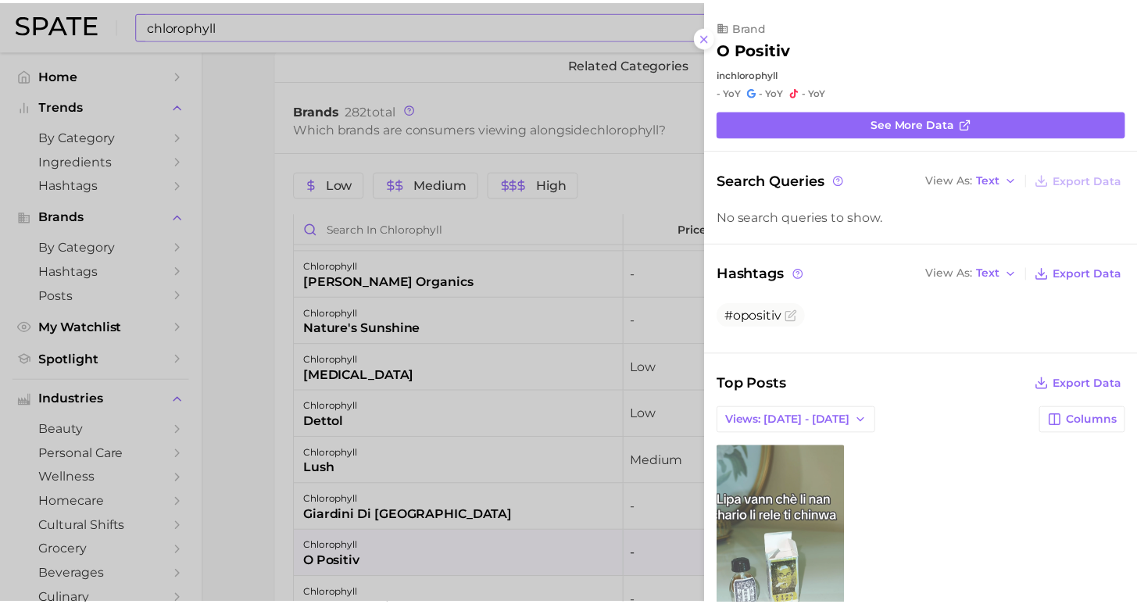
scroll to position [19, 0]
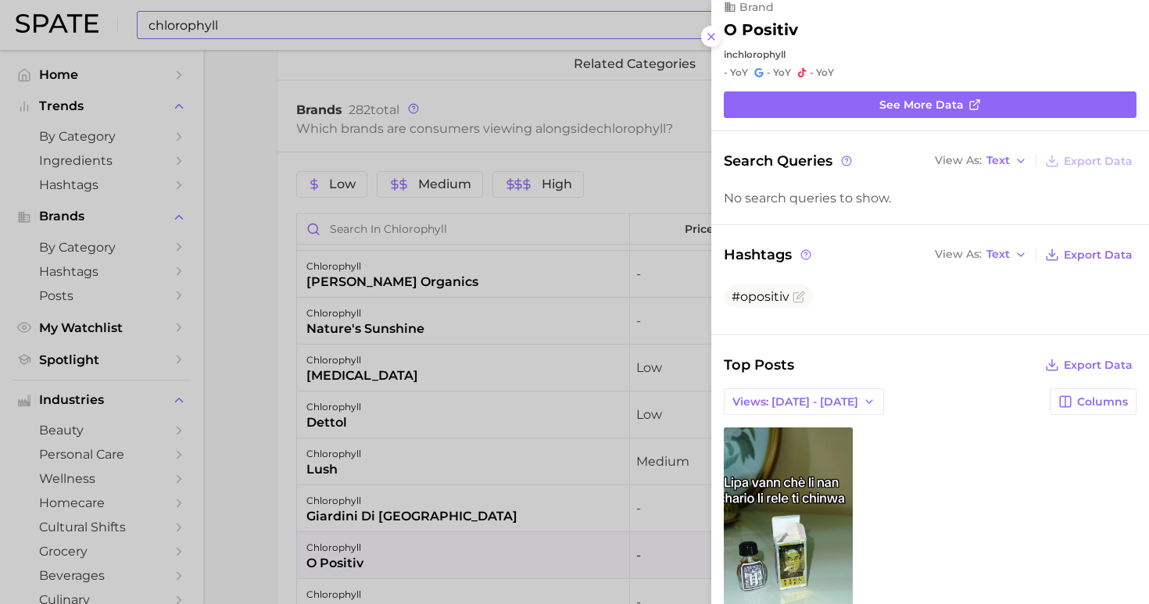
click at [251, 462] on div at bounding box center [574, 302] width 1149 height 604
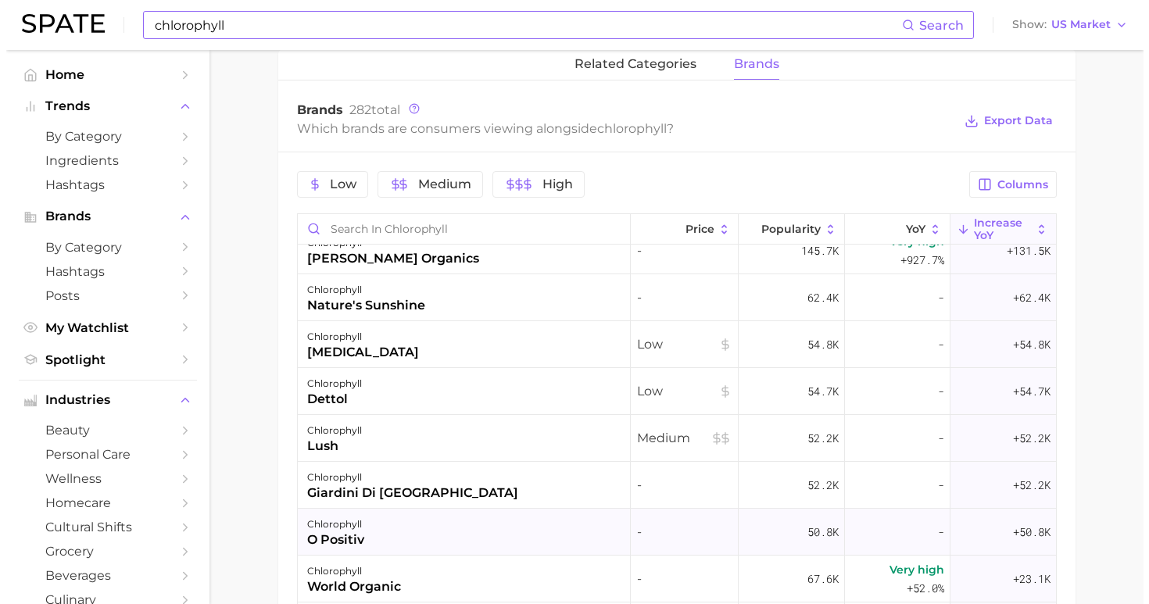
scroll to position [166, 0]
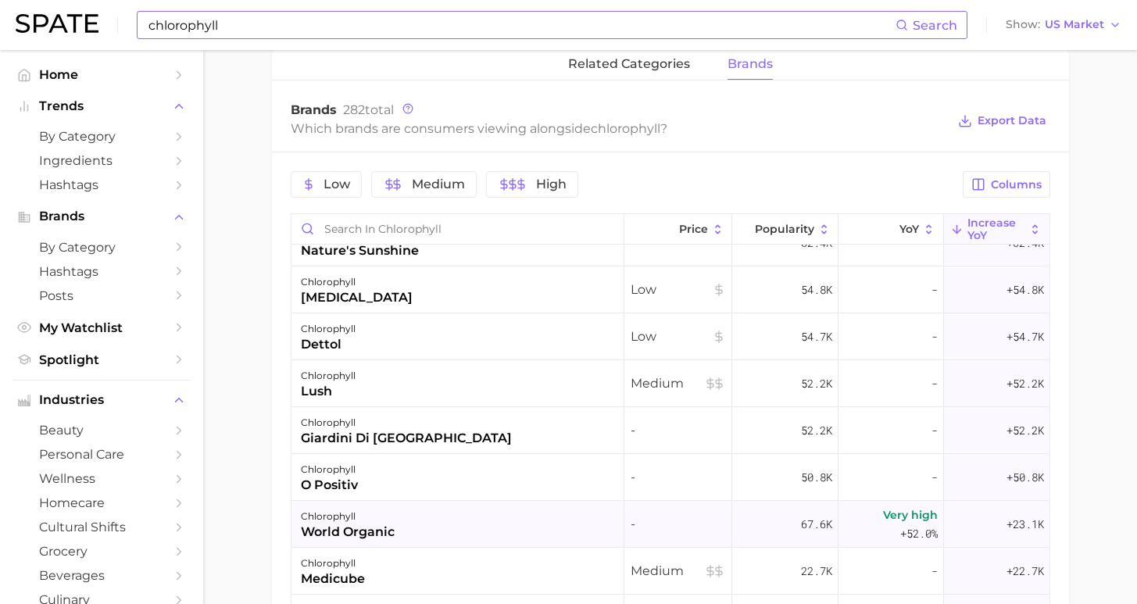
click at [449, 523] on div "chlorophyll world organic" at bounding box center [458, 524] width 333 height 47
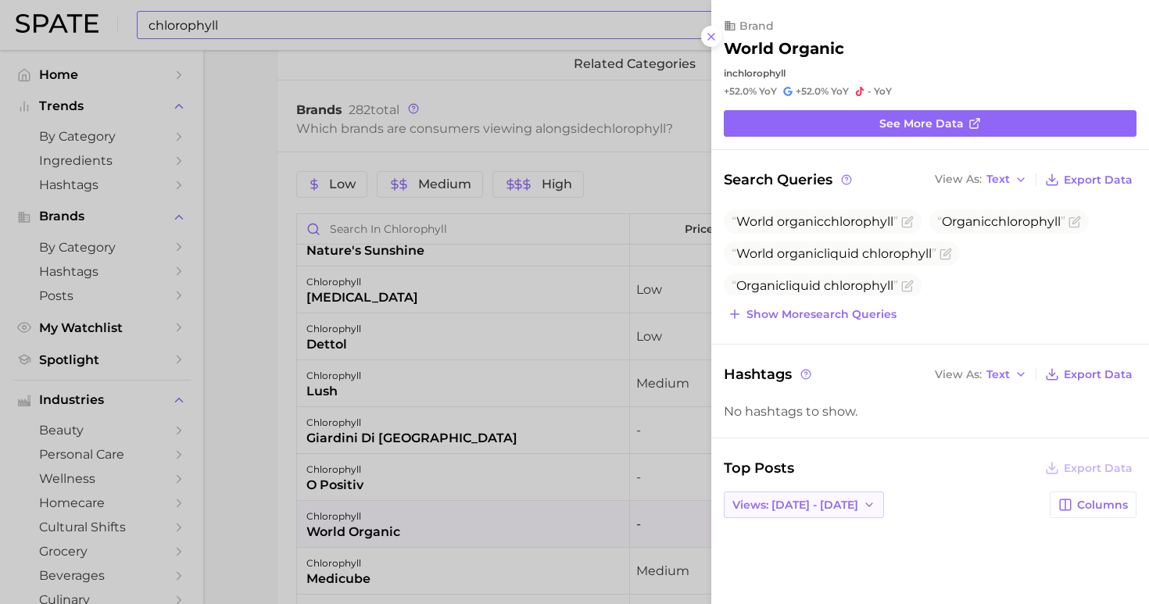
click at [836, 493] on button "Views: [DATE] - [DATE]" at bounding box center [804, 505] width 160 height 27
click at [835, 553] on button "Total Views" at bounding box center [810, 562] width 172 height 28
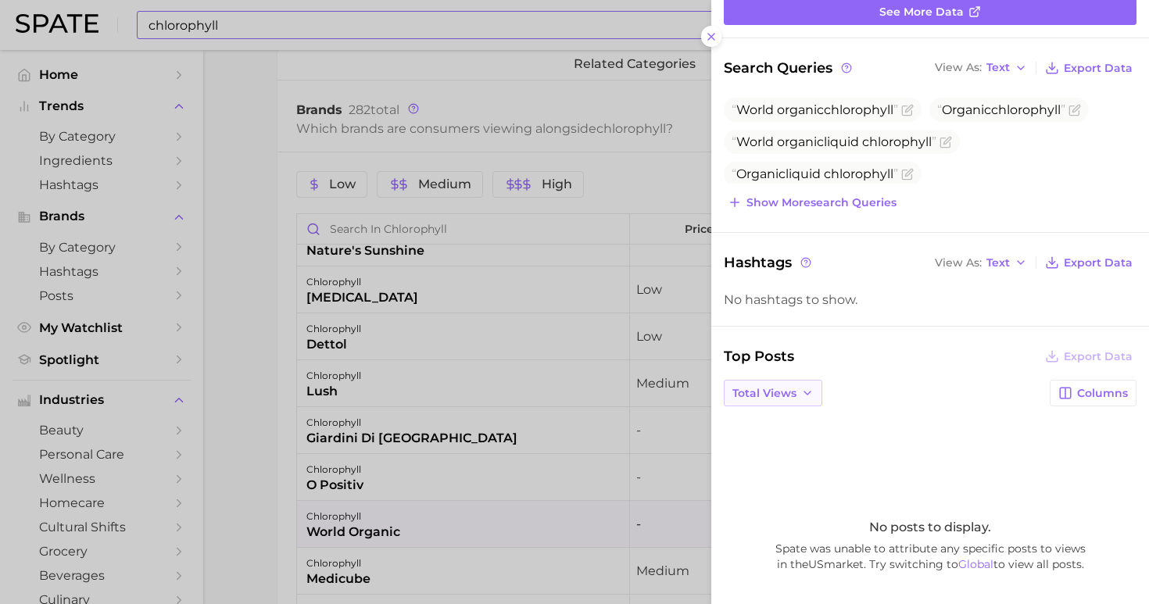
click at [762, 387] on span "Total Views" at bounding box center [764, 393] width 64 height 13
click at [924, 445] on div "No posts to display. Spate was unable to attribute any specific posts to views …" at bounding box center [930, 546] width 413 height 254
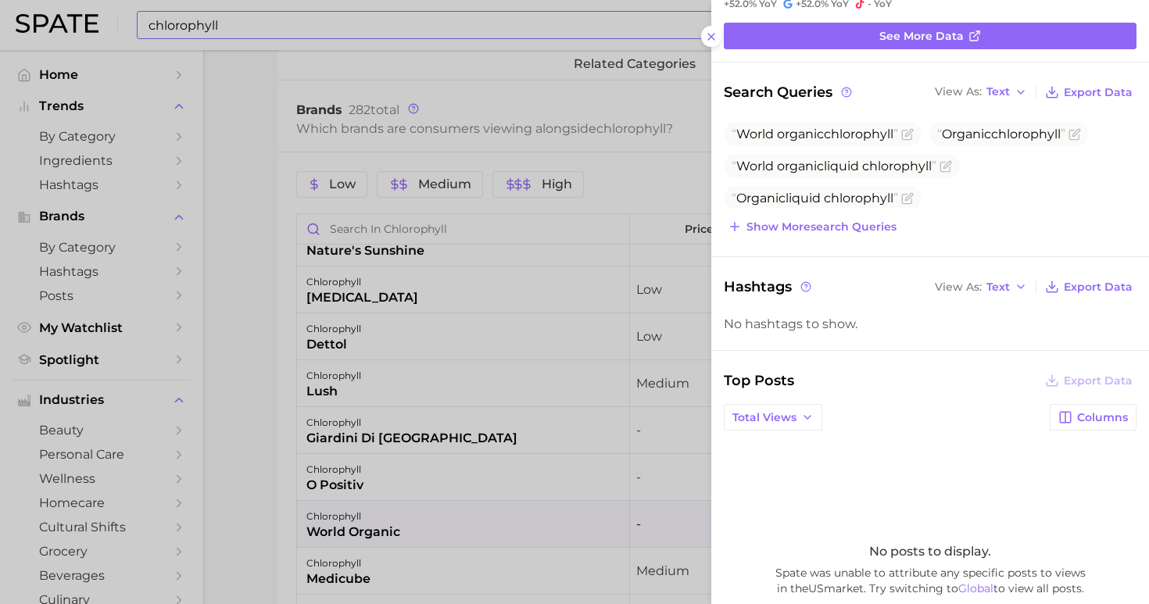
click at [221, 423] on div at bounding box center [574, 302] width 1149 height 604
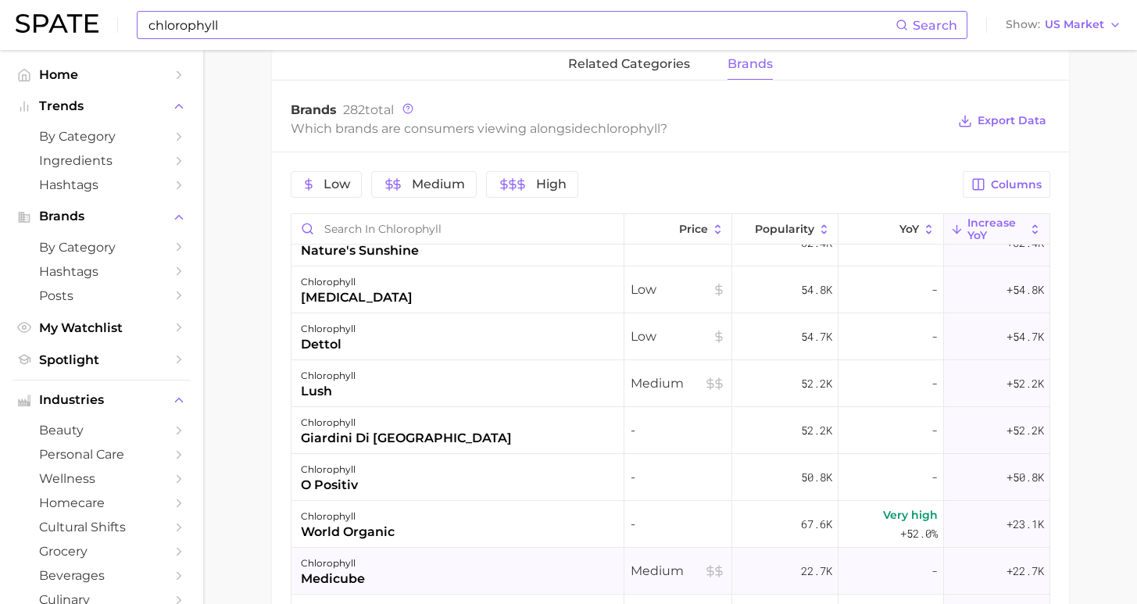
click at [531, 559] on div "chlorophyll medicube" at bounding box center [458, 571] width 333 height 47
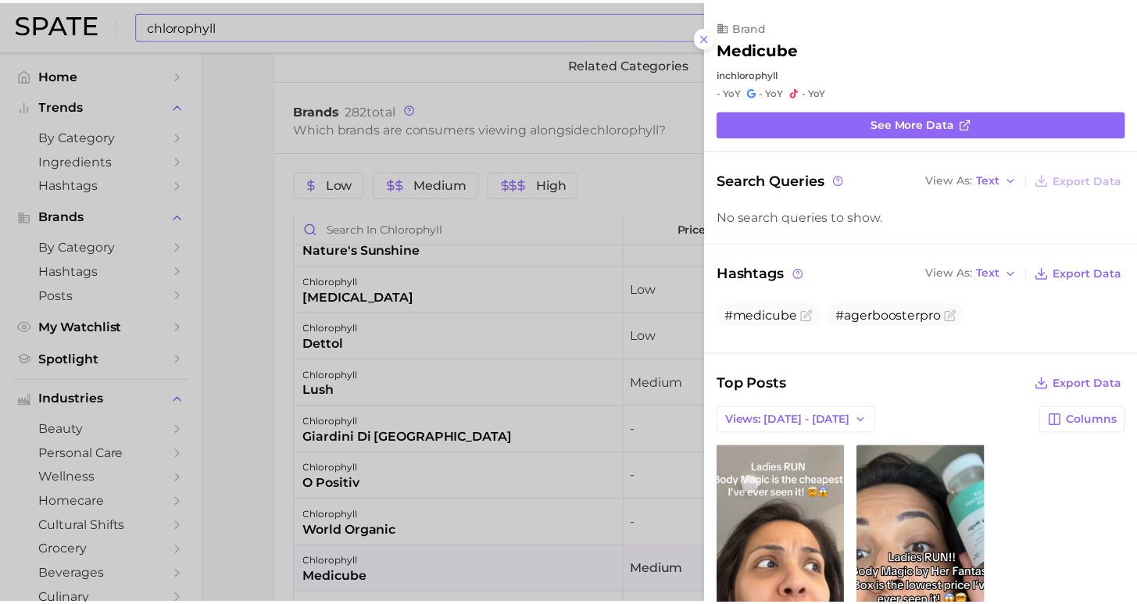
scroll to position [0, 0]
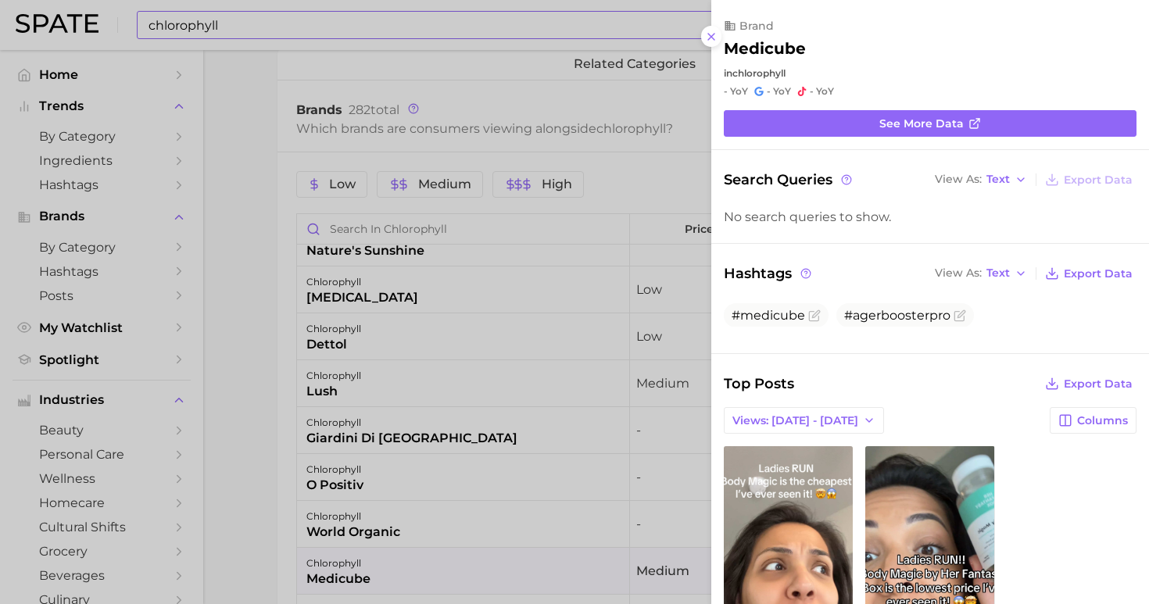
click at [219, 385] on div at bounding box center [574, 302] width 1149 height 604
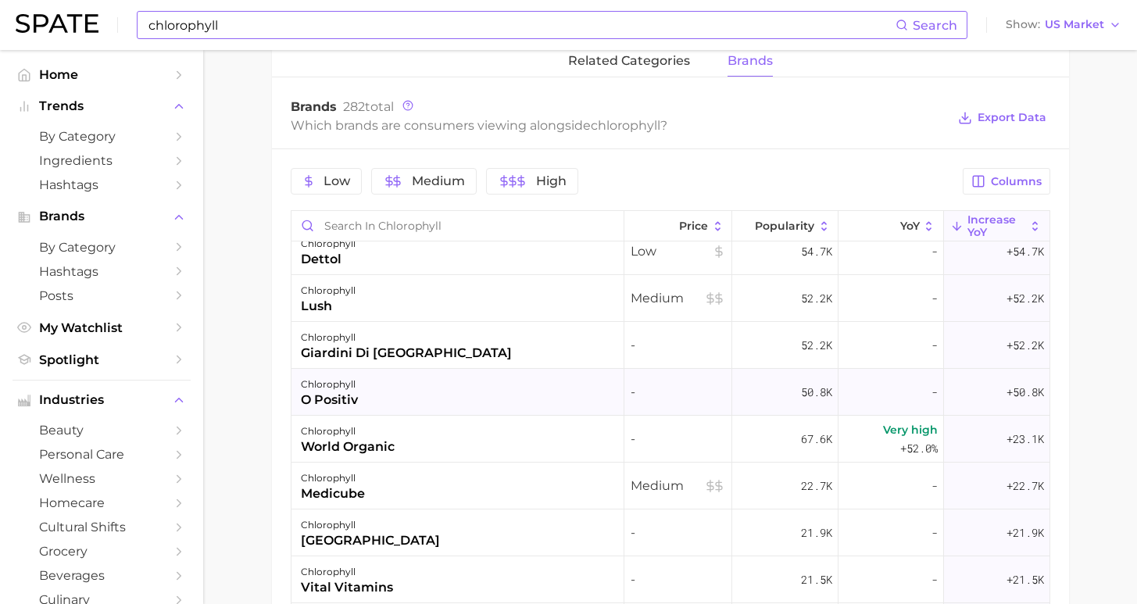
scroll to position [252, 0]
